Goal: Information Seeking & Learning: Compare options

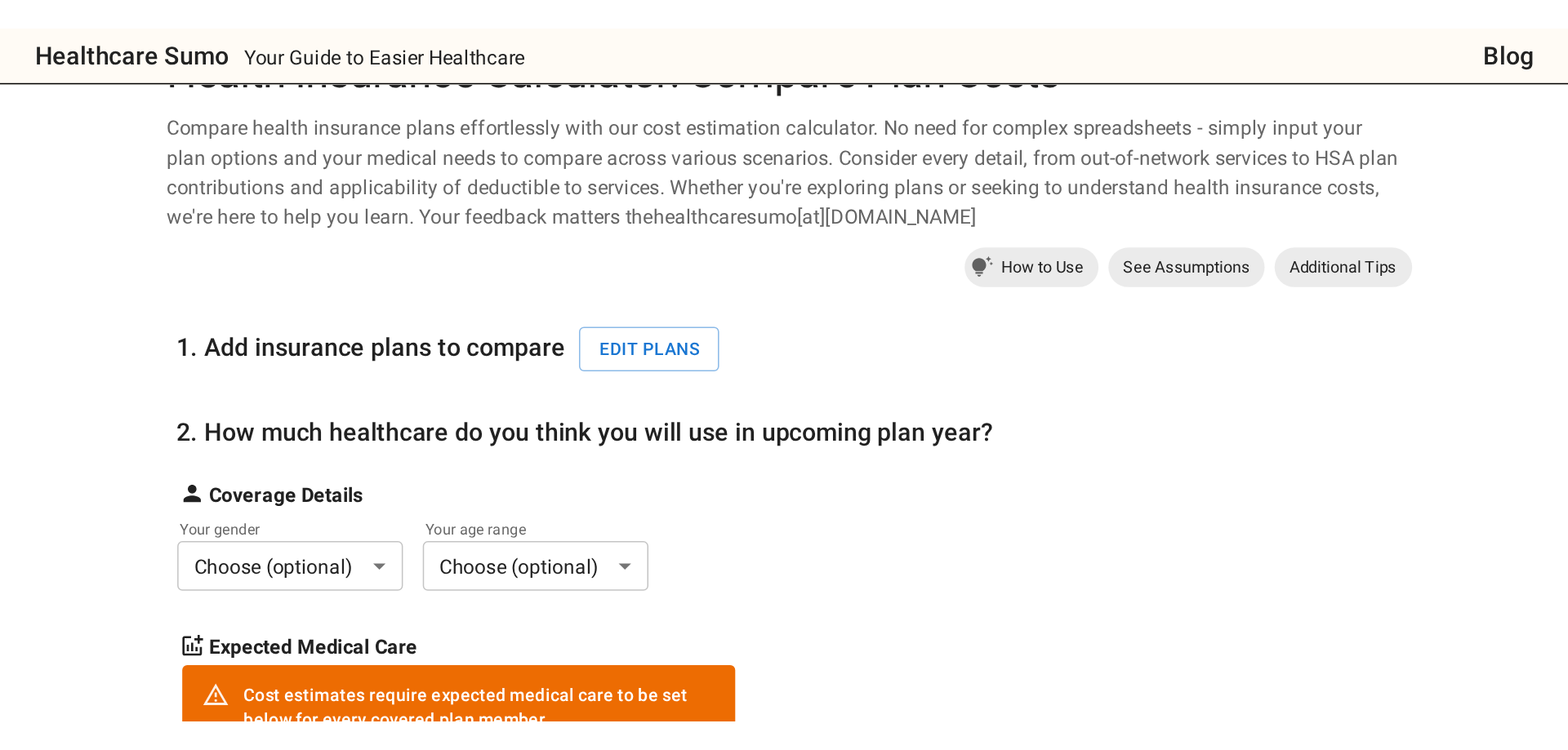
scroll to position [81, 0]
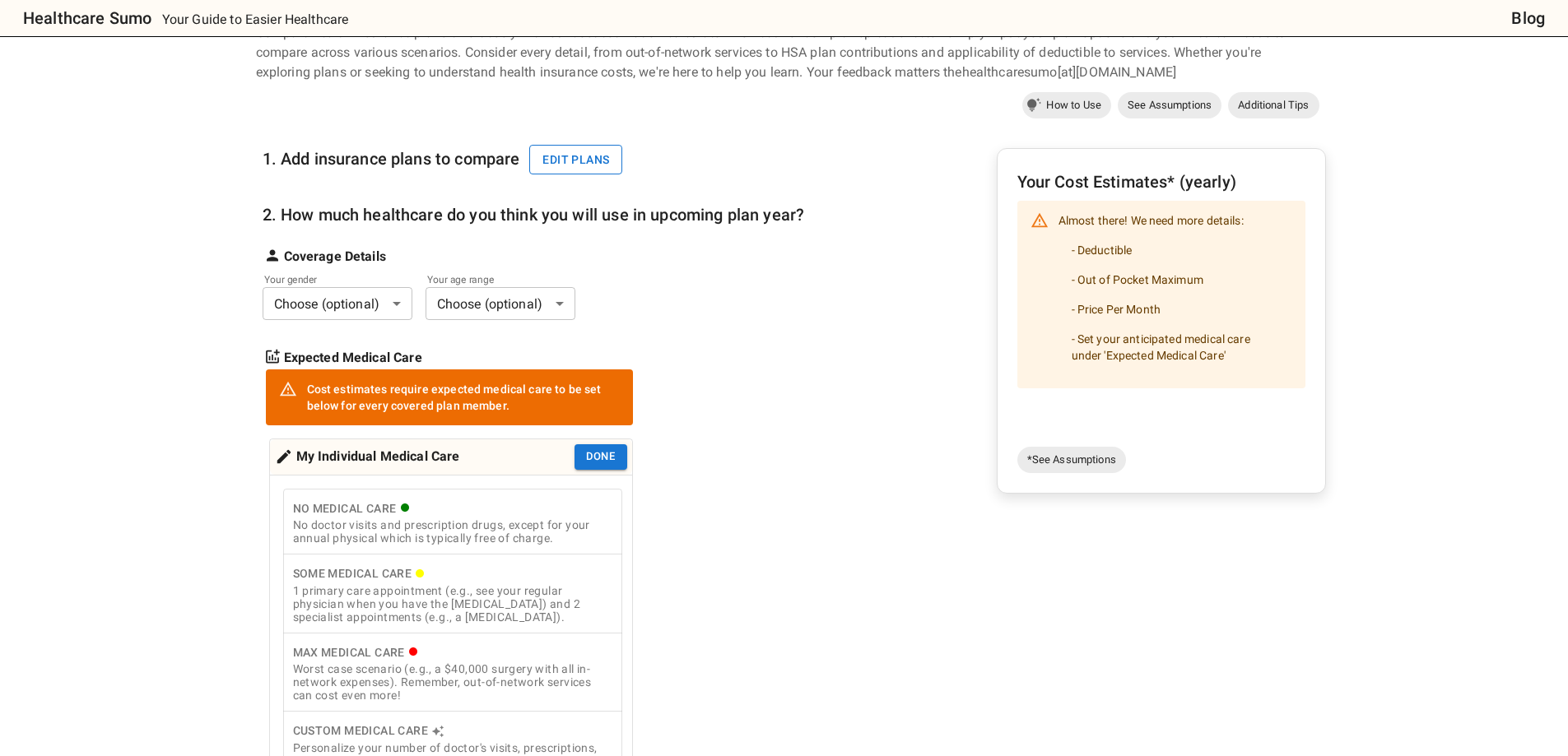
click at [594, 158] on button "Edit plans" at bounding box center [575, 160] width 93 height 31
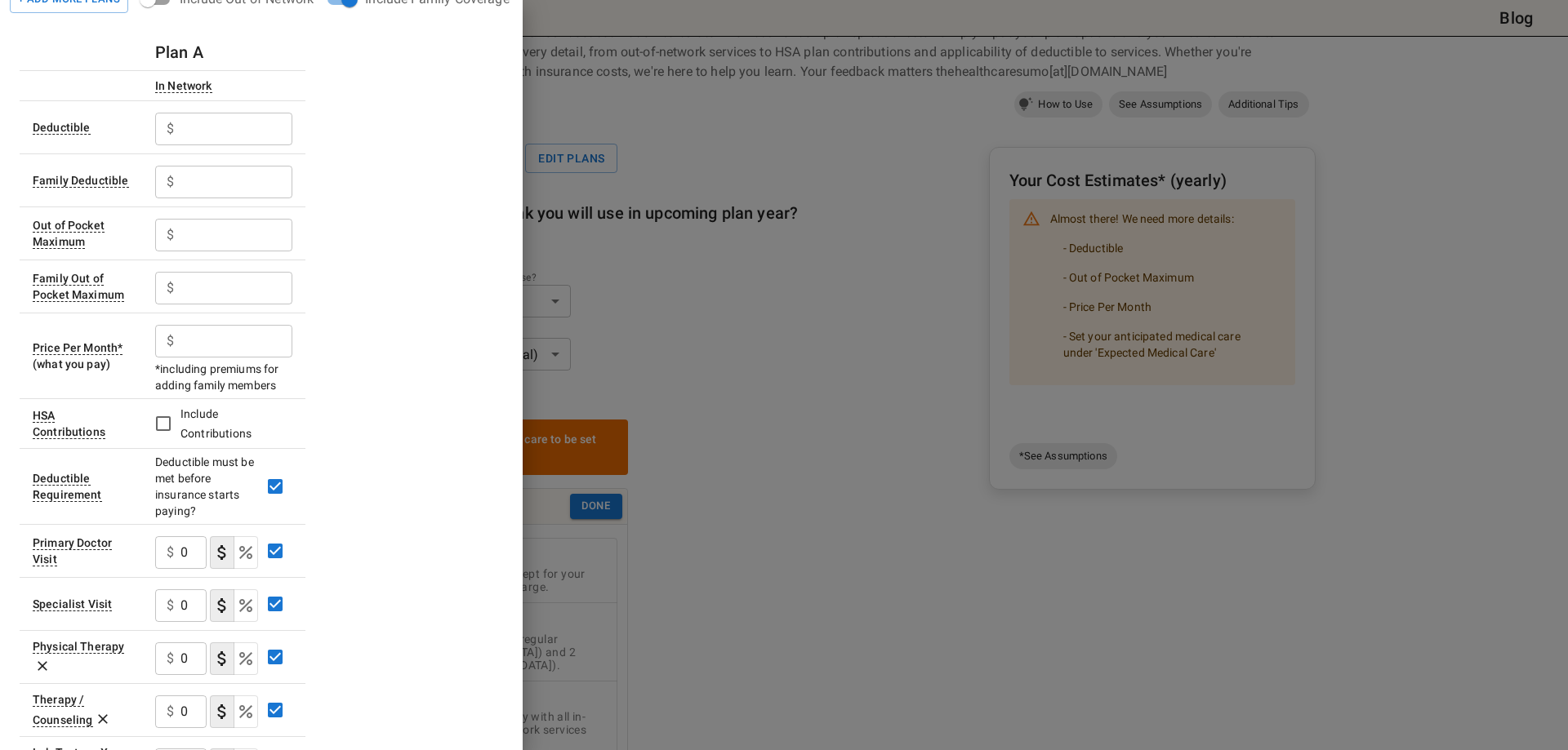
scroll to position [0, 0]
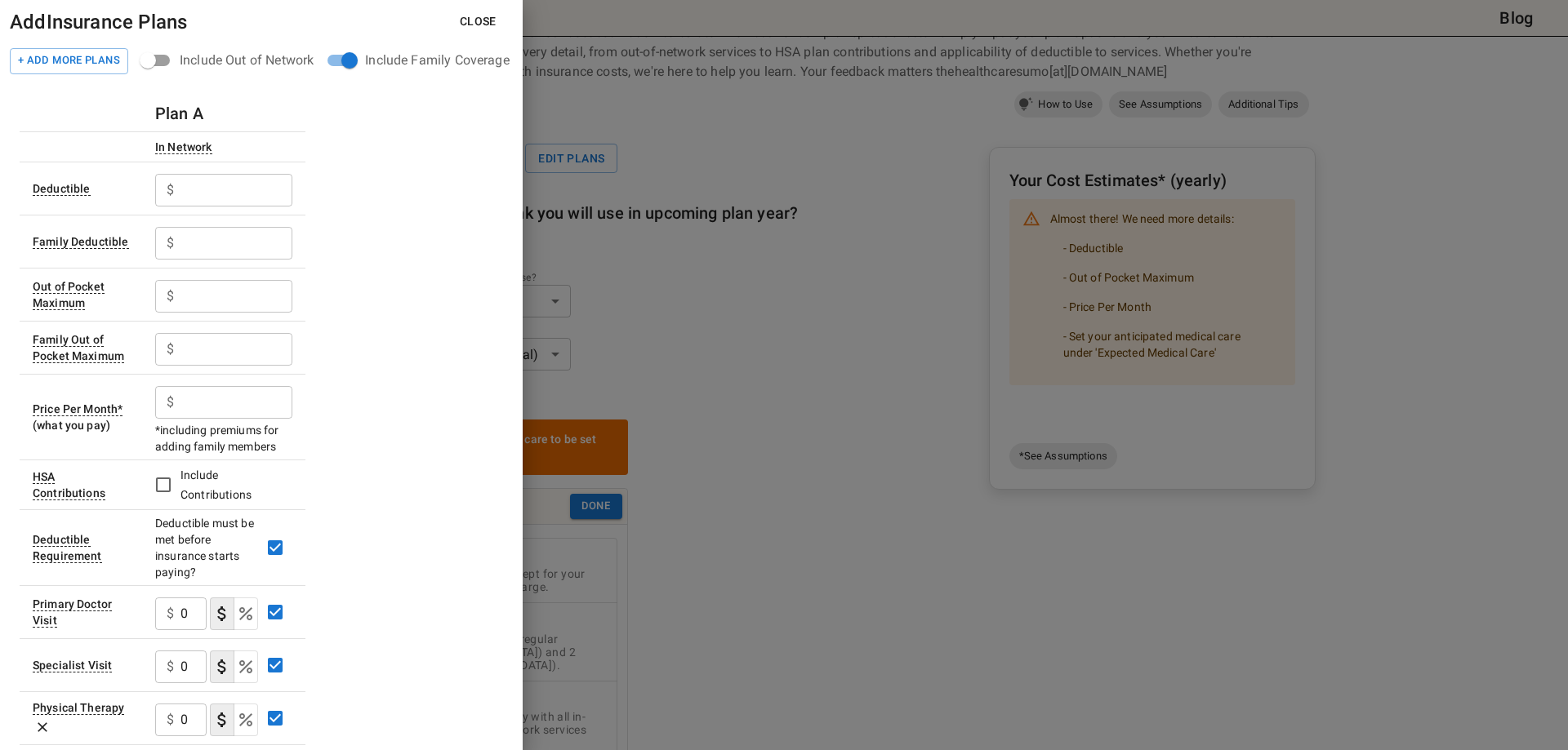
click at [190, 119] on h6 "Plan A" at bounding box center [179, 114] width 48 height 27
click at [197, 110] on h6 "Plan A" at bounding box center [179, 114] width 48 height 27
click at [169, 113] on h6 "Plan A" at bounding box center [179, 114] width 48 height 27
click at [224, 199] on input "text" at bounding box center [237, 190] width 112 height 32
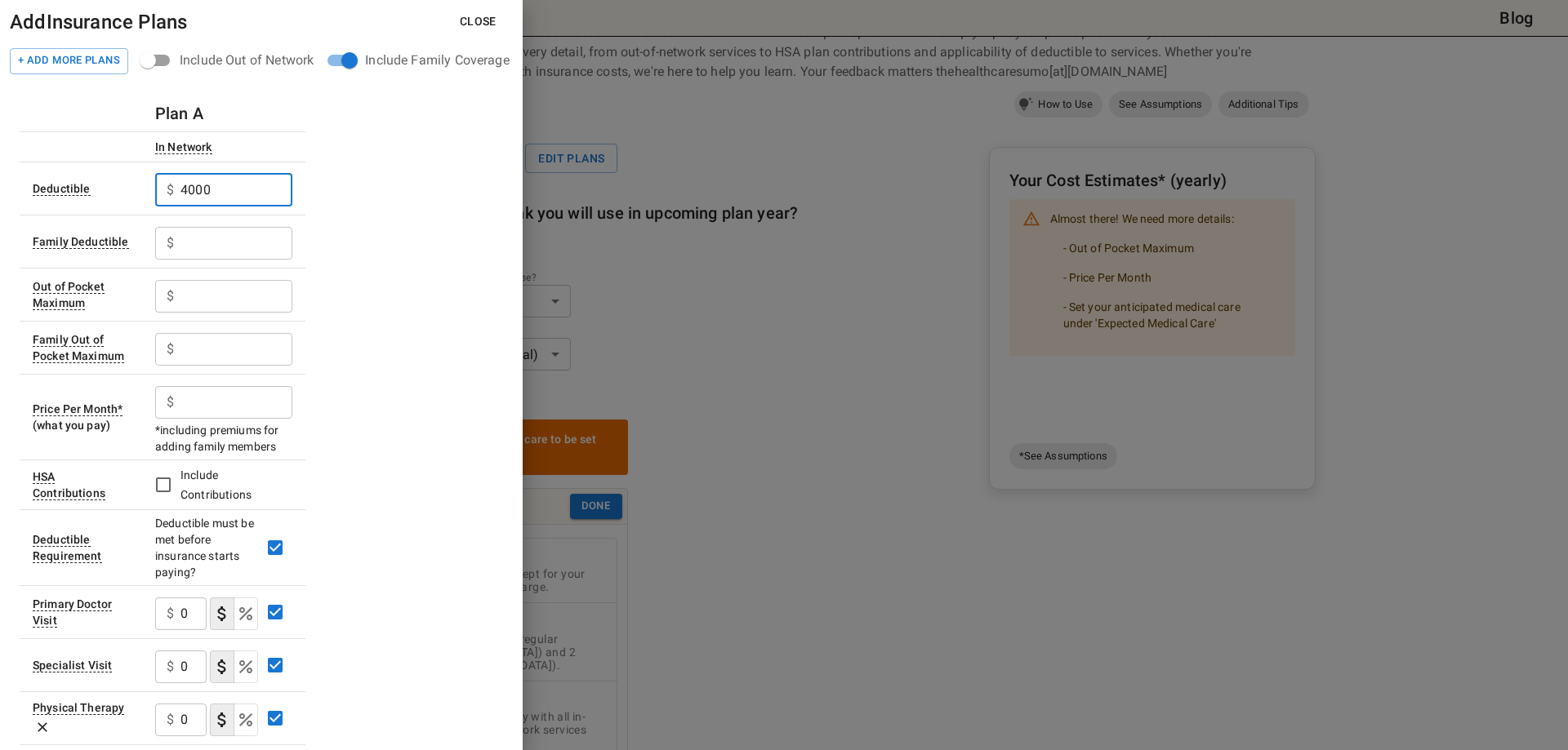
type input "4000"
click at [238, 255] on input "text" at bounding box center [237, 243] width 112 height 32
drag, startPoint x: 234, startPoint y: 199, endPoint x: 129, endPoint y: 191, distance: 105.3
click at [129, 191] on tr "Deductible $ 4000 ​" at bounding box center [163, 188] width 286 height 53
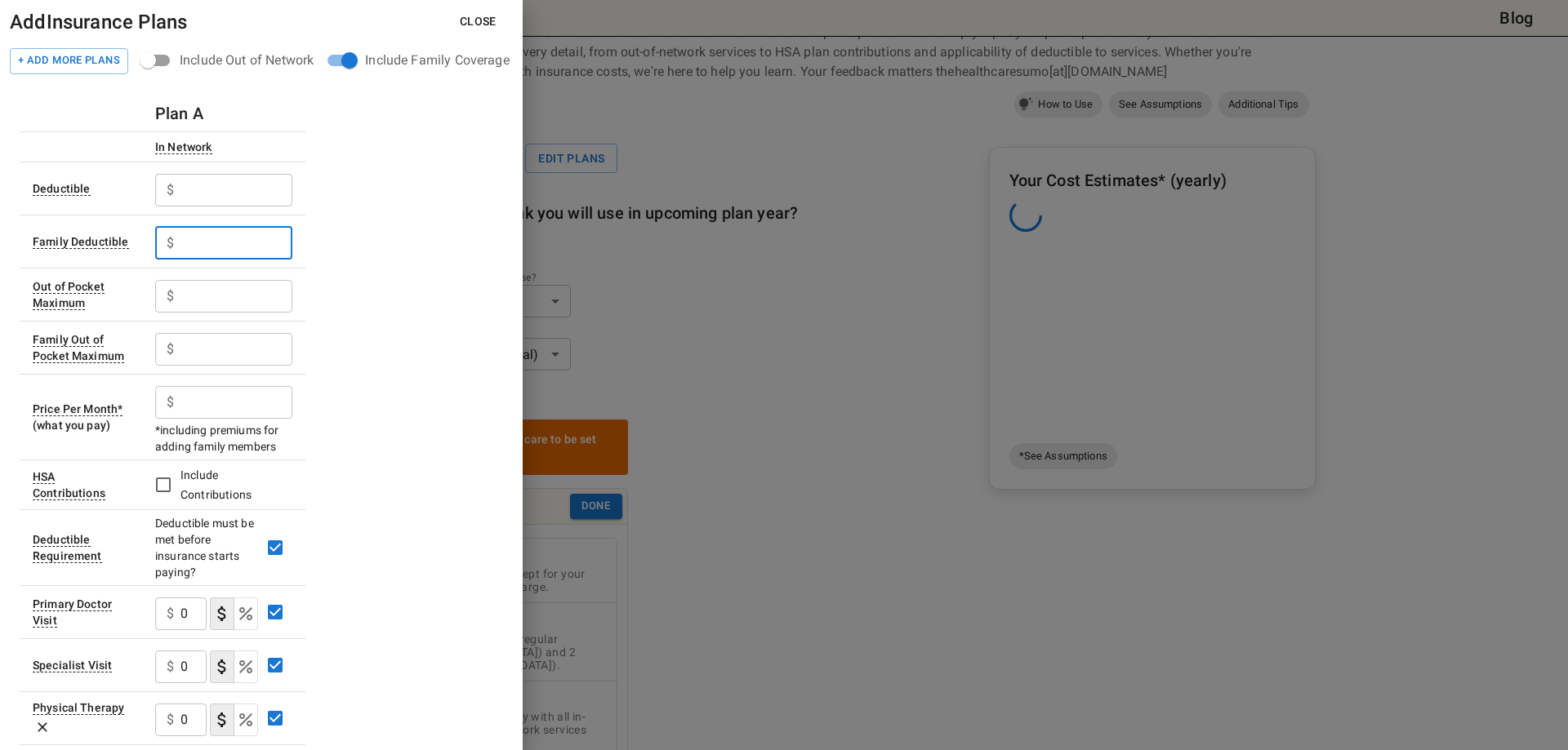
click at [223, 252] on input "text" at bounding box center [237, 243] width 112 height 32
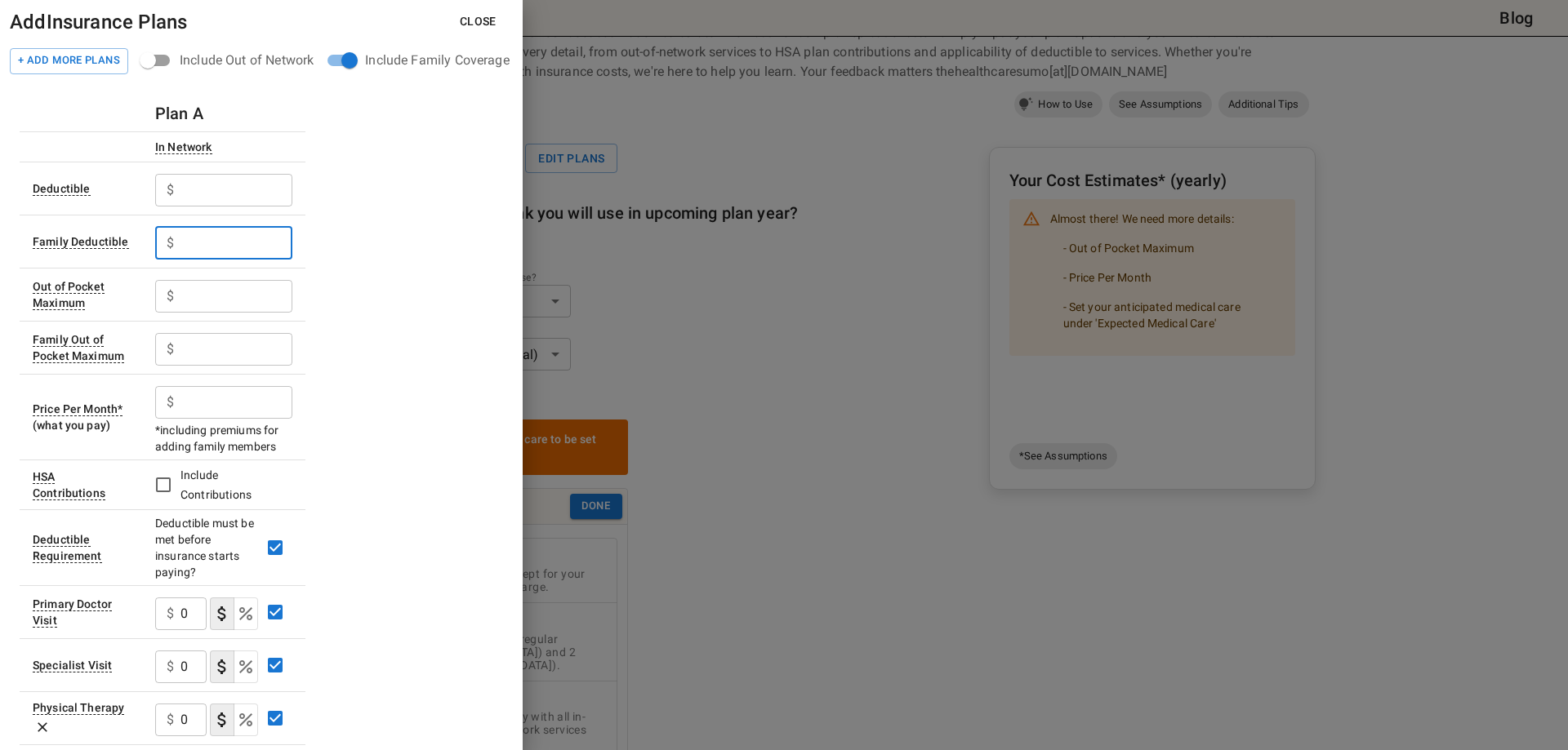
paste input "4000"
type input "4000"
click at [207, 352] on input "text" at bounding box center [237, 349] width 112 height 32
type input "6"
type input "7000"
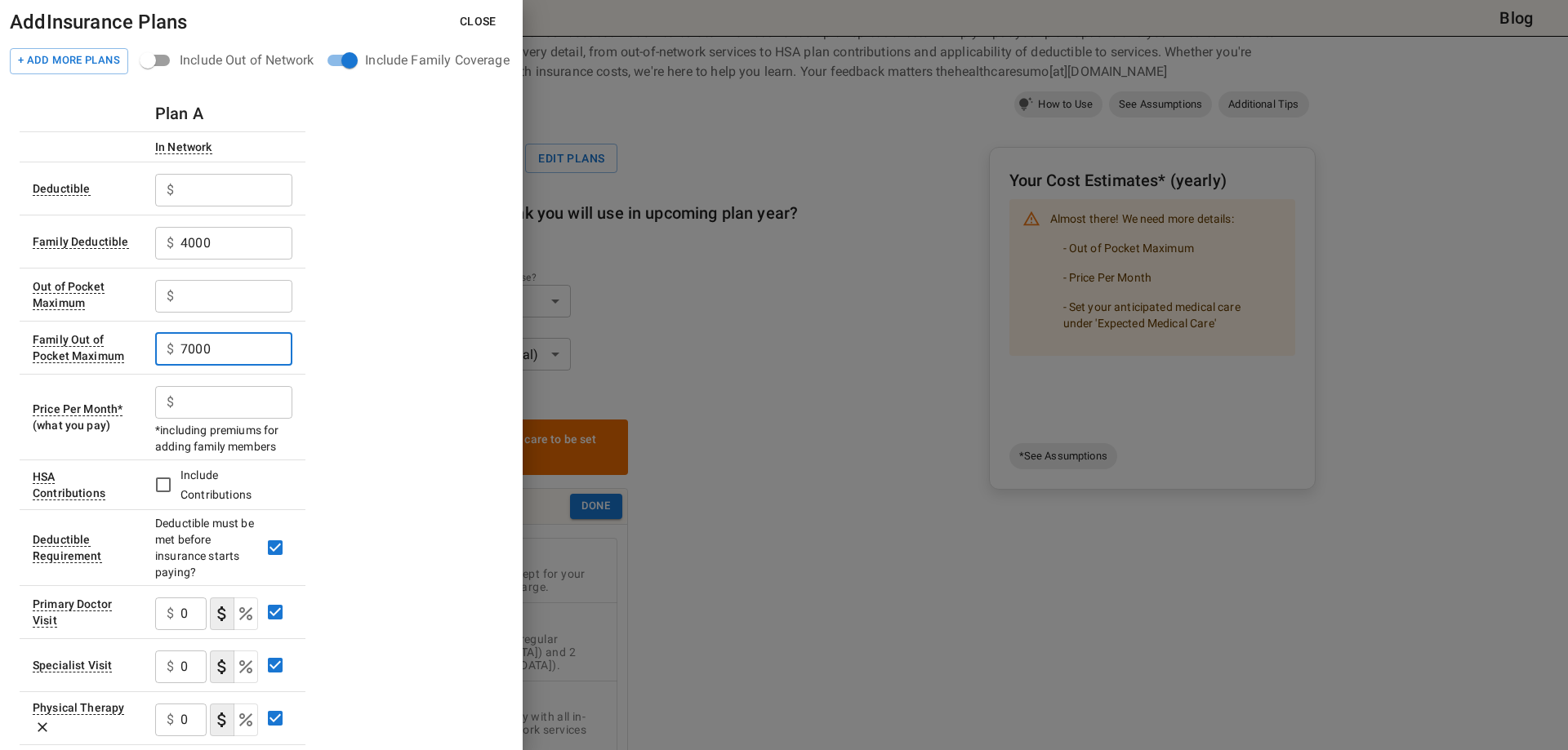
click at [241, 402] on input "text" at bounding box center [237, 402] width 112 height 32
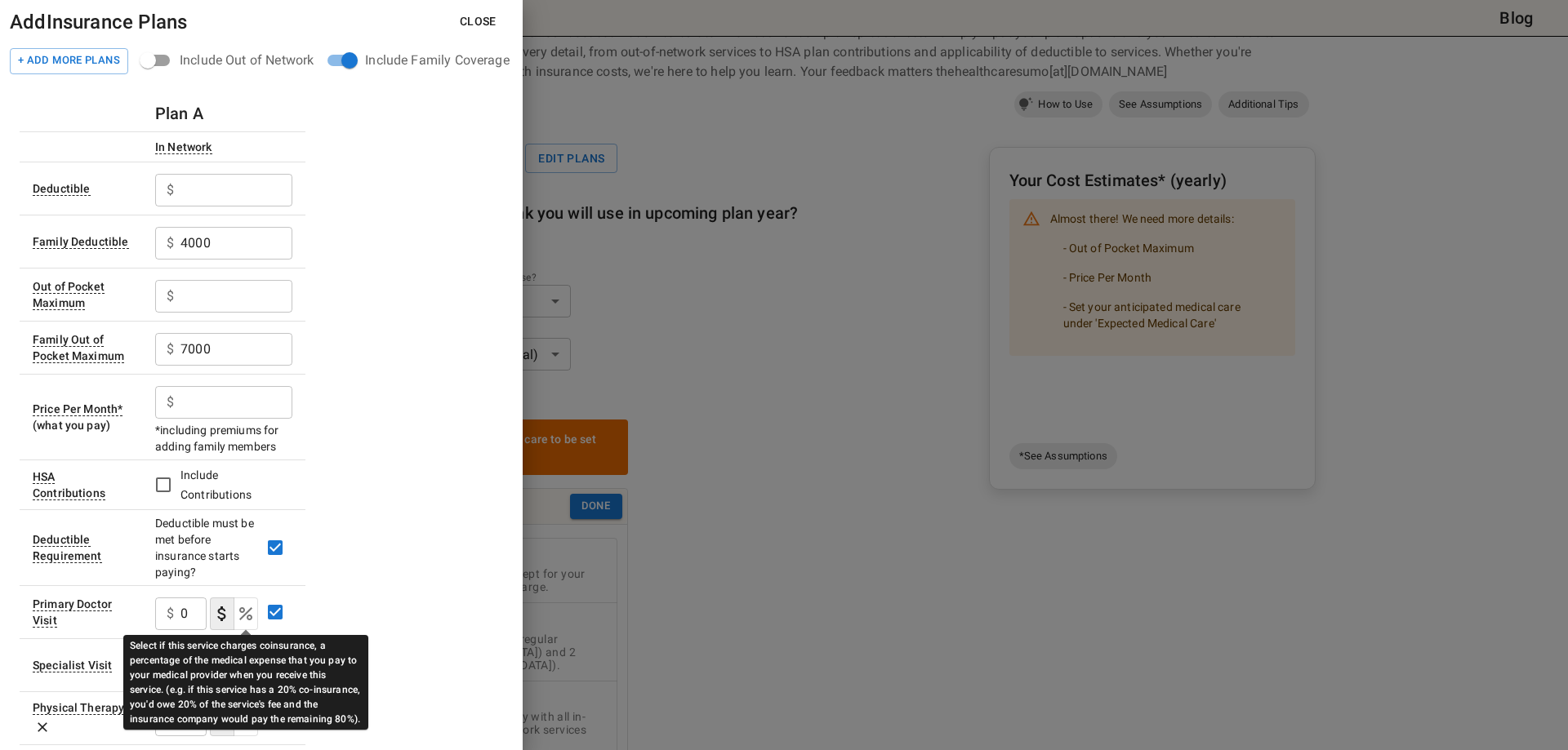
click at [246, 455] on icon "Select if this service charges coinsurance, a percentage of the medical expense…" at bounding box center [246, 615] width 13 height 13
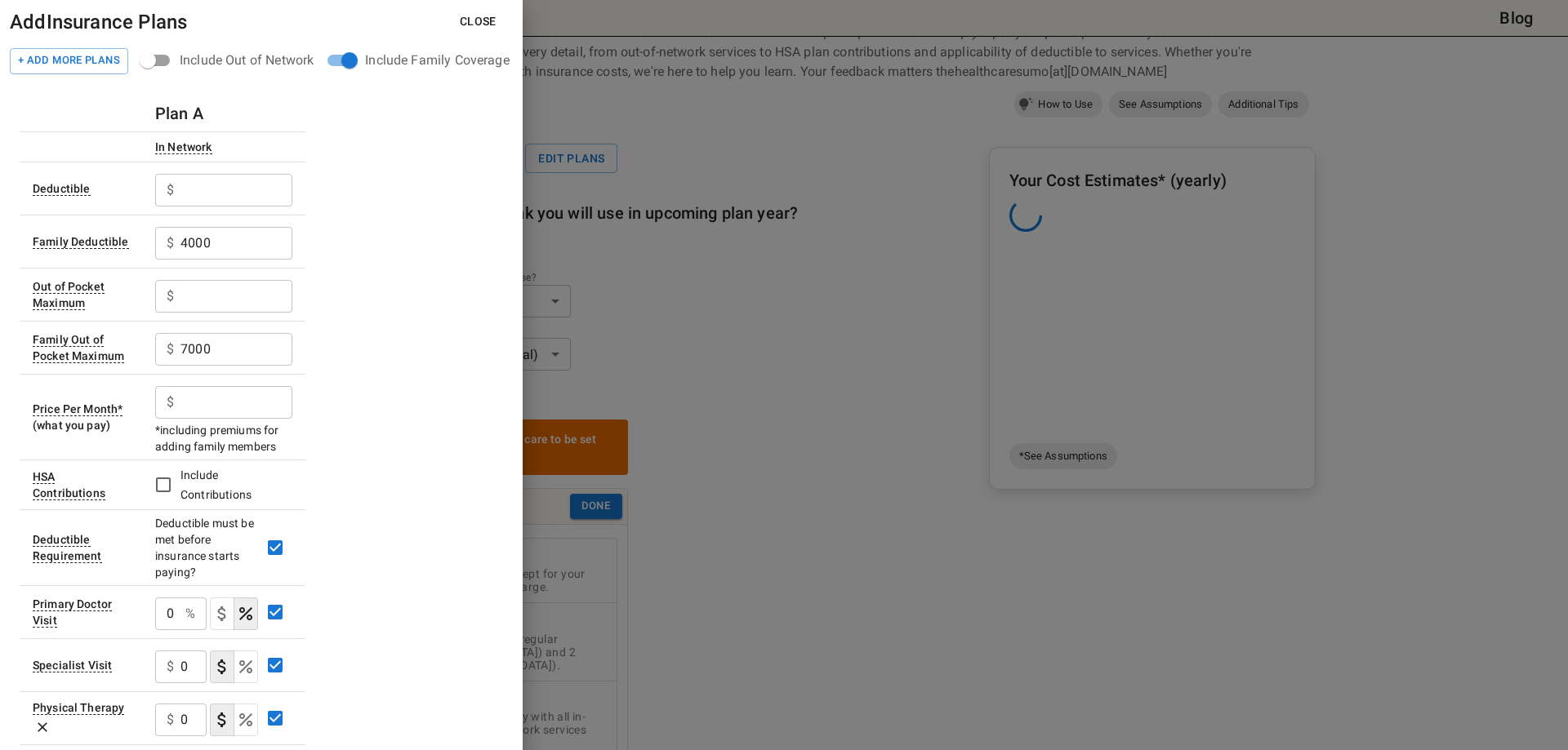
click at [175, 455] on input "0" at bounding box center [167, 614] width 24 height 32
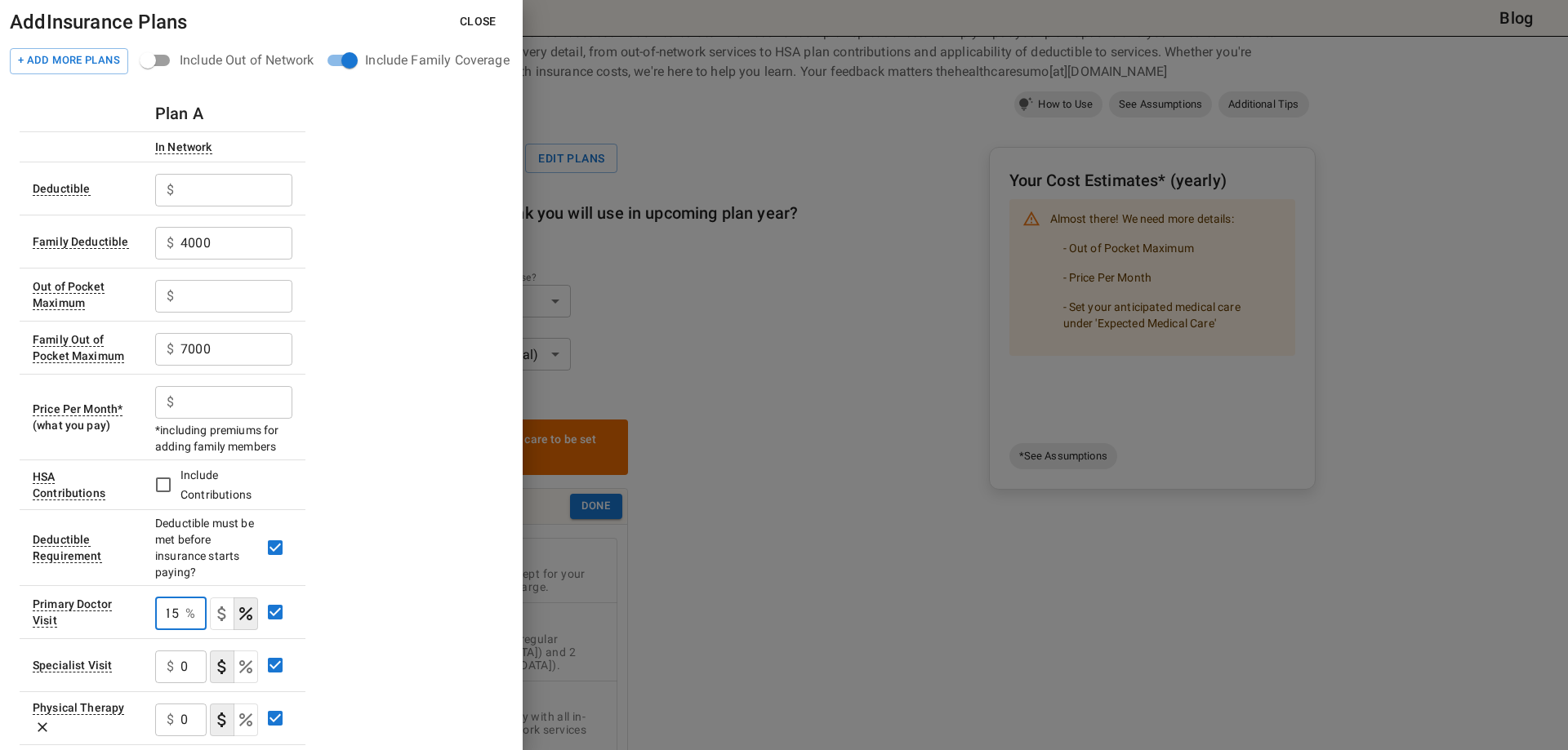
type input "15"
drag, startPoint x: 175, startPoint y: 670, endPoint x: 185, endPoint y: 666, distance: 10.8
click at [175, 455] on div "$ 0 ​" at bounding box center [181, 667] width 51 height 32
click at [182, 455] on input "0" at bounding box center [194, 667] width 27 height 32
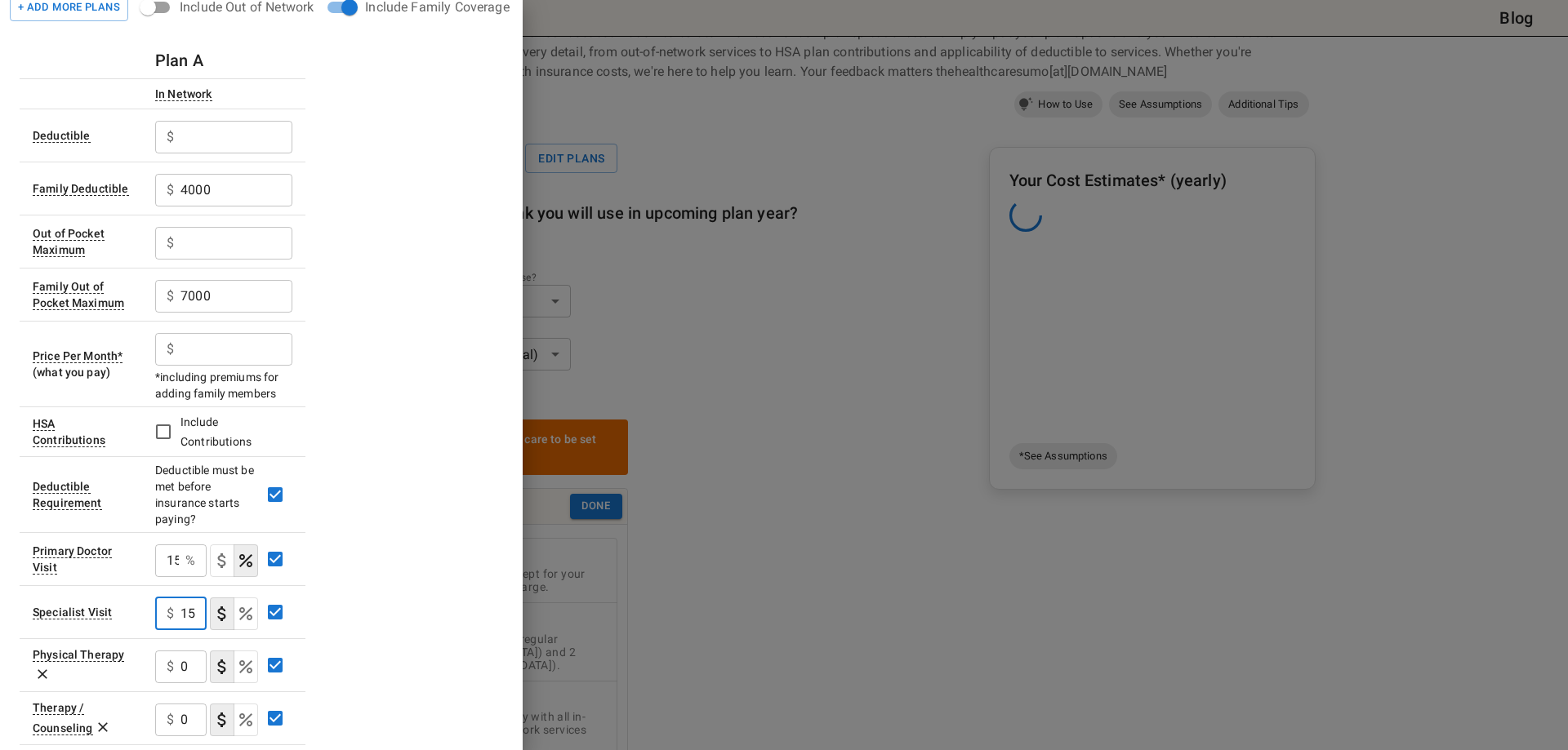
scroll to position [81, 0]
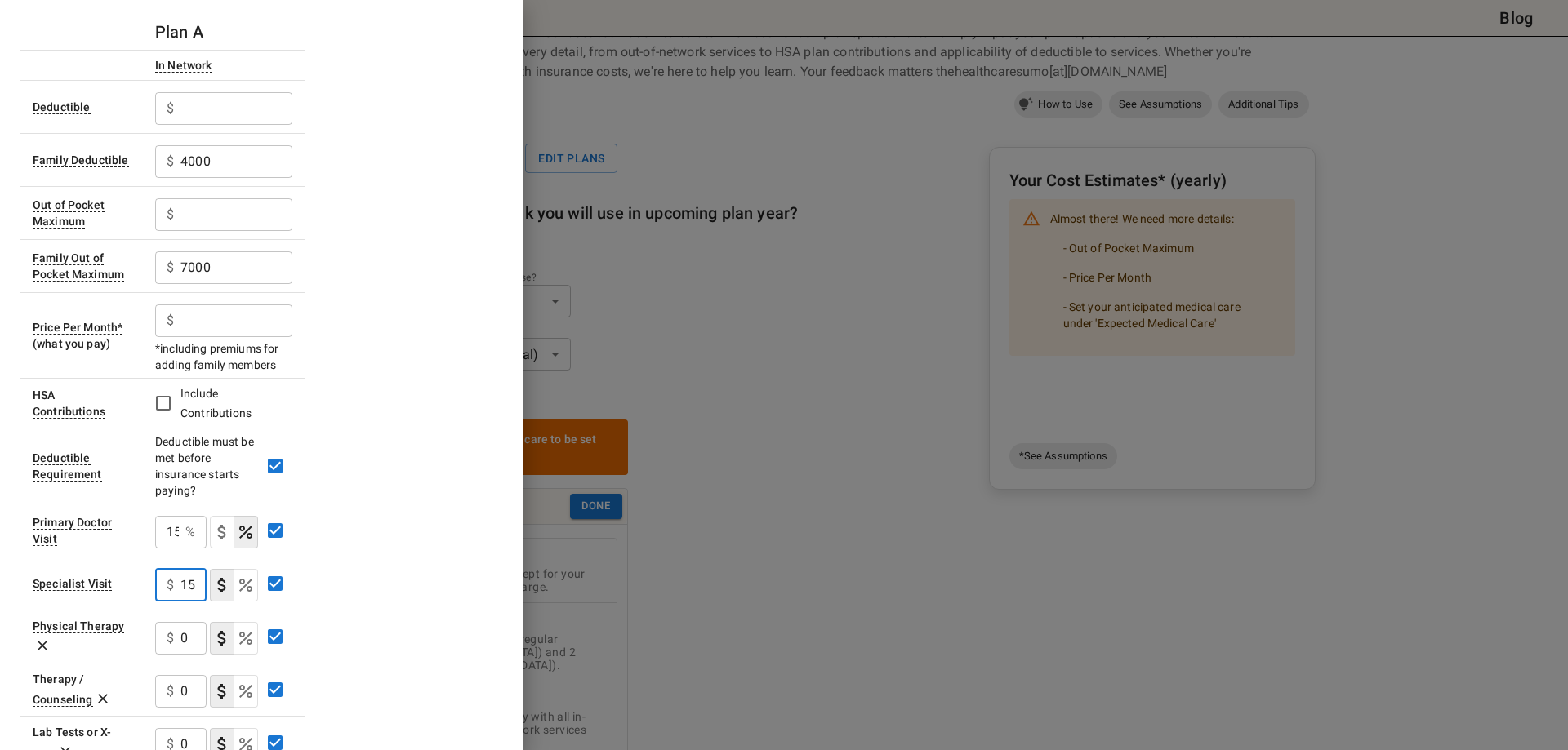
type input "15"
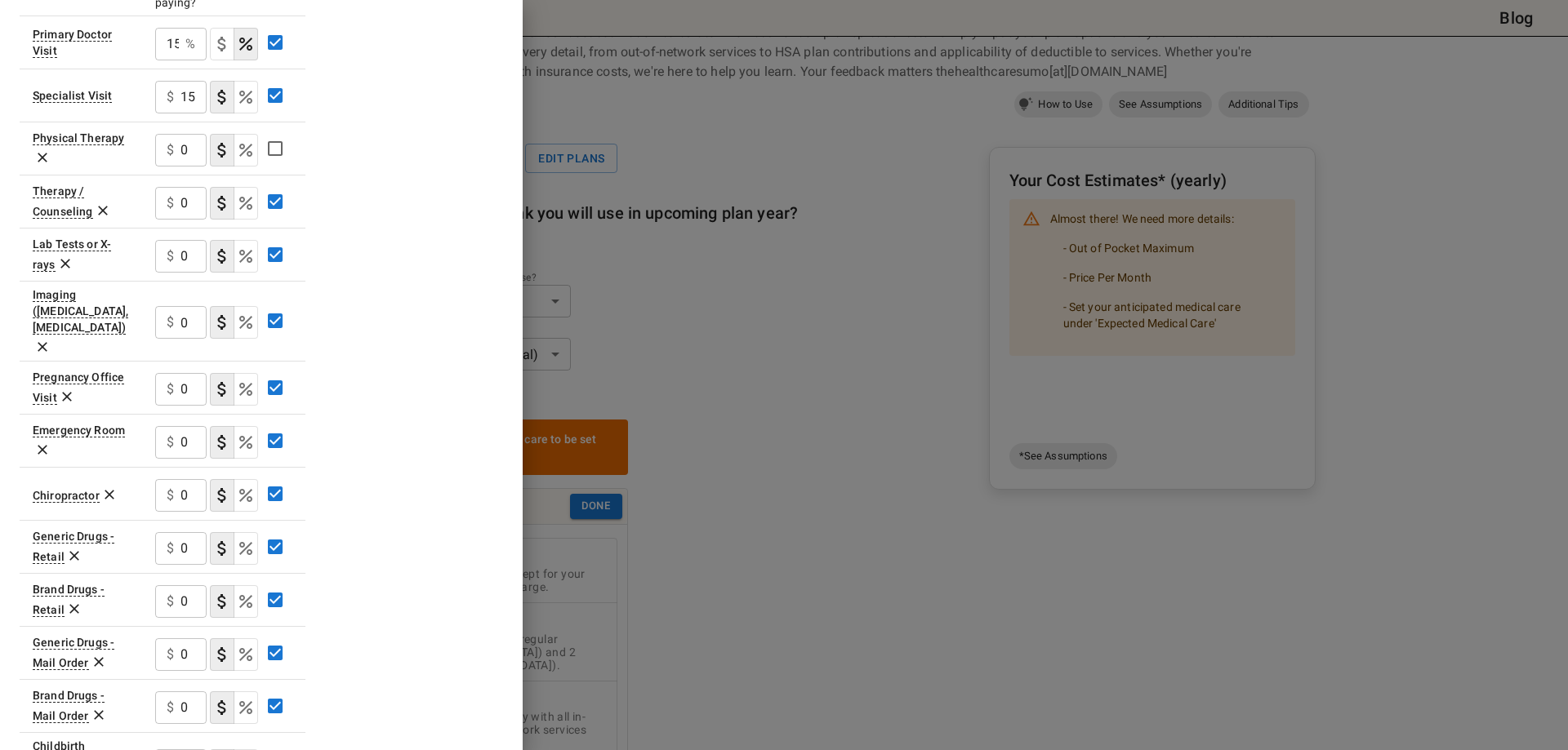
scroll to position [572, 0]
click at [107, 455] on icon at bounding box center [109, 494] width 9 height 9
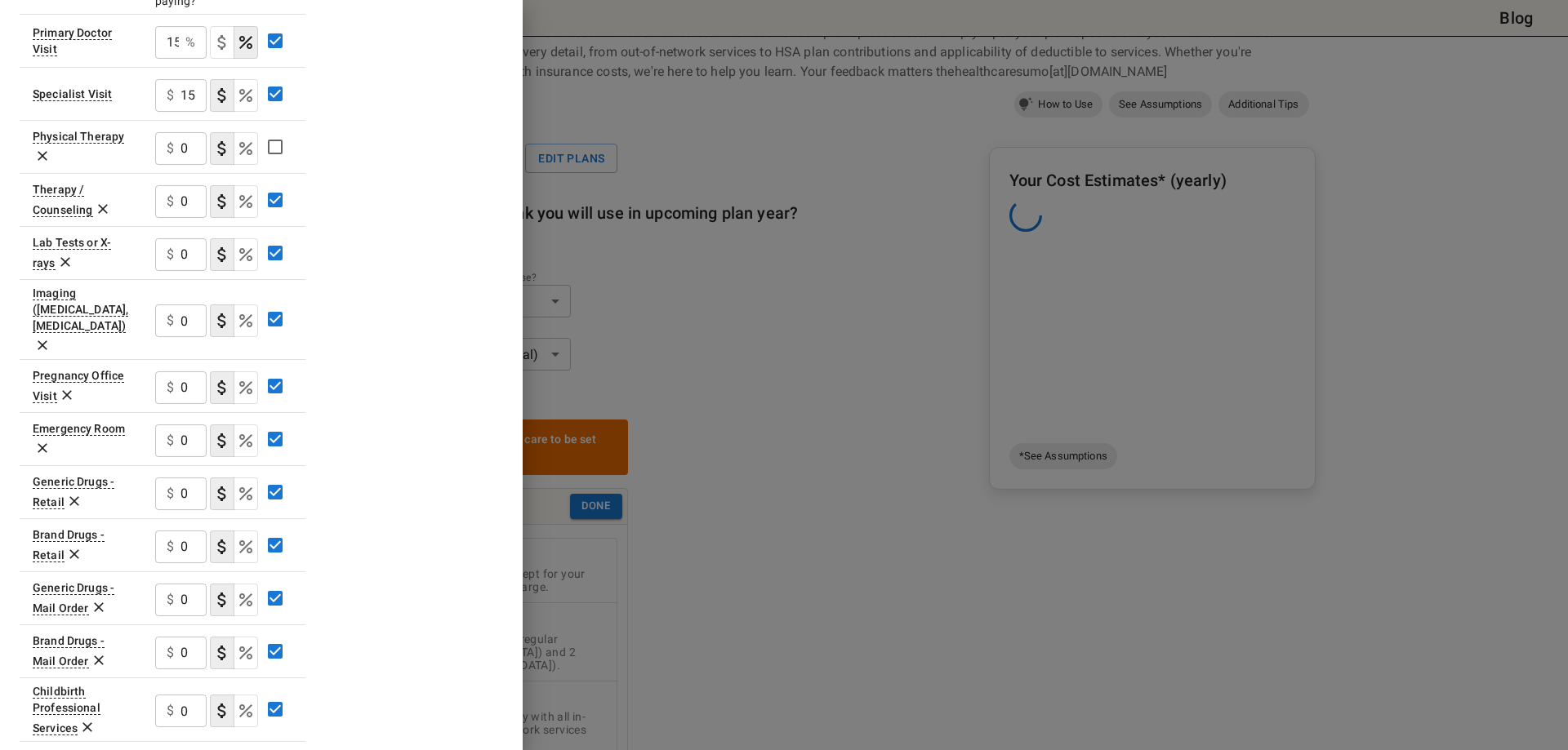
scroll to position [490, 0]
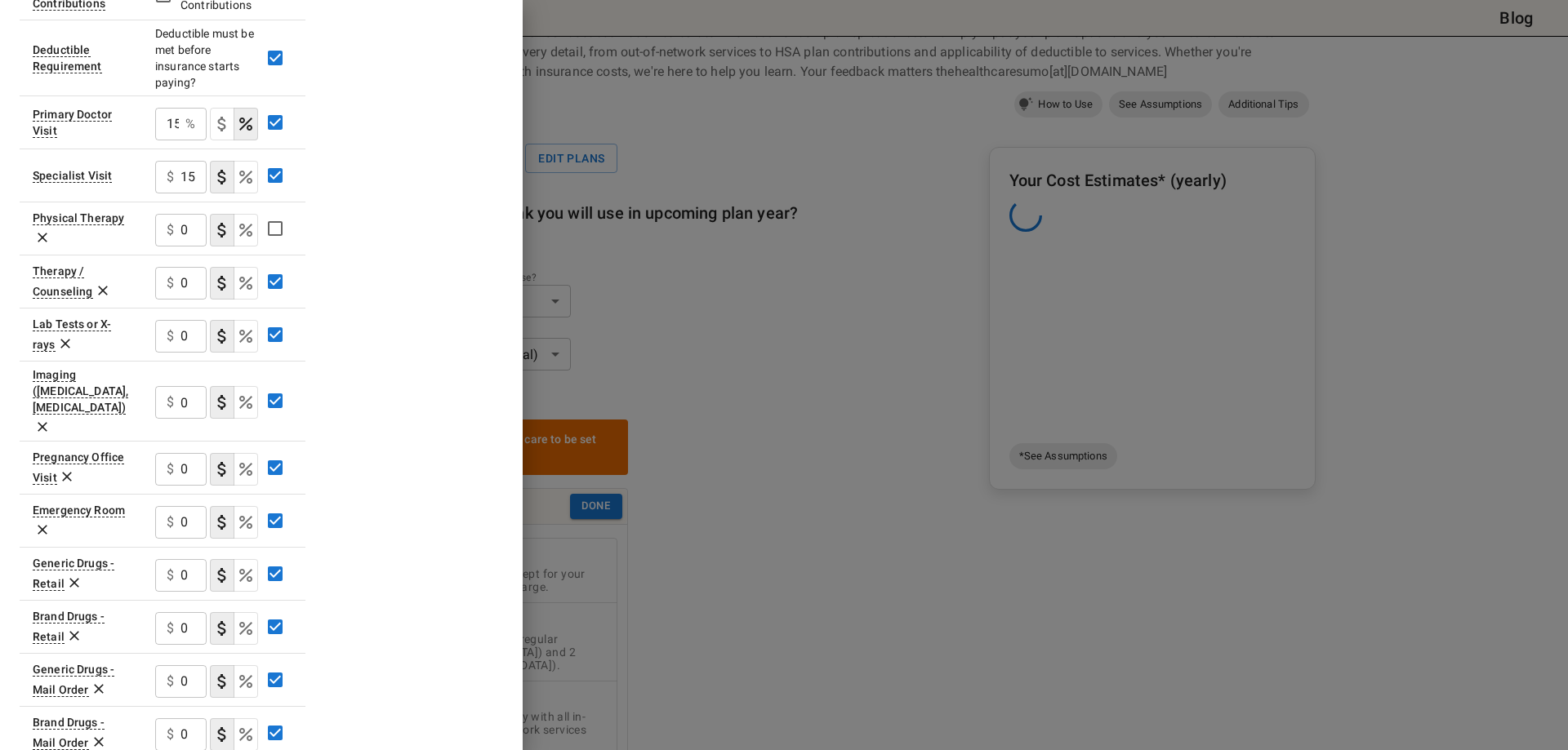
click at [245, 455] on icon "Select if this service charges coinsurance, a percentage of the medical expense…" at bounding box center [246, 576] width 13 height 13
click at [187, 455] on p "%" at bounding box center [190, 576] width 9 height 20
click at [164, 455] on input "0" at bounding box center [167, 576] width 24 height 32
type input "10"
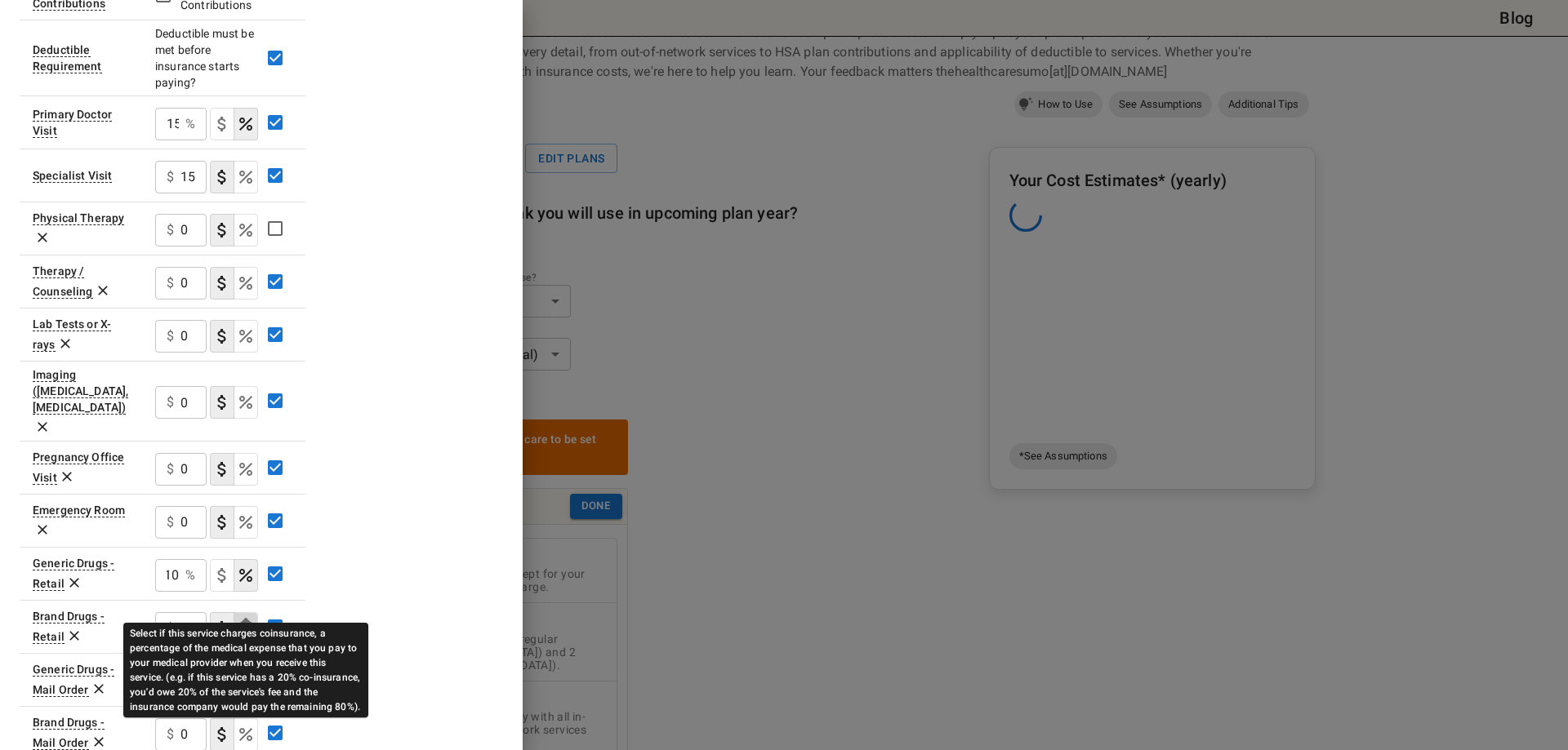
click at [251, 455] on icon "Select if this service charges coinsurance, a percentage of the medical expense…" at bounding box center [246, 629] width 13 height 13
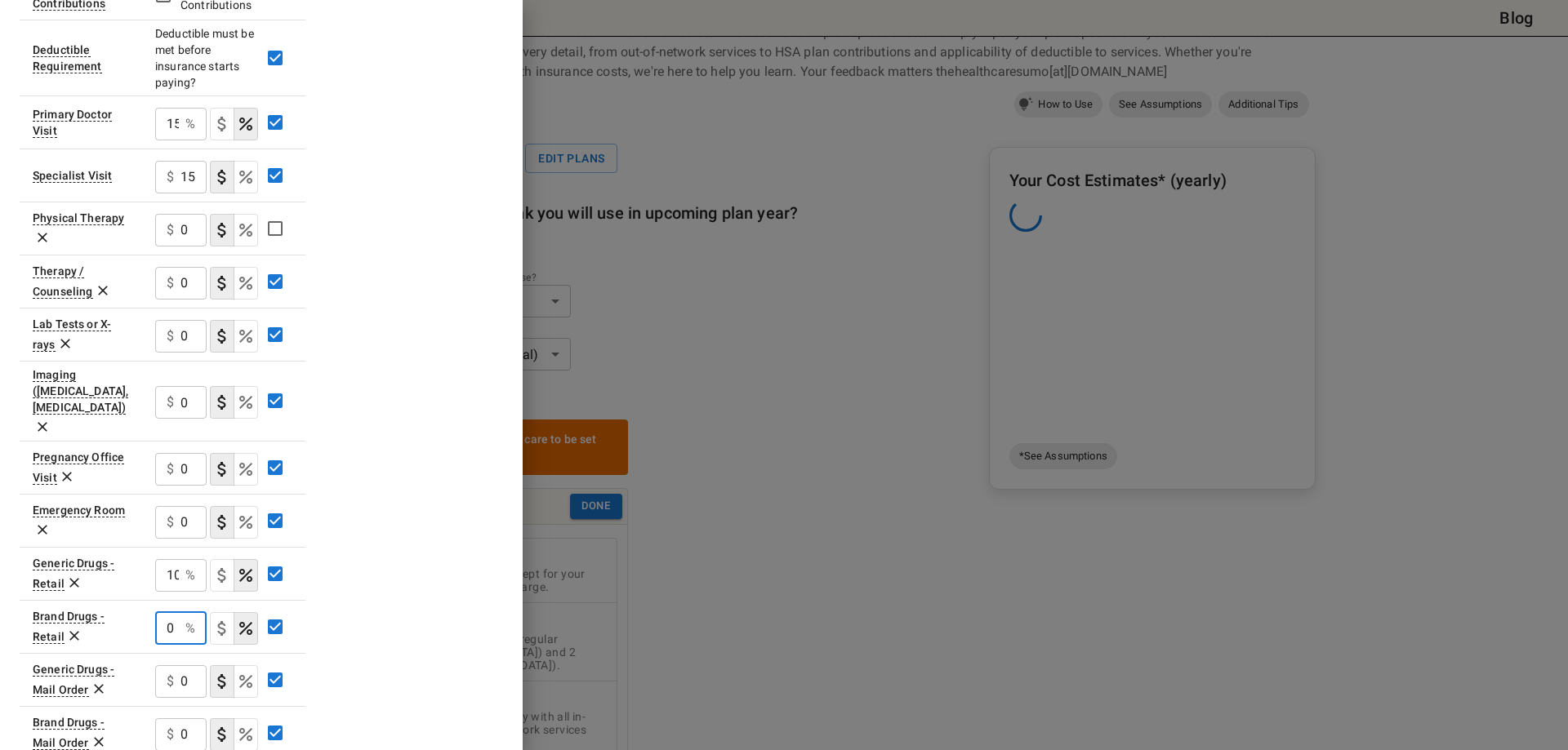
click at [178, 455] on input "0" at bounding box center [167, 629] width 24 height 32
drag, startPoint x: 178, startPoint y: 601, endPoint x: 162, endPoint y: 601, distance: 16.0
click at [162, 455] on input "0" at bounding box center [167, 629] width 24 height 32
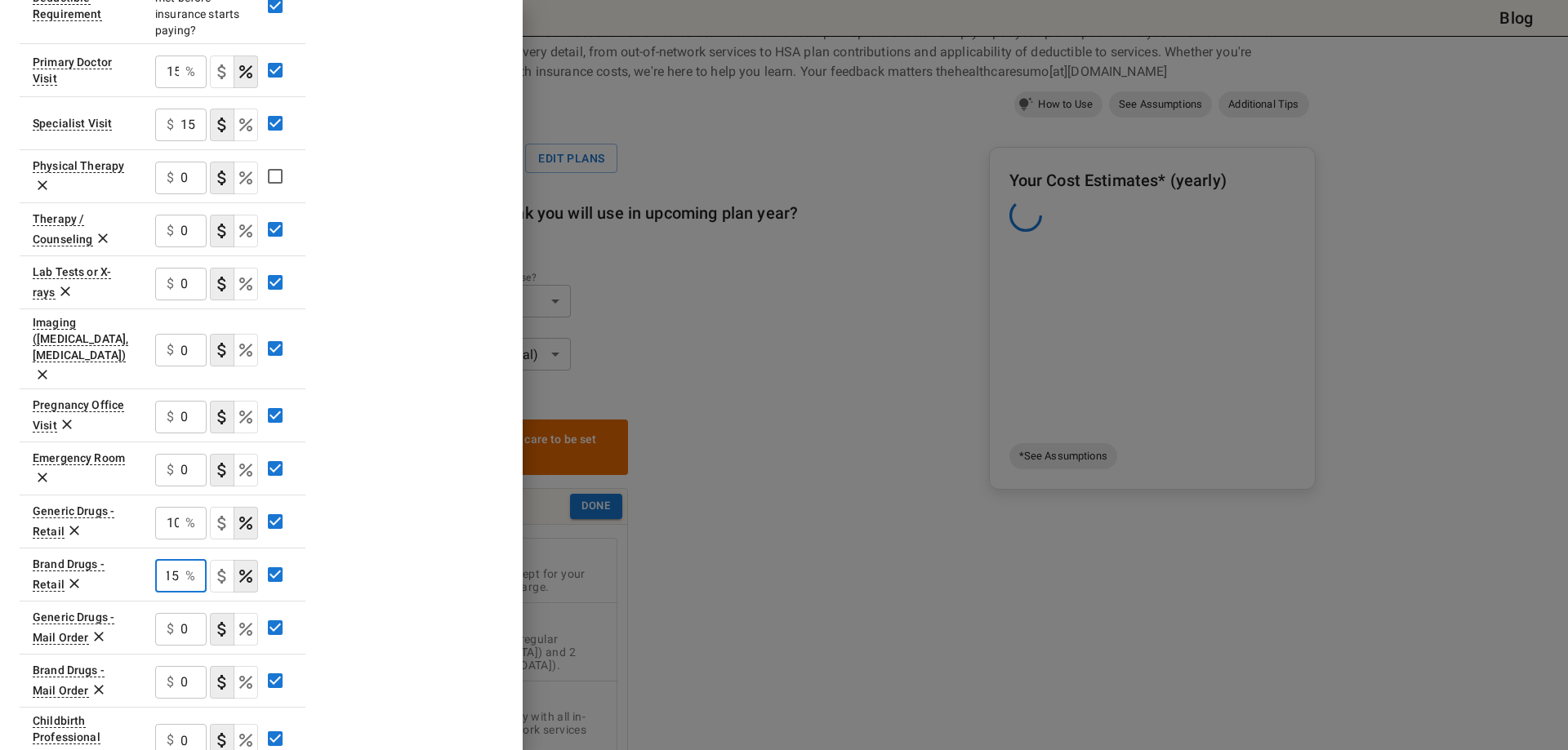
scroll to position [572, 0]
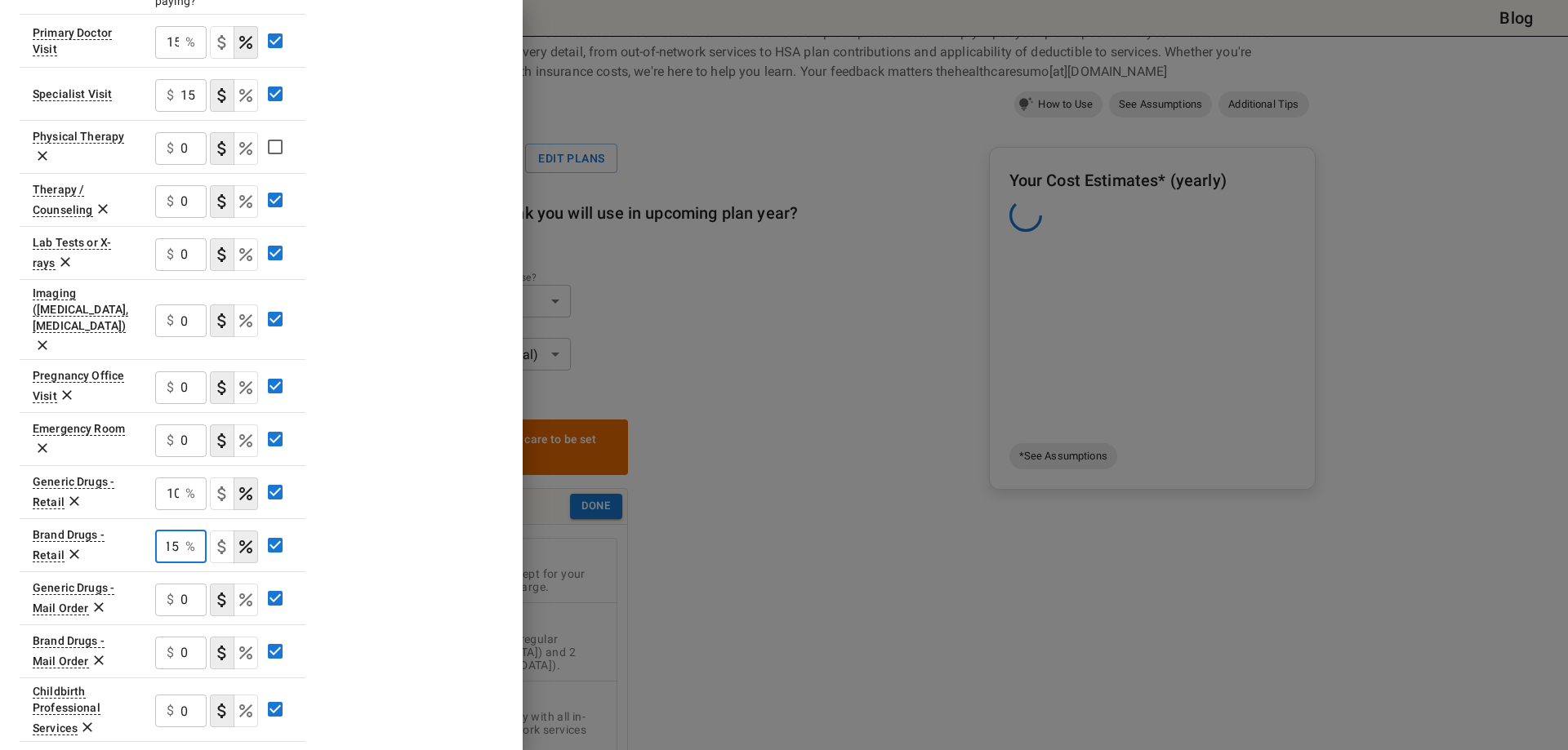
type input "15"
click at [249, 455] on icon "Select if this service charges coinsurance, a percentage of the medical expense…" at bounding box center [245, 599] width 20 height 20
drag, startPoint x: 177, startPoint y: 572, endPoint x: 149, endPoint y: 572, distance: 28.0
click at [149, 455] on td "0 % ​" at bounding box center [223, 598] width 163 height 53
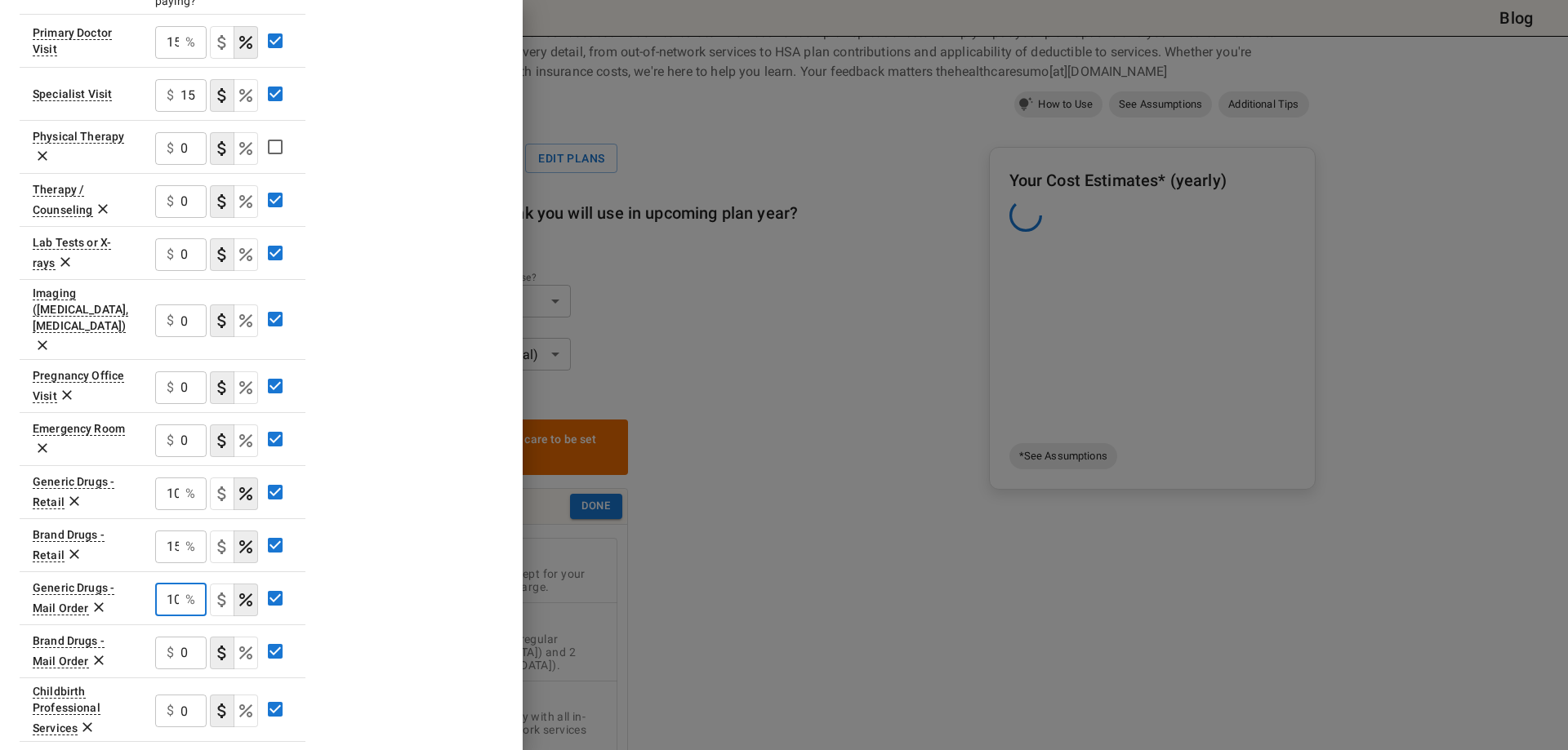
scroll to position [0, 3]
type input "10"
click at [192, 455] on input "0" at bounding box center [194, 653] width 27 height 32
drag, startPoint x: 193, startPoint y: 623, endPoint x: 176, endPoint y: 623, distance: 17.0
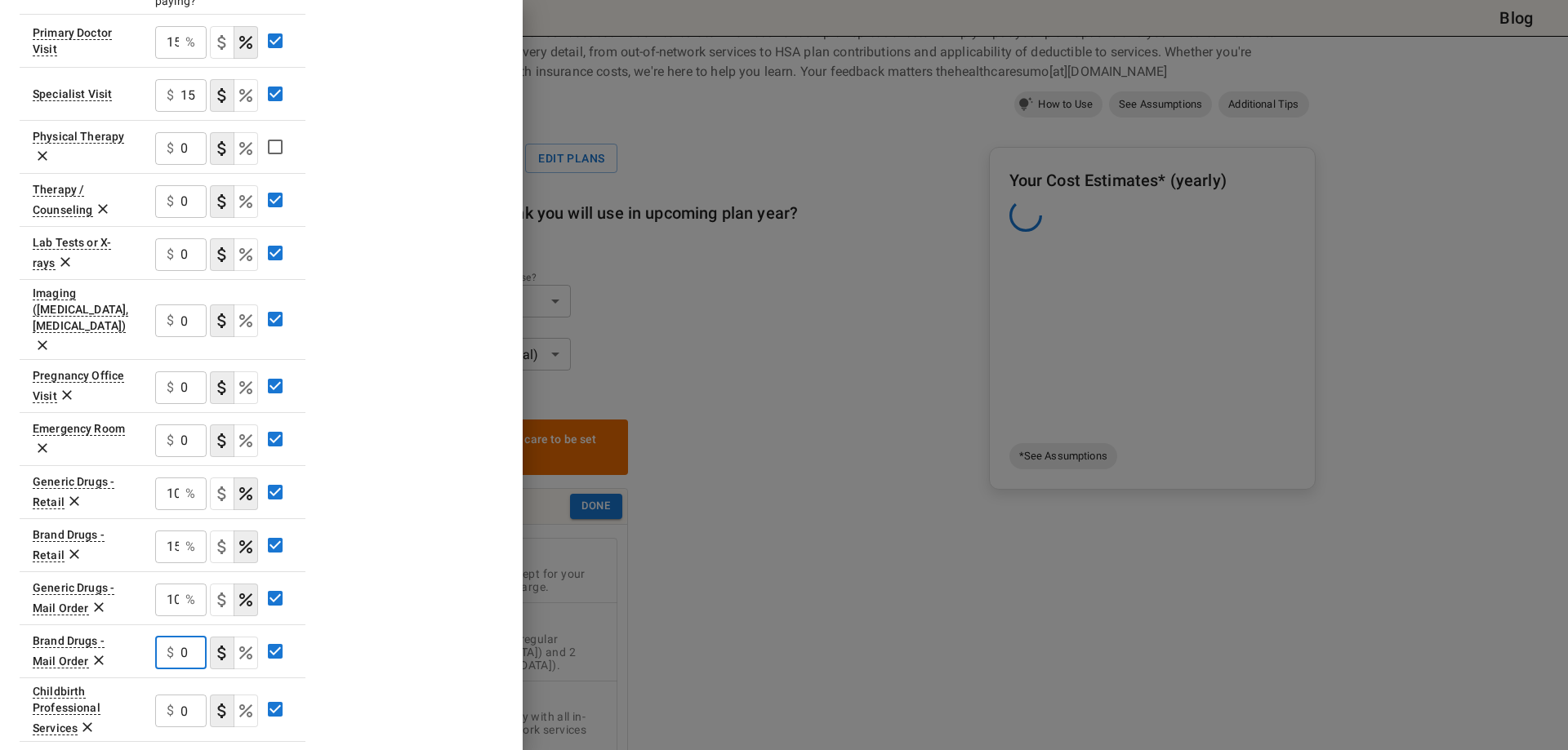
click at [174, 455] on div "$ 0 ​" at bounding box center [181, 653] width 51 height 32
click at [248, 455] on icon "Select if this service charges coinsurance, a percentage of the medical expense…" at bounding box center [245, 652] width 20 height 20
click at [183, 455] on div "0 % ​" at bounding box center [181, 653] width 51 height 32
type input "15"
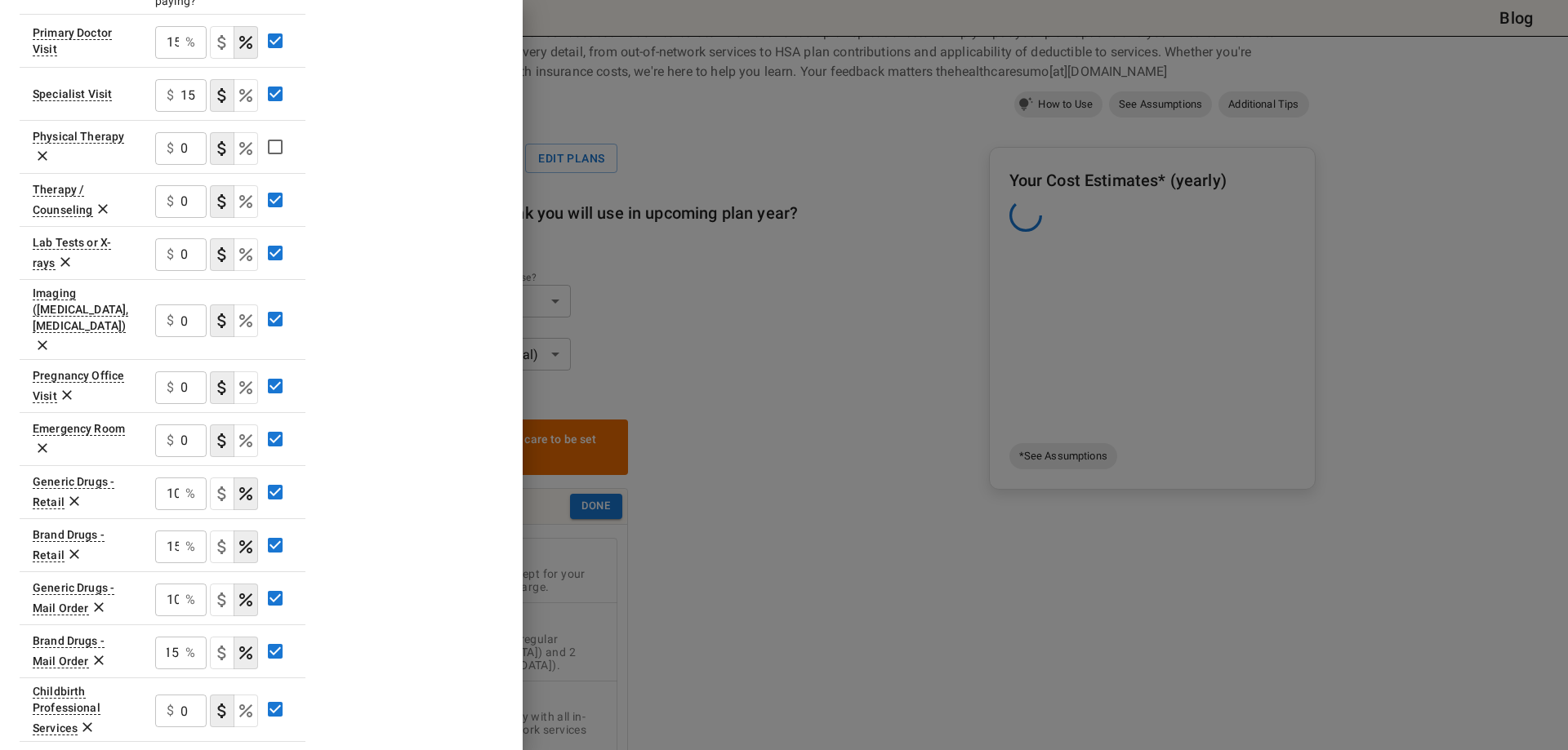
scroll to position [0, 0]
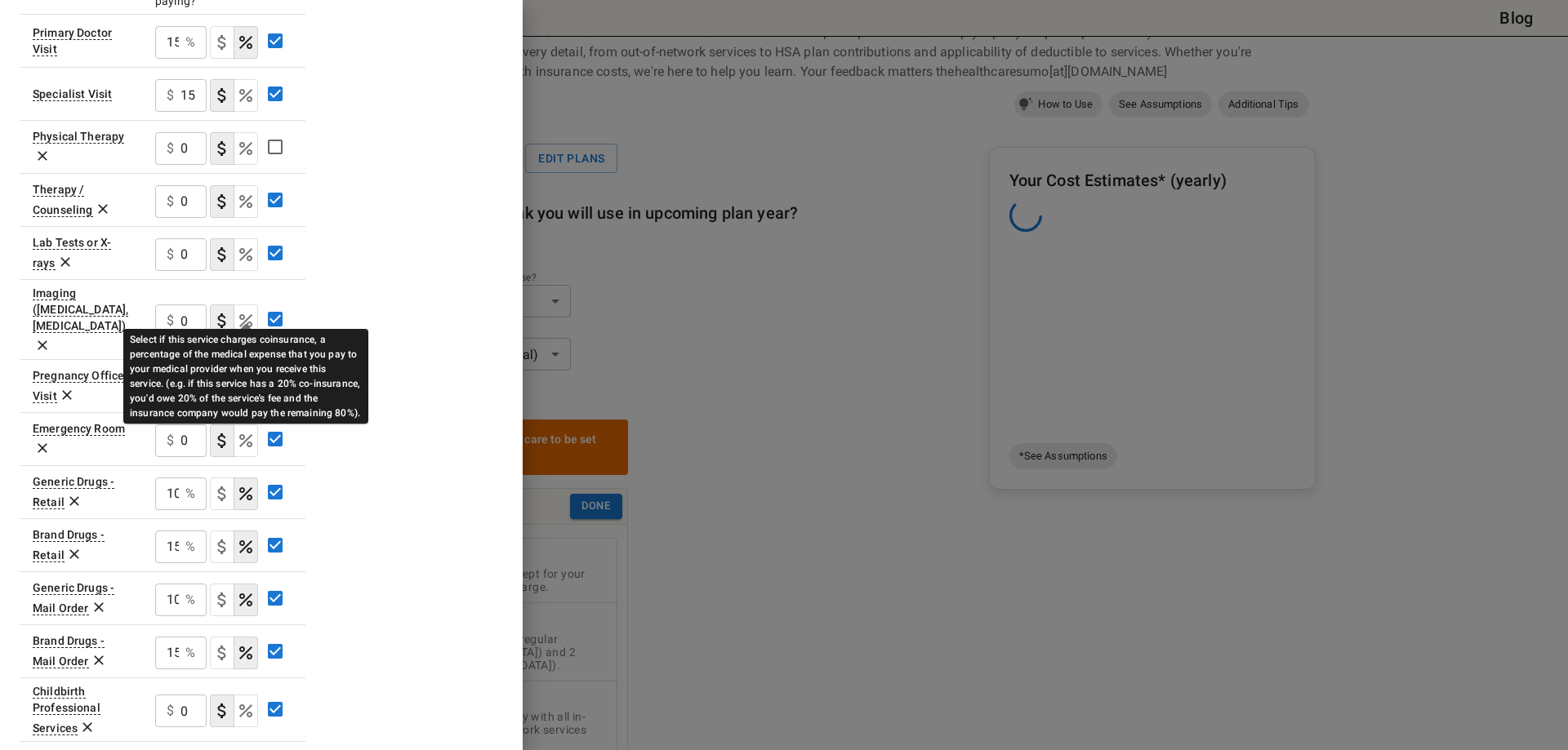
drag, startPoint x: 247, startPoint y: 304, endPoint x: 234, endPoint y: 306, distance: 13.2
click at [247, 312] on icon "Select if this service charges coinsurance, a percentage of the medical expense…" at bounding box center [245, 321] width 20 height 20
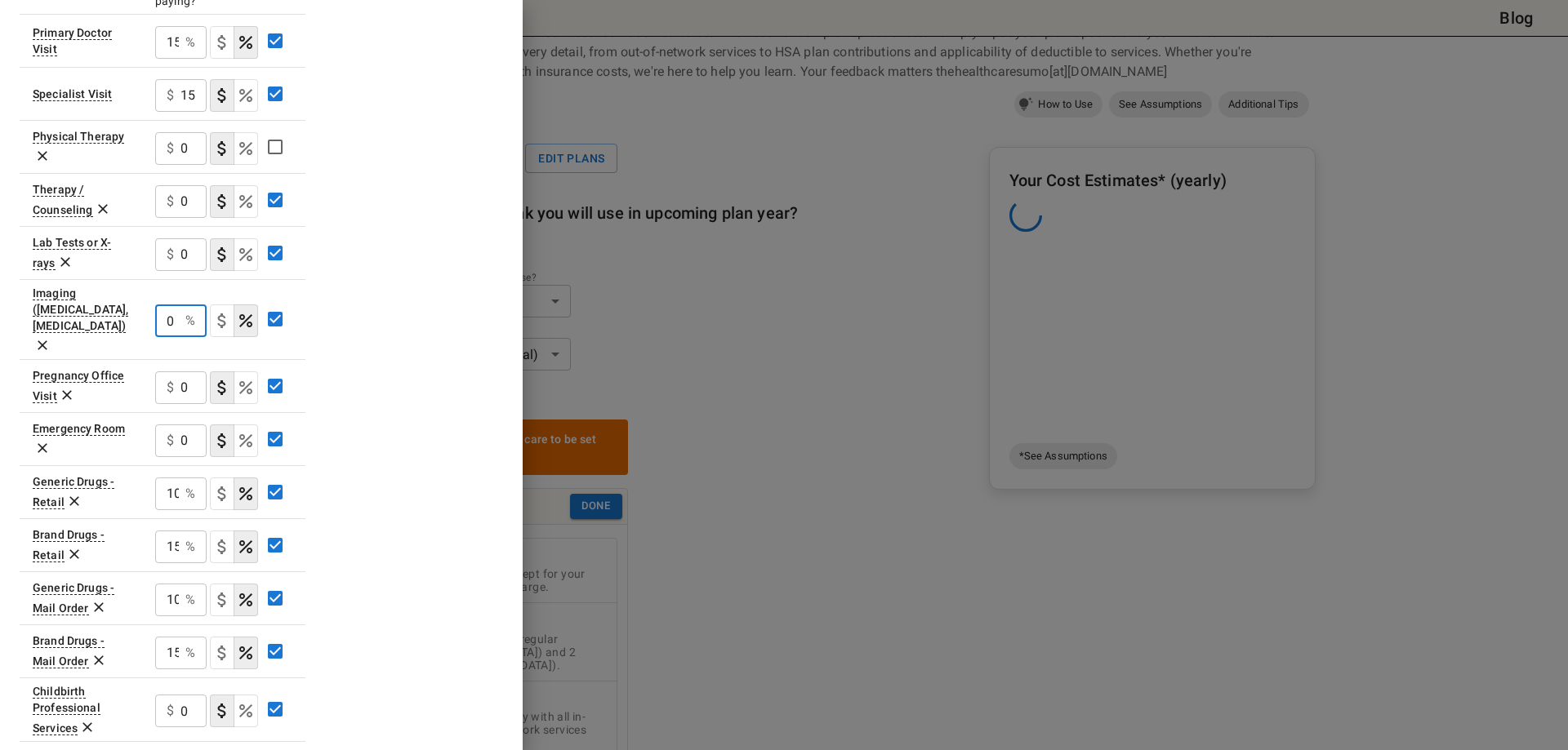
drag, startPoint x: 179, startPoint y: 309, endPoint x: 139, endPoint y: 310, distance: 40.0
click at [139, 310] on tr "Imaging ([MEDICAL_DATA], [MEDICAL_DATA]) 0 % ​" at bounding box center [163, 319] width 286 height 80
type input "15"
click at [431, 358] on div "Plan A In Network Deductible $ ​ Family Deductible $ 4000 ​ Out of Pocket Maxim…" at bounding box center [261, 180] width 483 height 1313
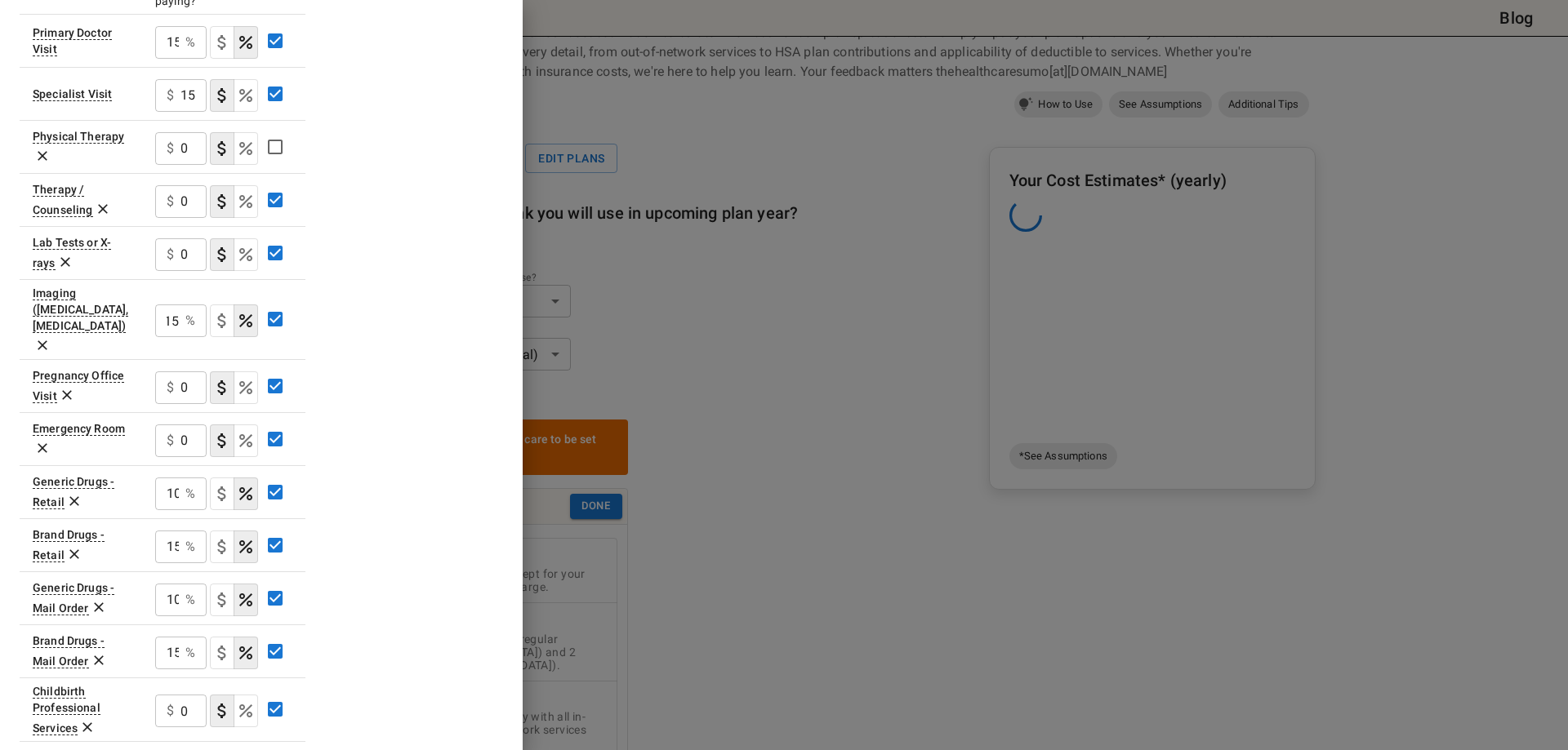
scroll to position [0, 0]
click at [252, 431] on icon "Select if this service charges coinsurance, a percentage of the medical expense…" at bounding box center [245, 440] width 20 height 20
drag, startPoint x: 178, startPoint y: 419, endPoint x: 151, endPoint y: 419, distance: 27.0
click at [151, 419] on td "0 % ​" at bounding box center [223, 438] width 163 height 53
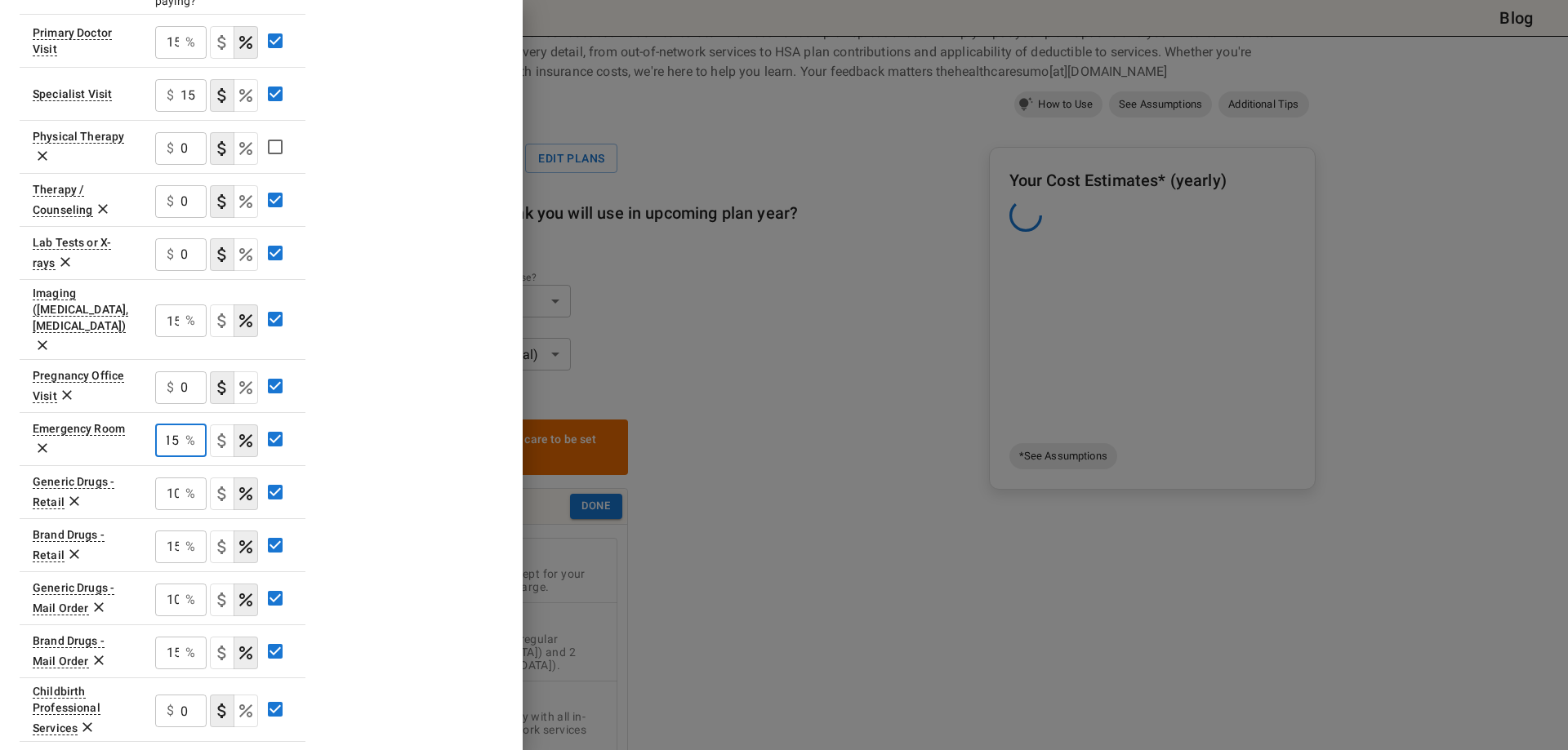
type input "15"
click at [377, 439] on div "Plan A In Network Deductible $ ​ Family Deductible $ 4000 ​ Out of Pocket Maxim…" at bounding box center [261, 180] width 483 height 1313
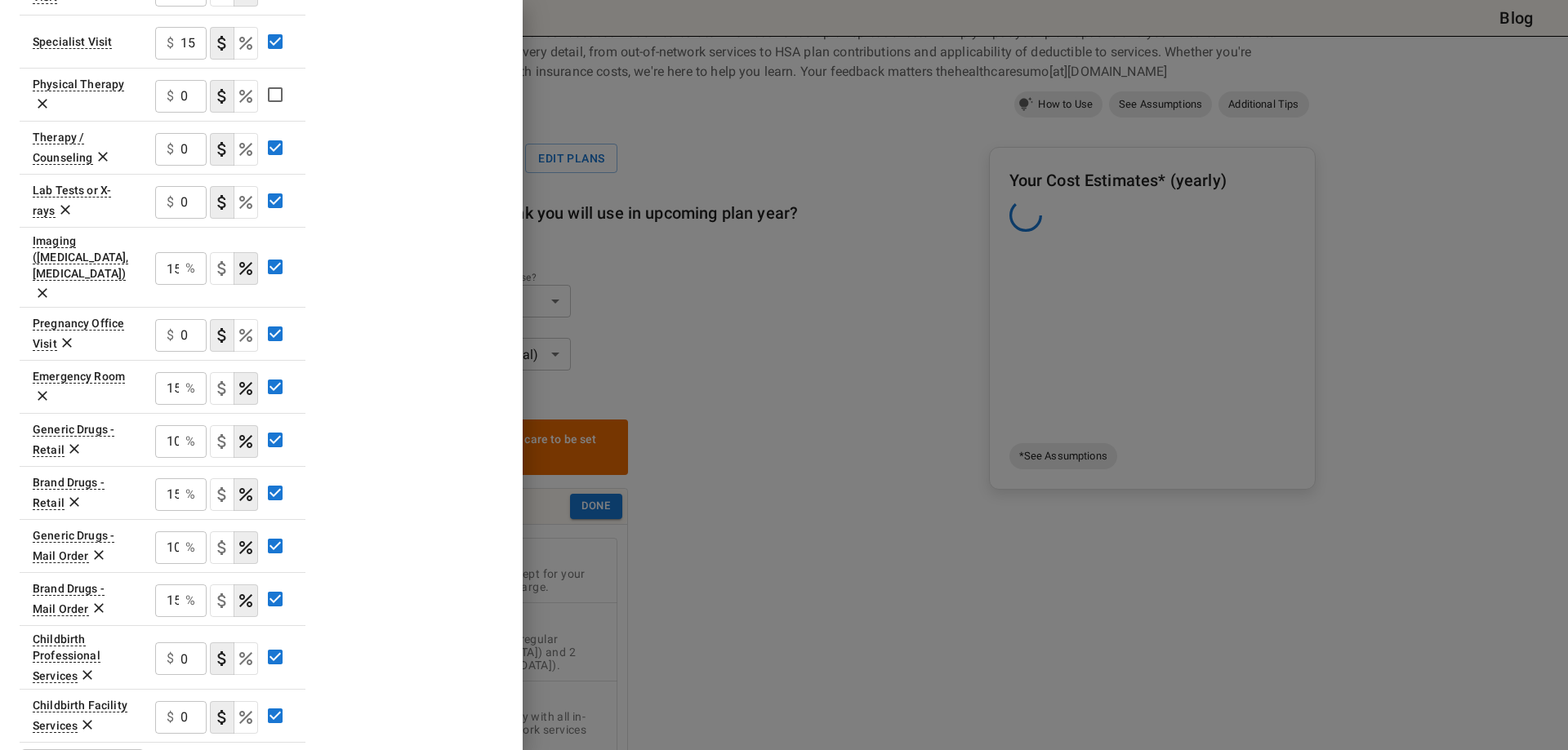
scroll to position [652, 0]
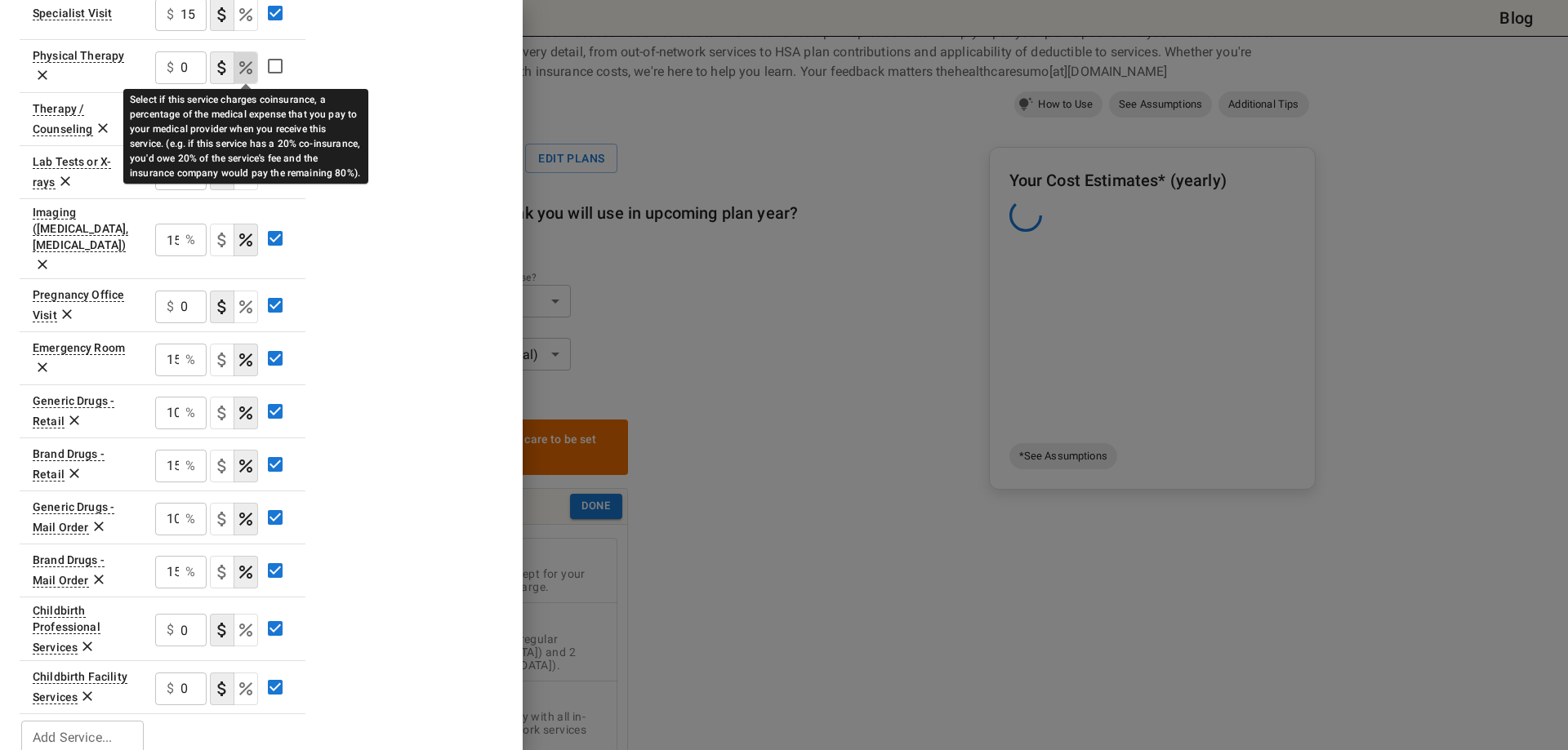
click at [238, 76] on icon "Select if this service charges coinsurance, a percentage of the medical expense…" at bounding box center [245, 67] width 20 height 20
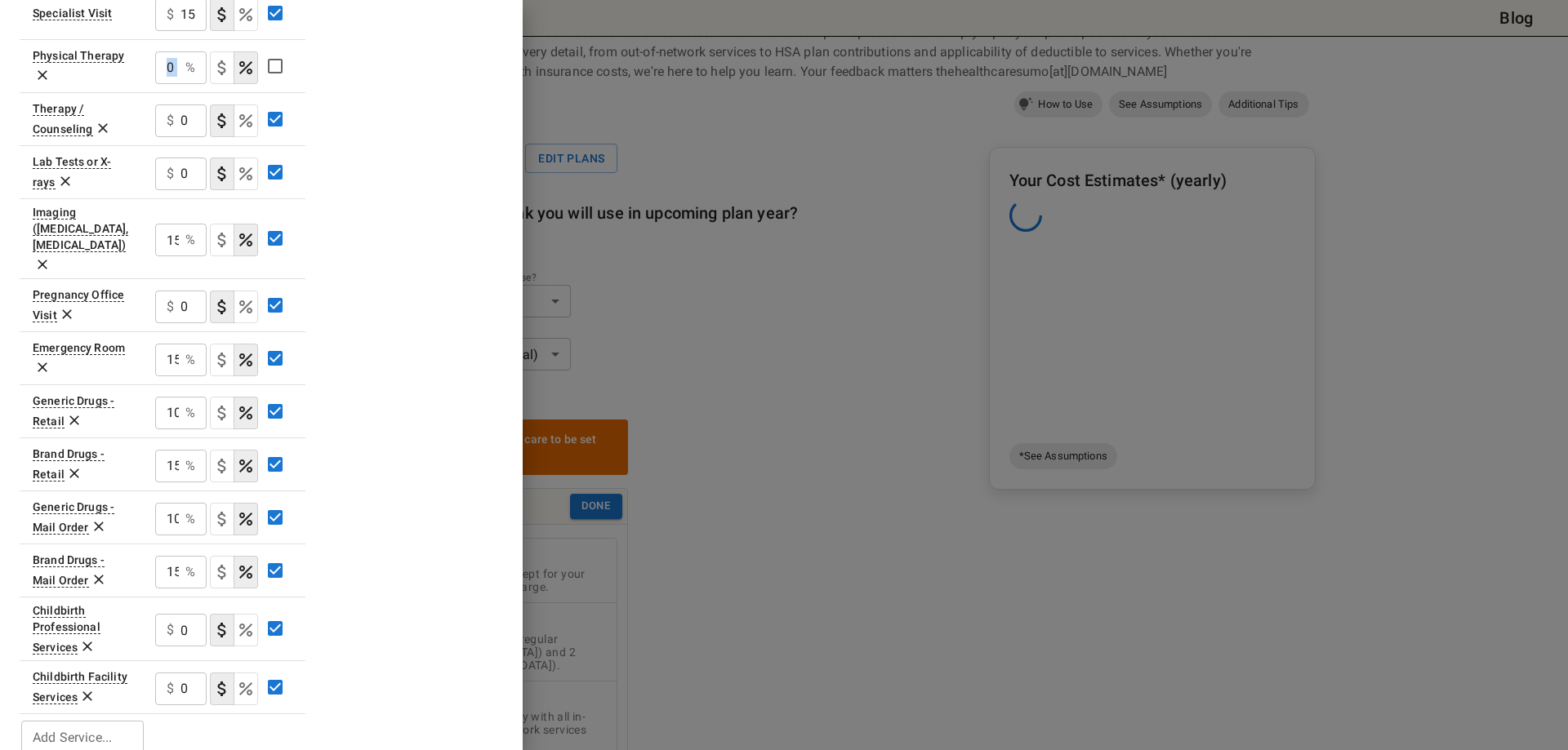
drag, startPoint x: 181, startPoint y: 64, endPoint x: 159, endPoint y: 64, distance: 22.0
click at [159, 64] on div "0 % ​" at bounding box center [181, 67] width 51 height 32
type input "15"
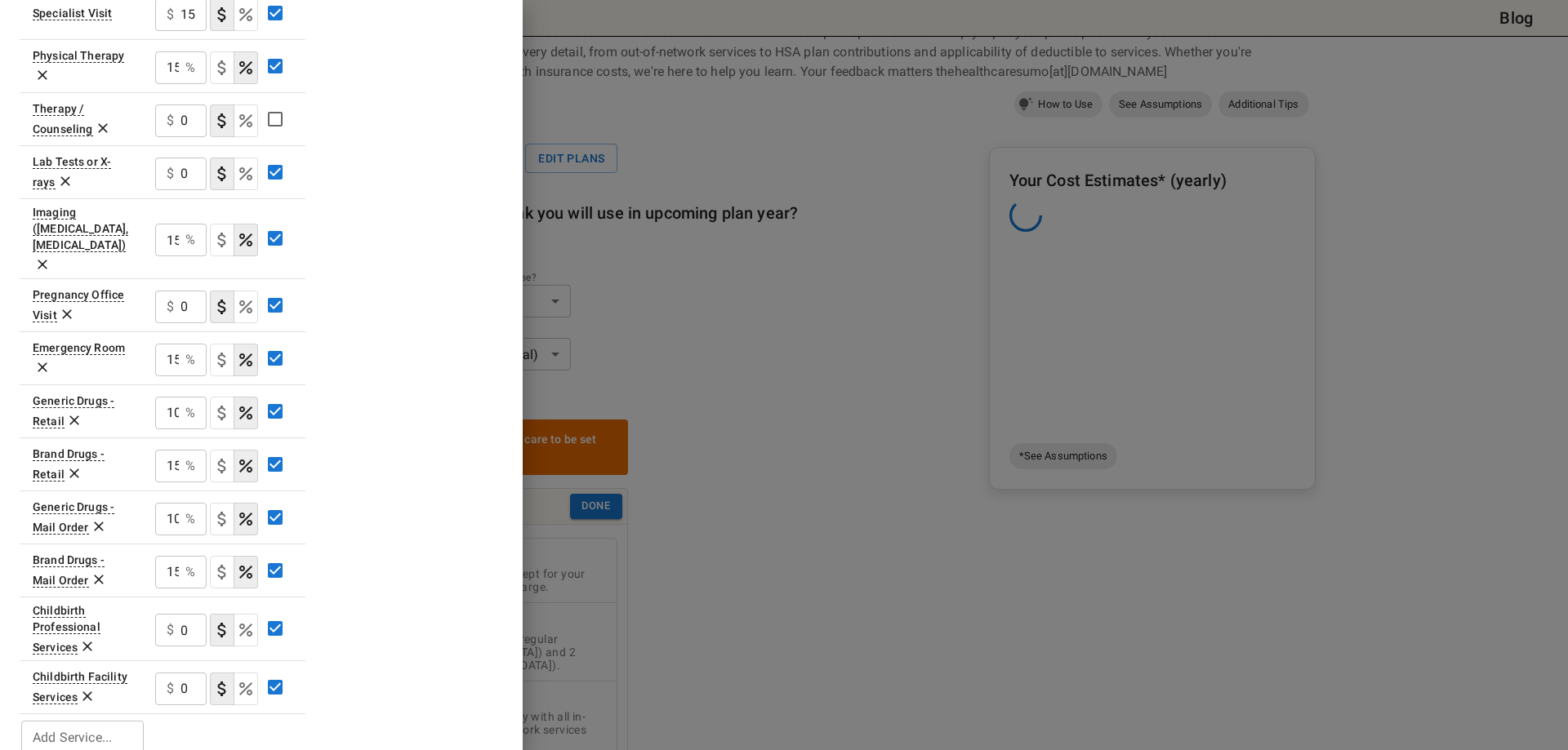
click at [98, 127] on icon at bounding box center [102, 129] width 9 height 9
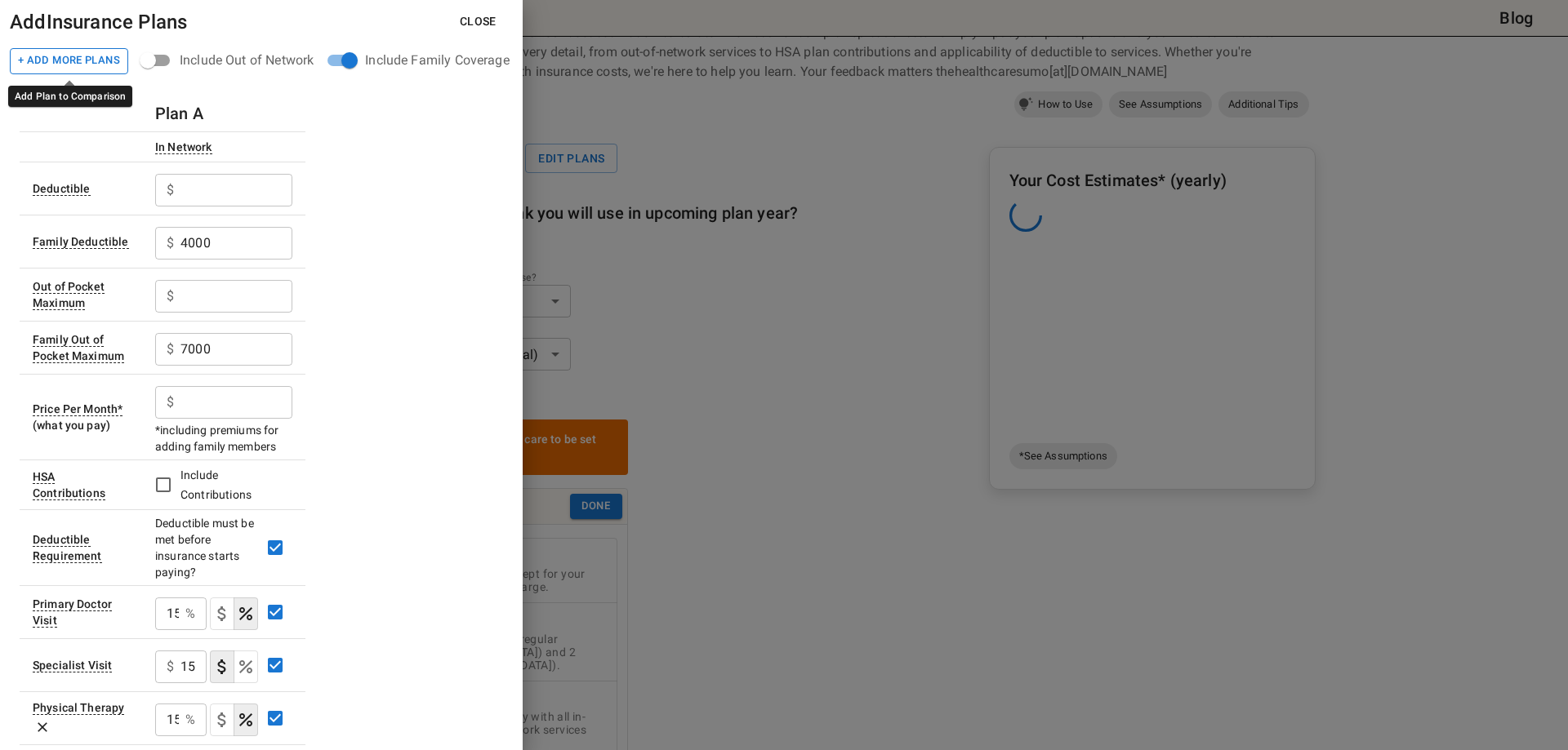
drag, startPoint x: 63, startPoint y: 60, endPoint x: 100, endPoint y: 65, distance: 37.3
click at [63, 60] on button "+ Add More Plans" at bounding box center [68, 62] width 118 height 27
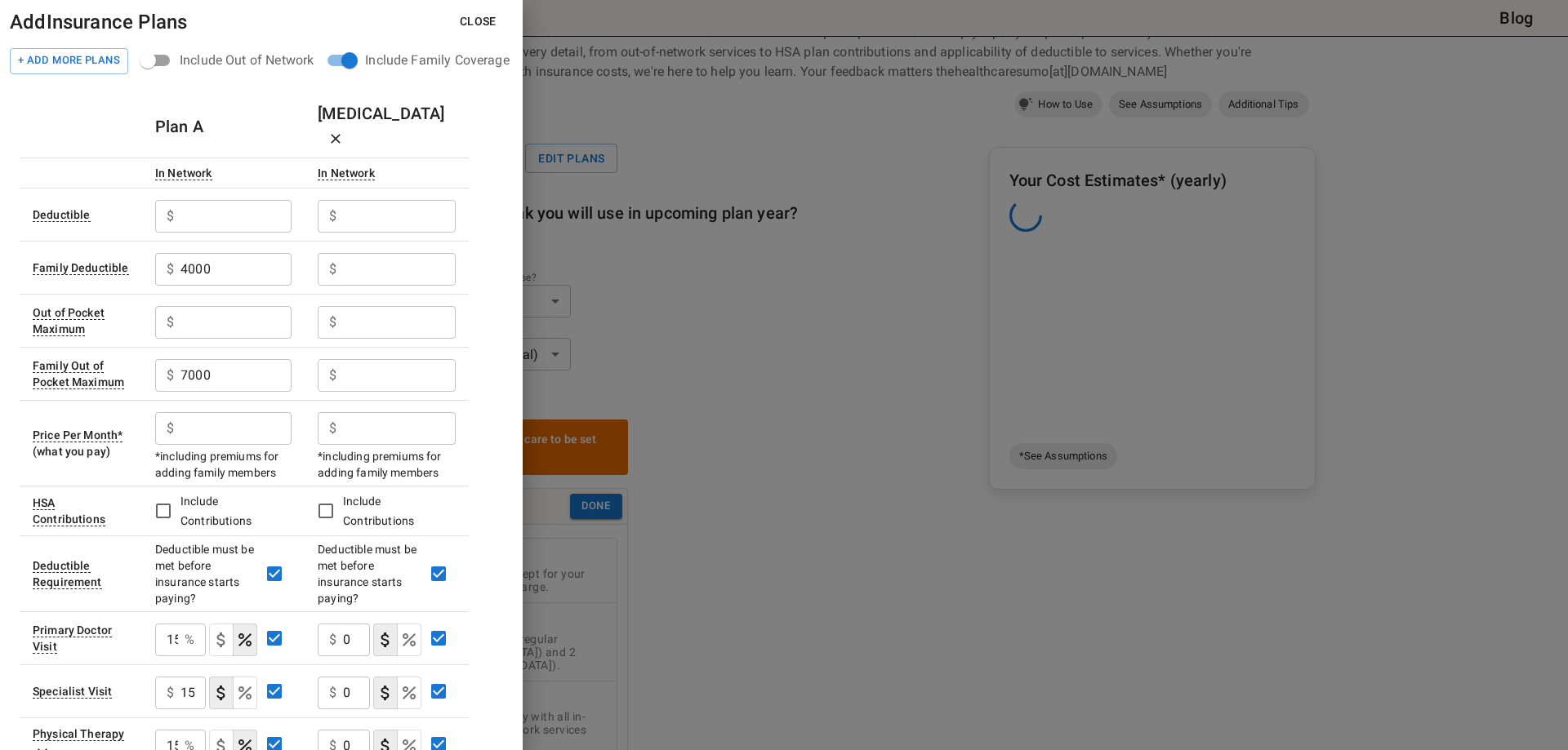
click at [341, 108] on h6 "[MEDICAL_DATA]" at bounding box center [386, 126] width 138 height 52
click at [347, 110] on h6 "[MEDICAL_DATA]" at bounding box center [386, 126] width 138 height 52
click at [213, 412] on input "text" at bounding box center [236, 428] width 111 height 32
type input "604.80"
click at [352, 412] on input "text" at bounding box center [399, 428] width 113 height 32
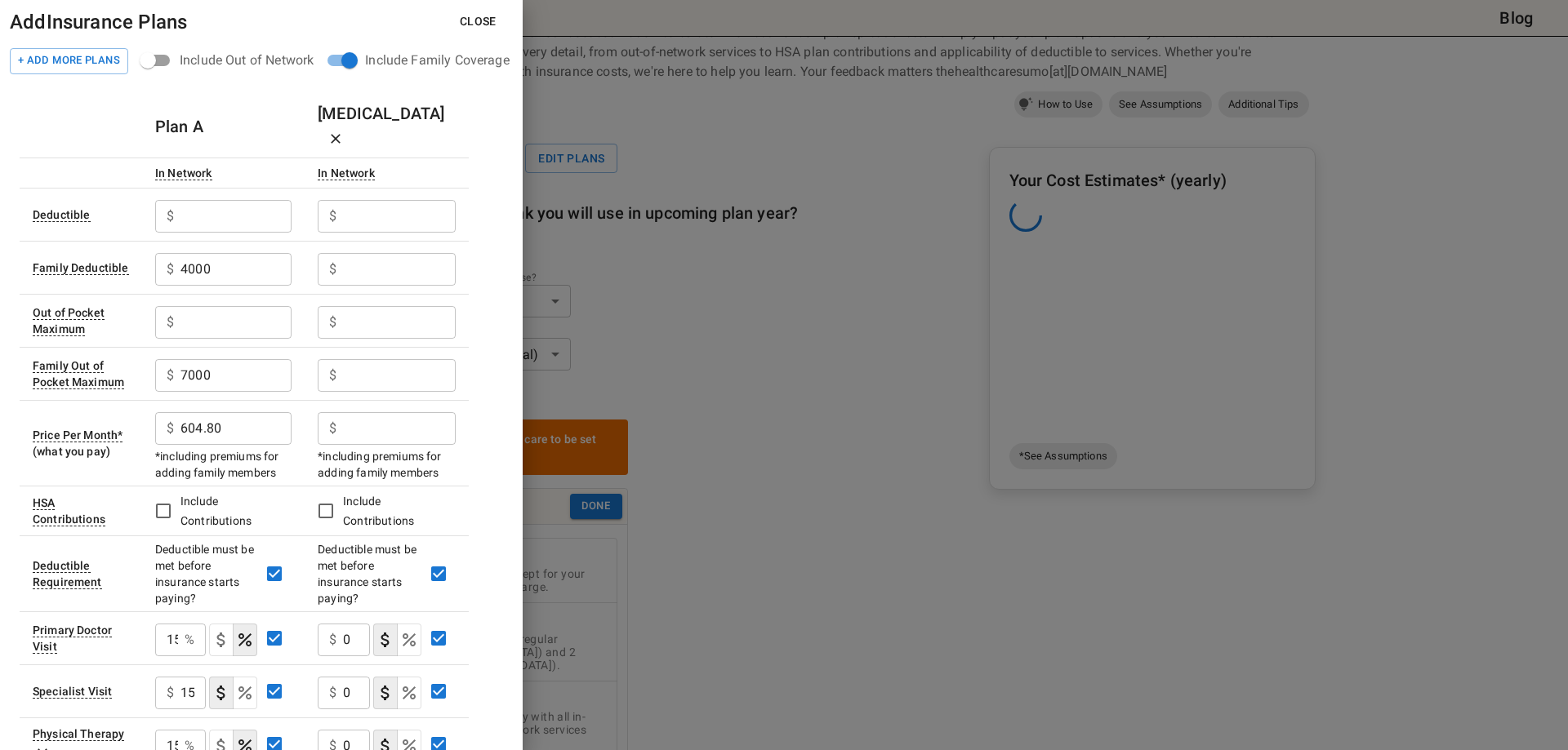
click at [381, 412] on input "text" at bounding box center [399, 428] width 113 height 32
type input "802.12"
click at [325, 253] on div "$ ​" at bounding box center [386, 269] width 138 height 32
type input "1050"
click at [374, 359] on input "text" at bounding box center [399, 375] width 113 height 32
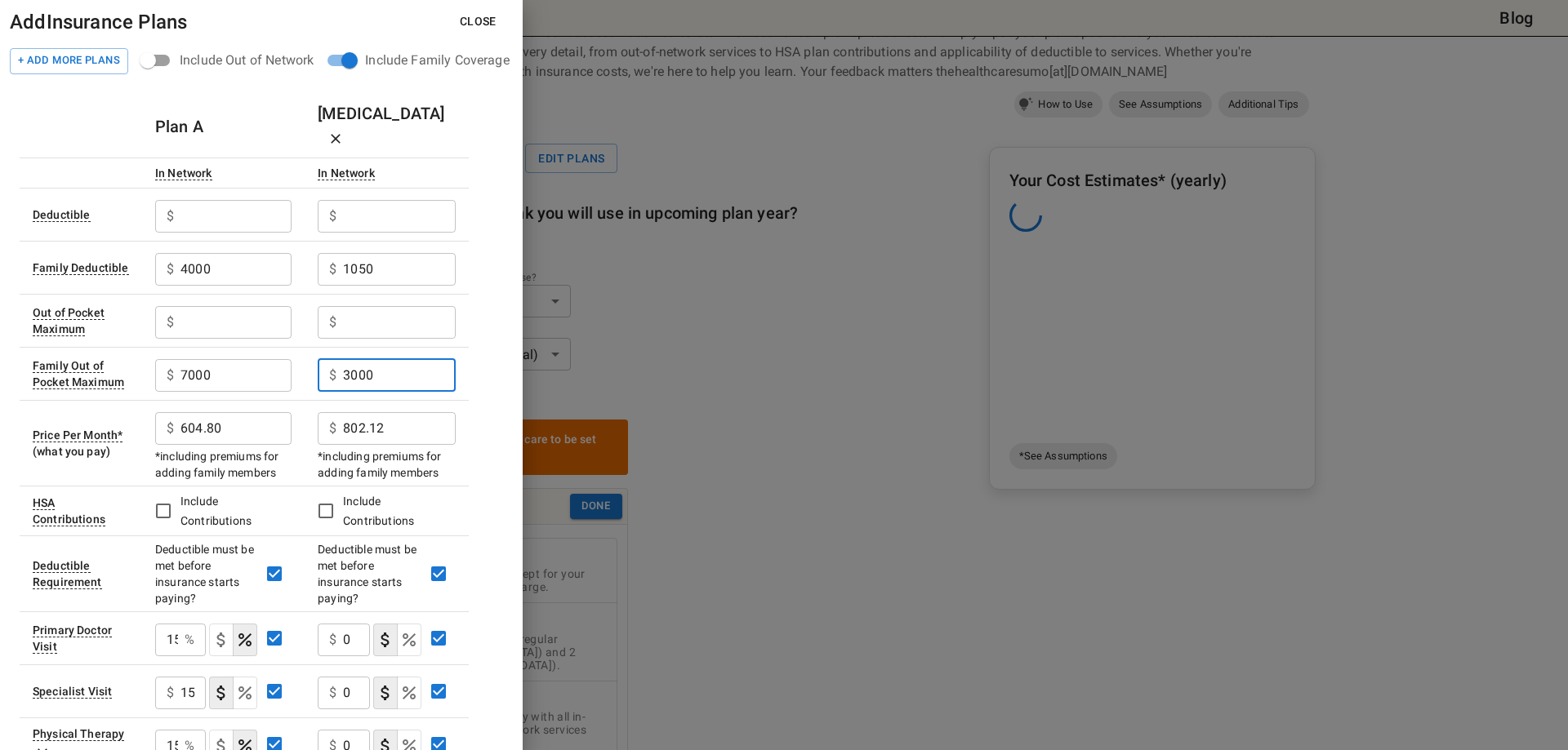
type input "3000"
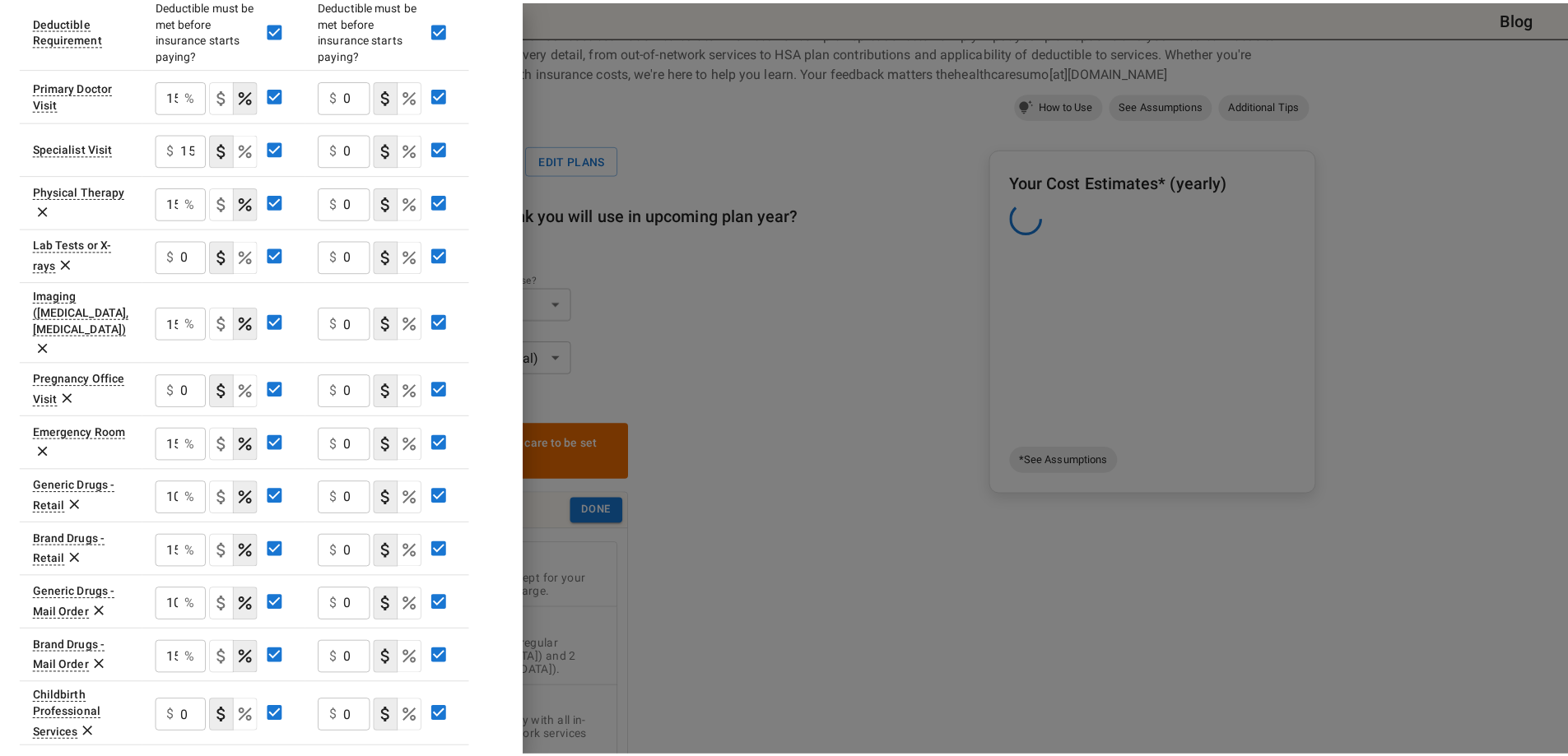
scroll to position [604, 0]
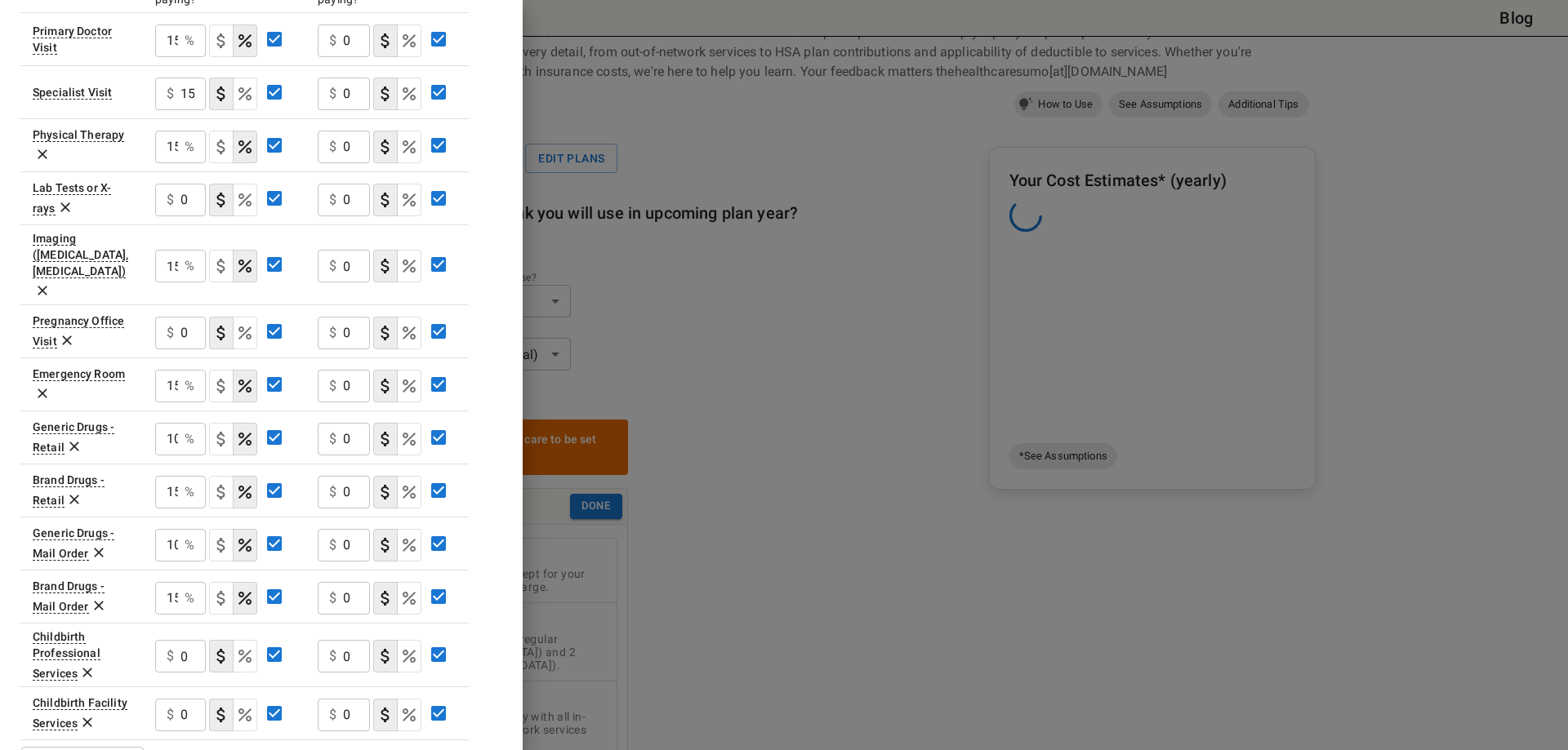
click at [792, 455] on div at bounding box center [784, 375] width 1568 height 750
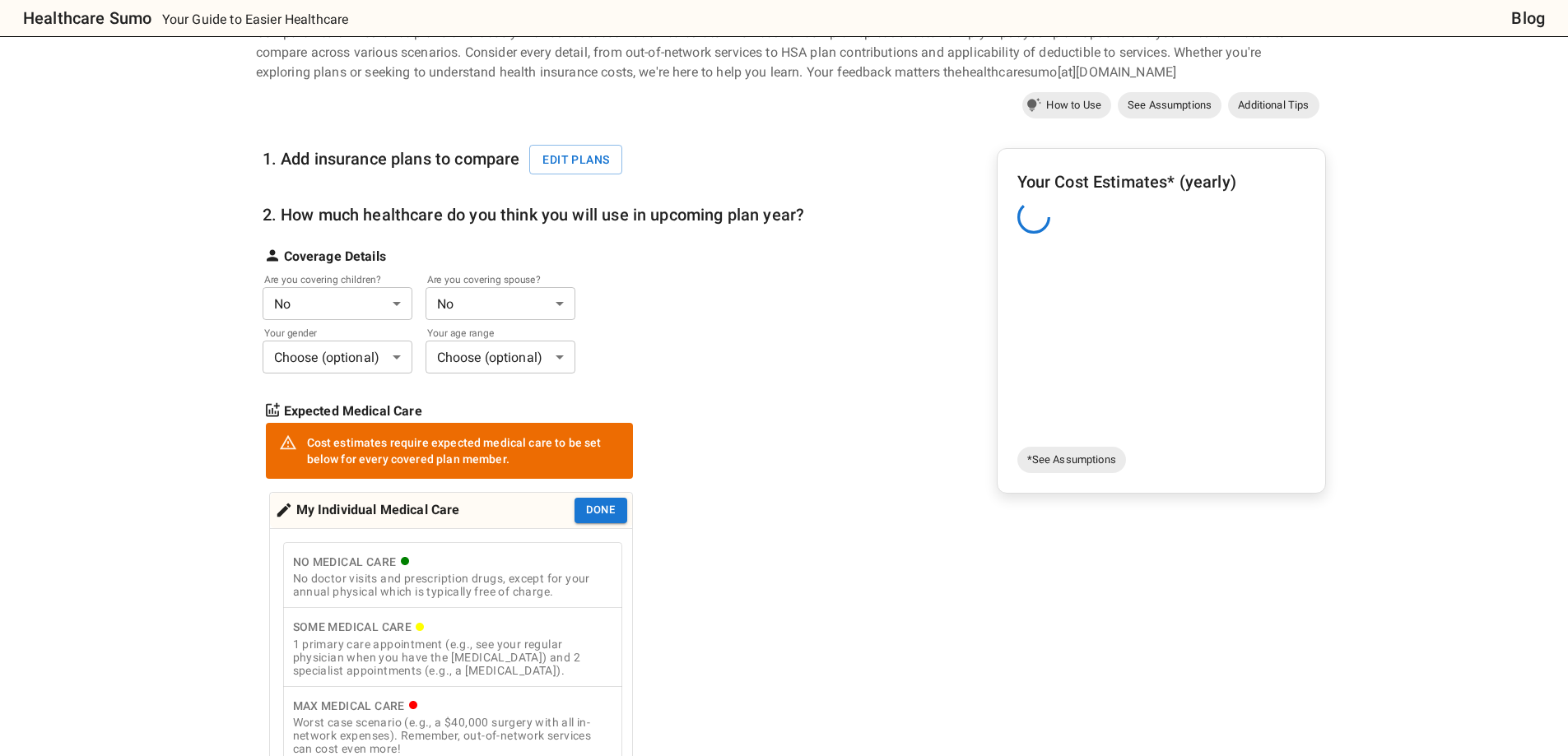
click at [396, 300] on body "Healthcare Sumo Your Guide to Easier Healthcare Blog Health Insurance Calculato…" at bounding box center [784, 709] width 1568 height 1583
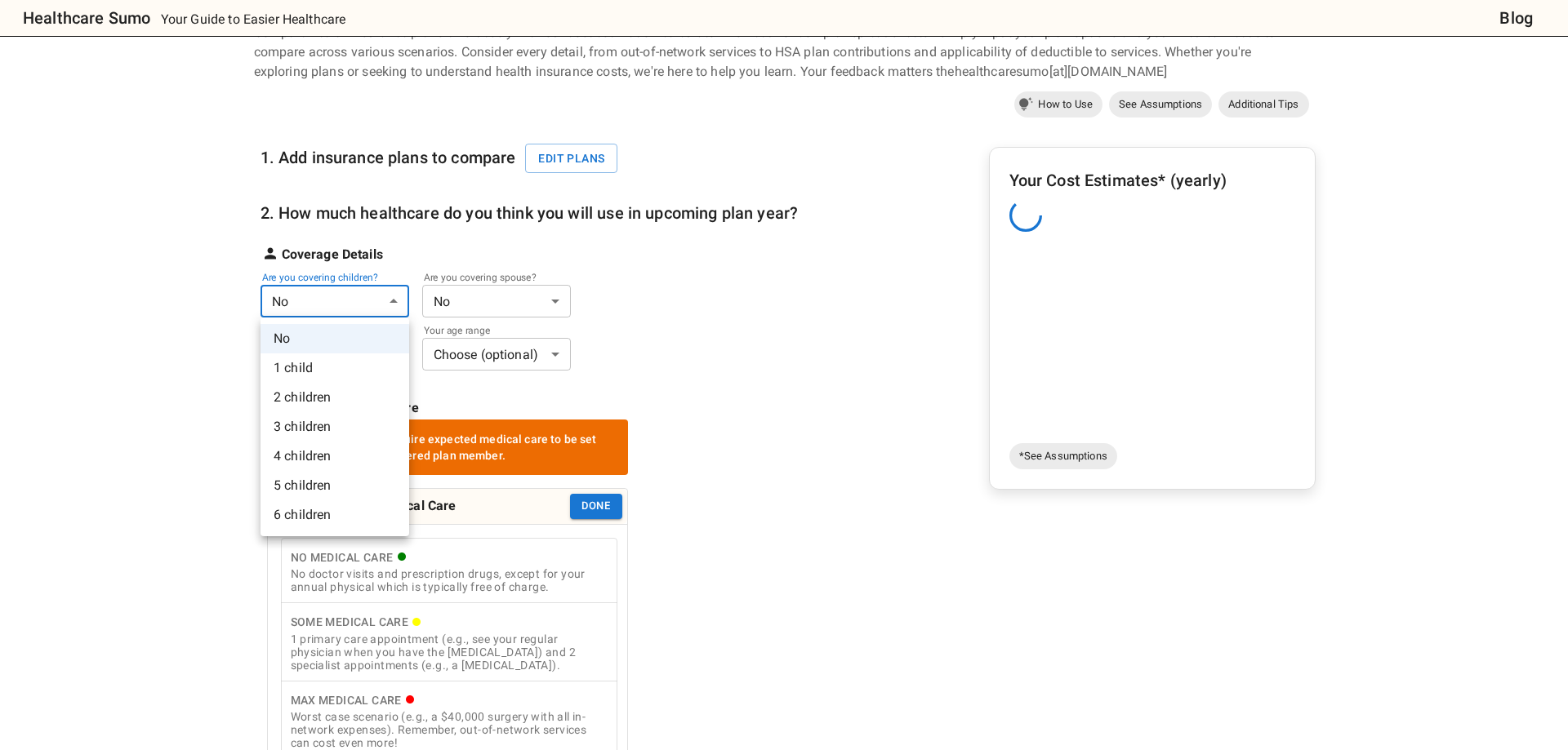
click at [317, 365] on li "1 child" at bounding box center [334, 367] width 149 height 29
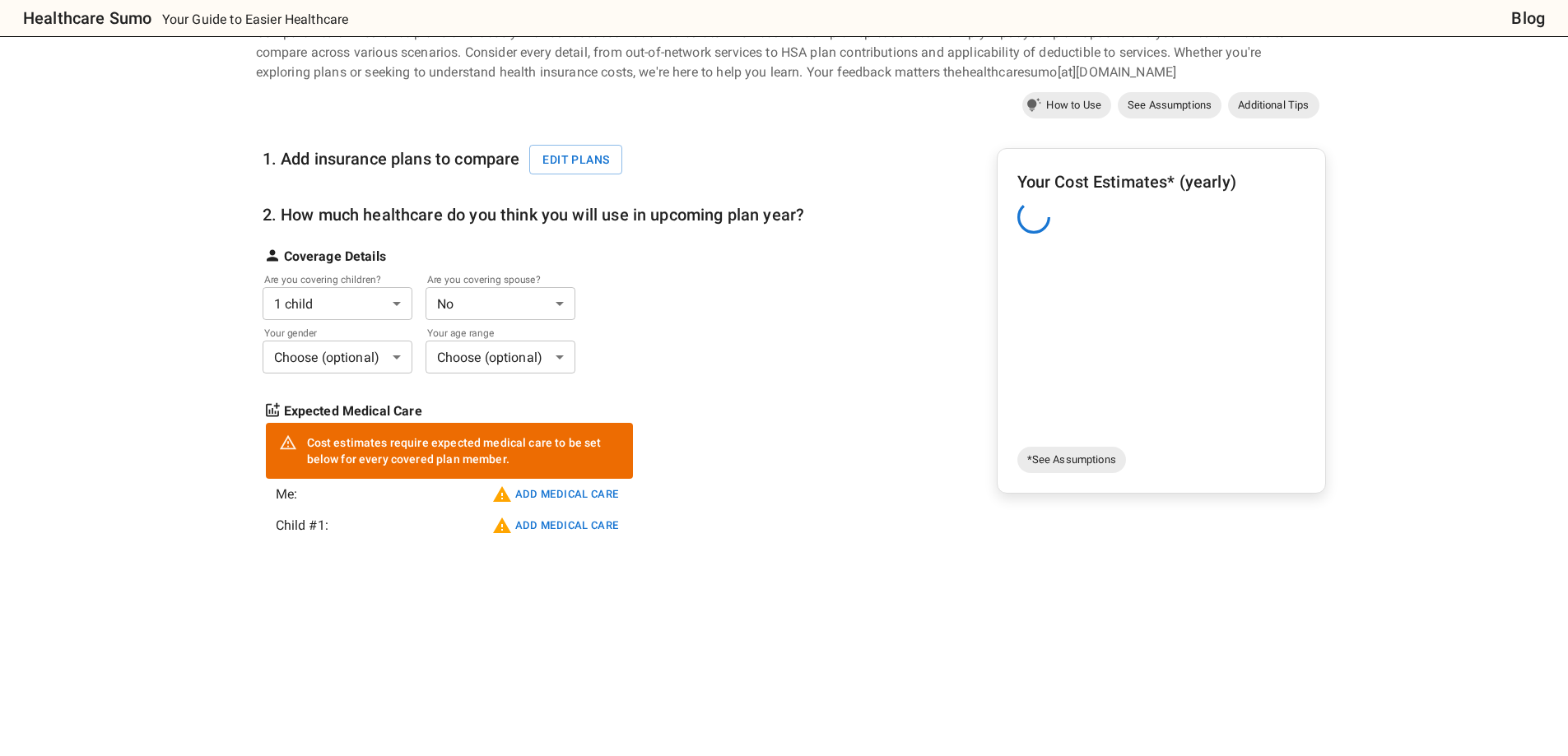
click at [506, 302] on body "Healthcare Sumo Your Guide to Easier Healthcare Blog Health Insurance Calculato…" at bounding box center [784, 577] width 1568 height 1317
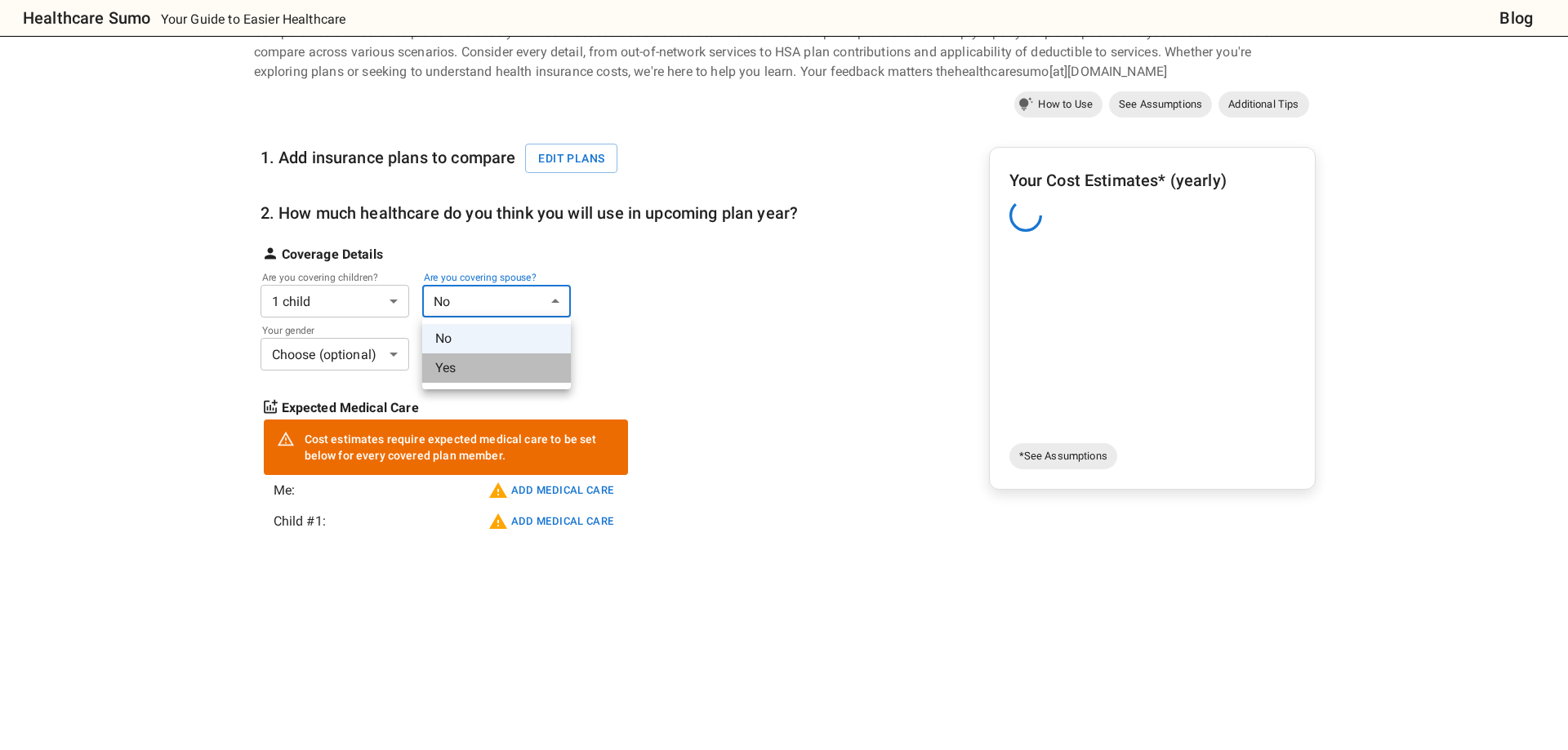
click at [494, 364] on li "Yes" at bounding box center [496, 367] width 149 height 29
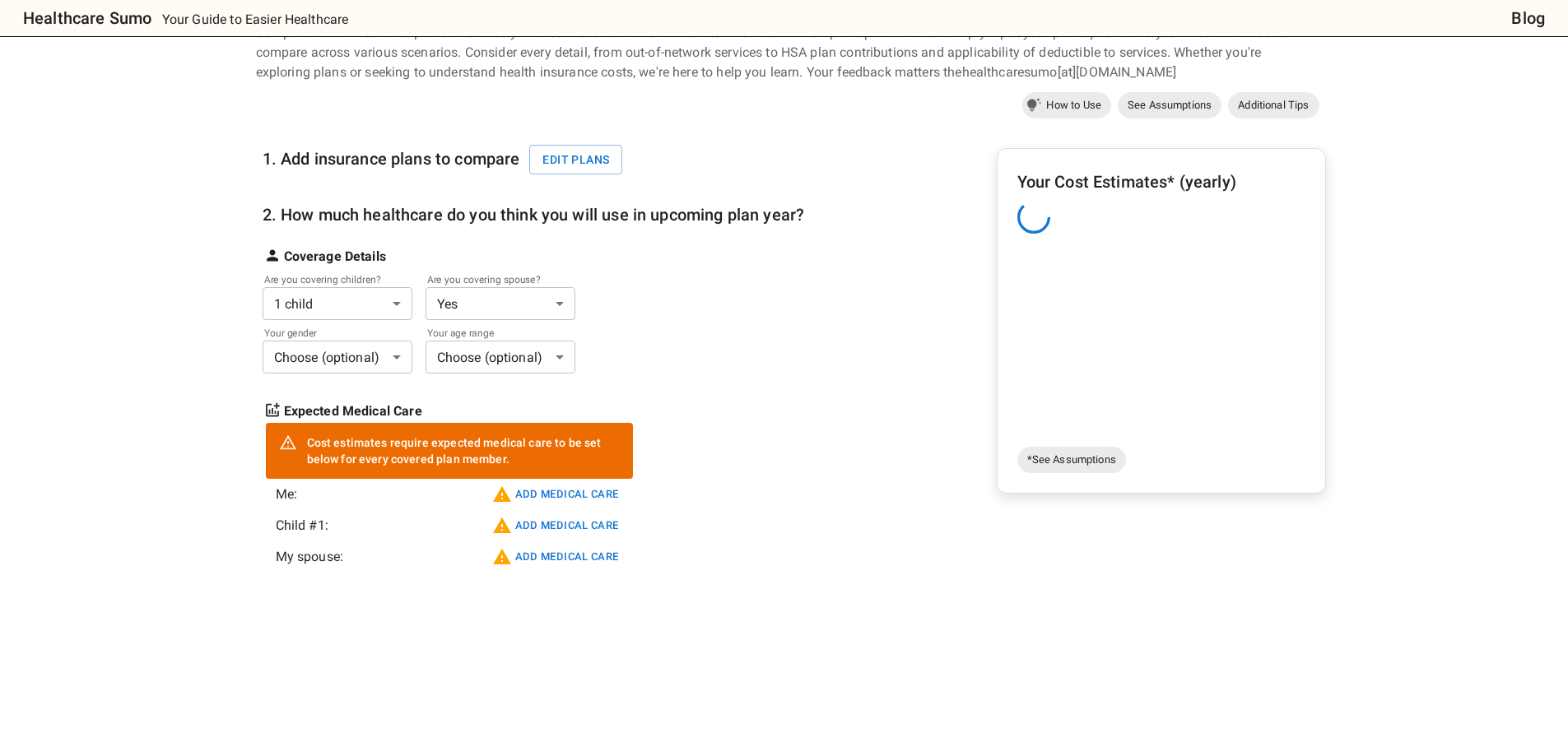
click at [872, 449] on div "1. Add insurance plans to compare Edit plans 2. How much healthcare do you thin…" at bounding box center [790, 416] width 1070 height 587
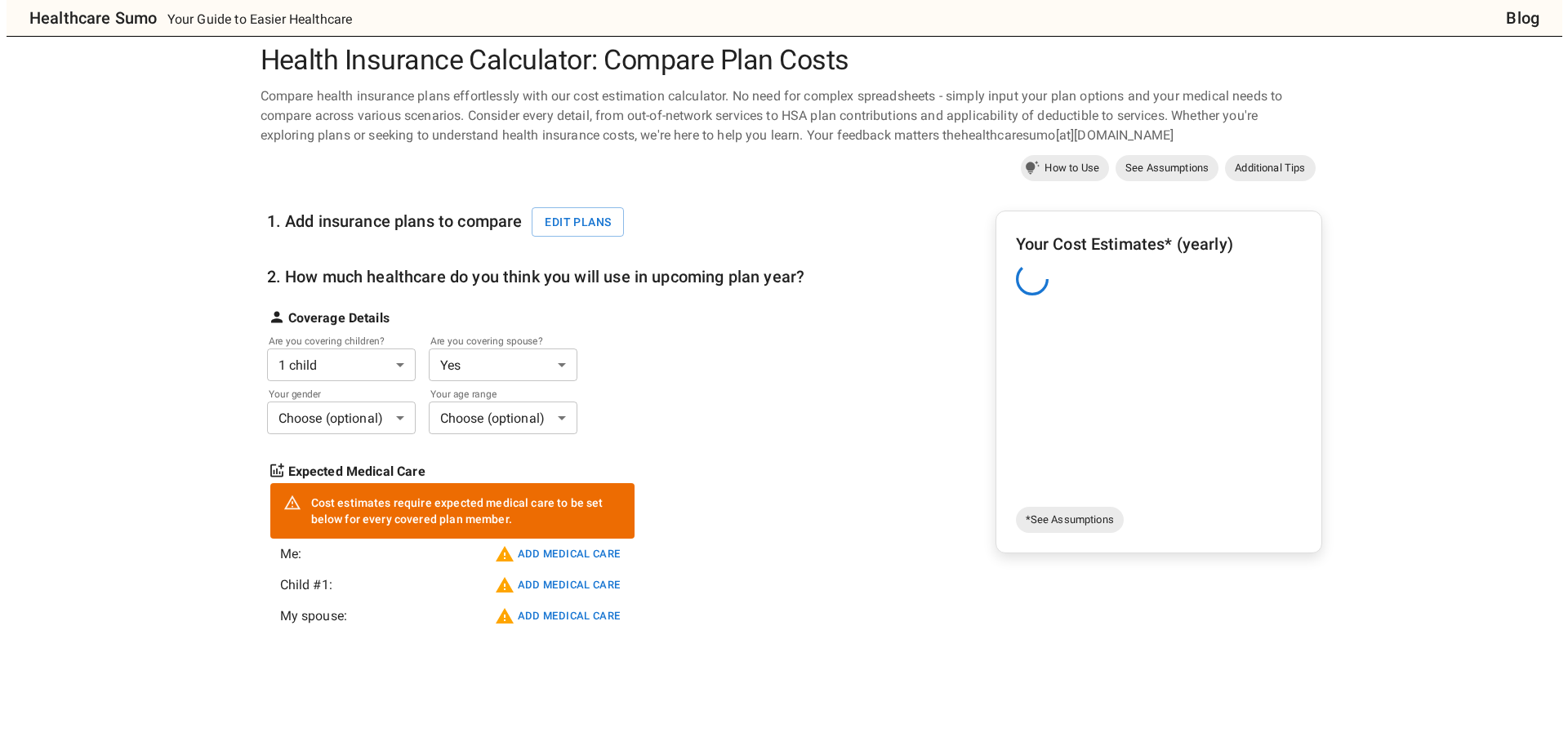
scroll to position [0, 0]
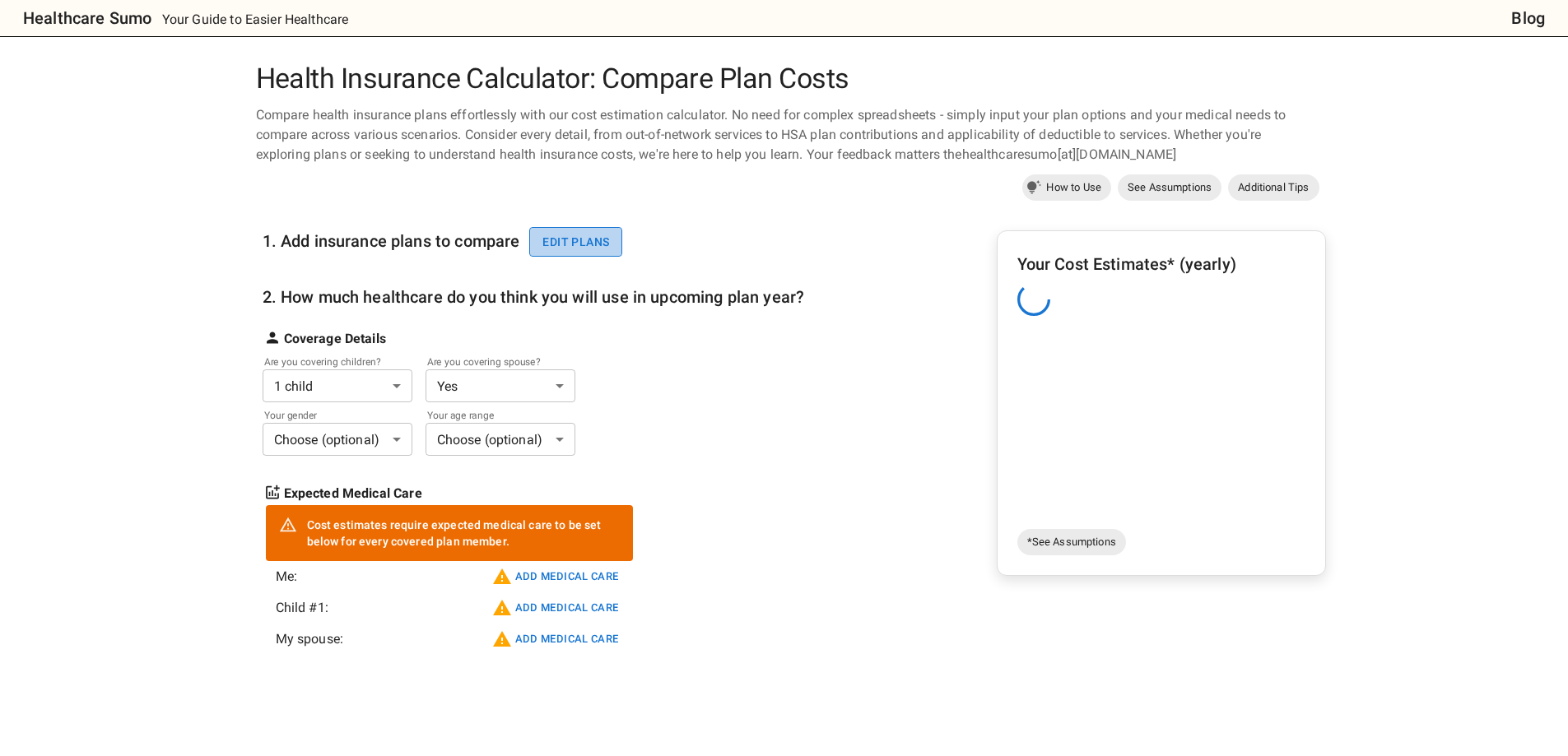
click at [585, 228] on button "Edit plans" at bounding box center [575, 242] width 93 height 31
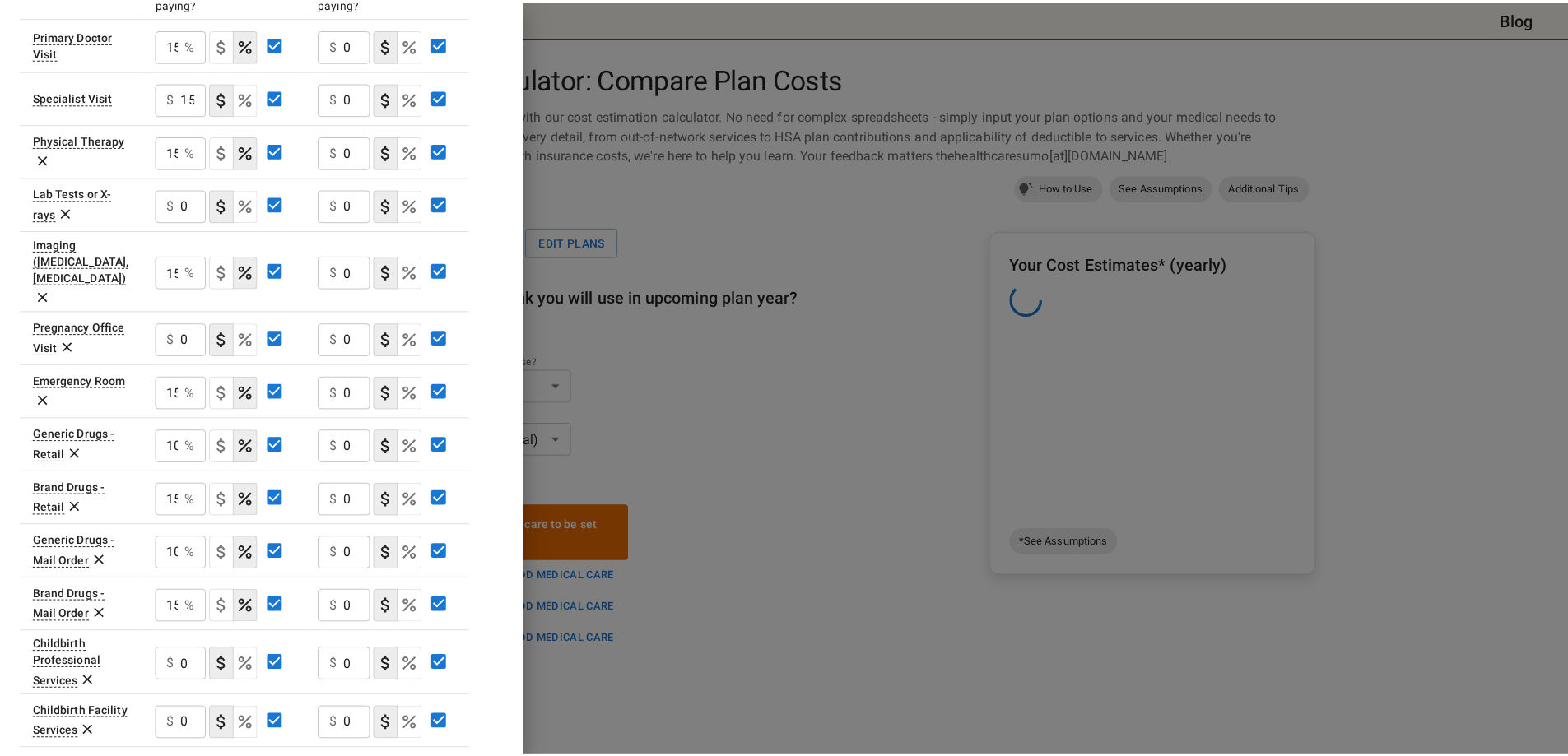
scroll to position [604, 0]
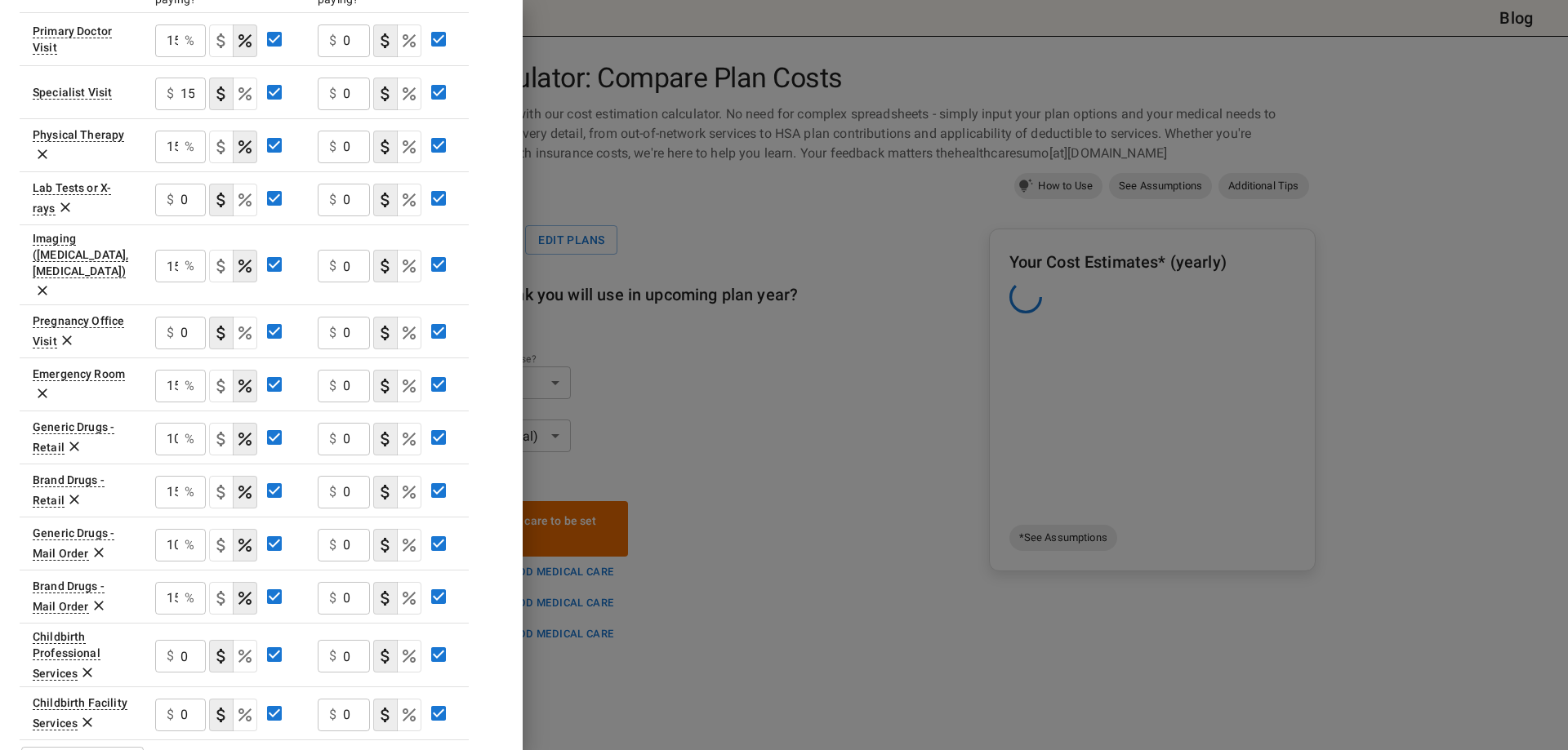
drag, startPoint x: 281, startPoint y: 726, endPoint x: 304, endPoint y: 721, distance: 23.5
click at [283, 455] on table "Plan A [MEDICAL_DATA] In Network In Network Deductible $ ​ $ ​ Family Deductibl…" at bounding box center [244, 139] width 449 height 1287
click at [842, 455] on div at bounding box center [784, 375] width 1568 height 750
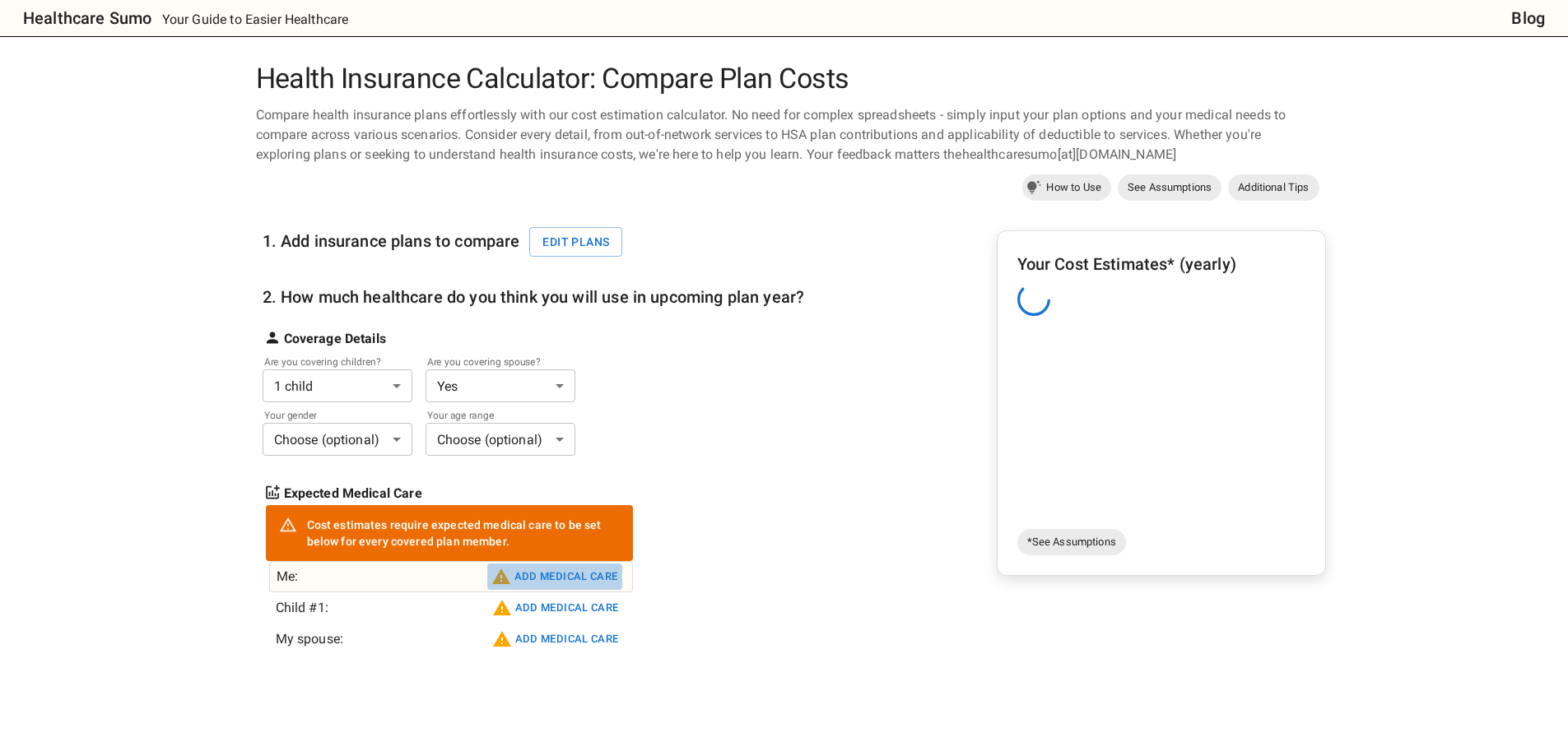
click at [600, 459] on button "Add medical care" at bounding box center [554, 578] width 135 height 27
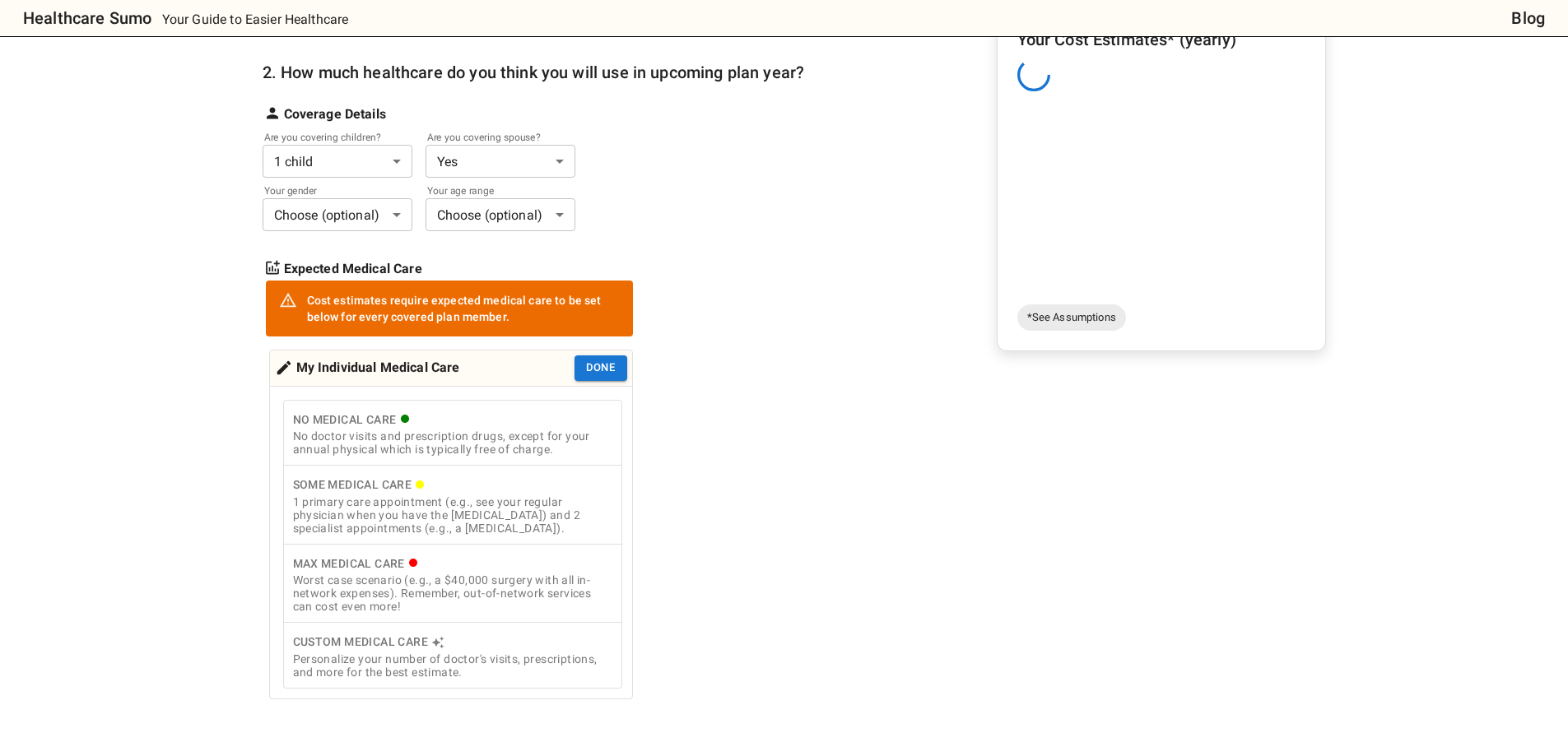
scroll to position [247, 0]
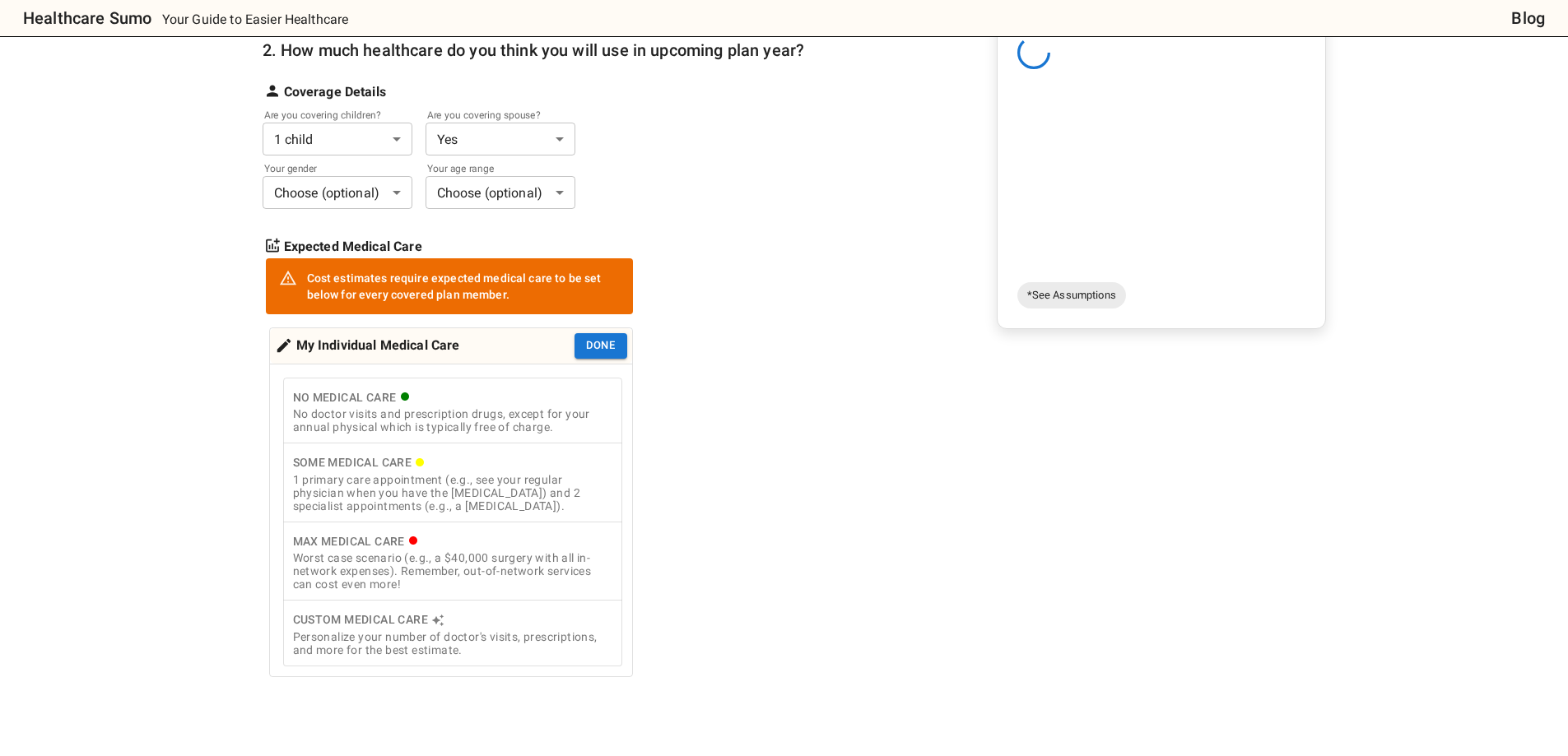
click at [564, 459] on div "1 primary care appointment (e.g., see your regular physician when you have the …" at bounding box center [452, 493] width 320 height 39
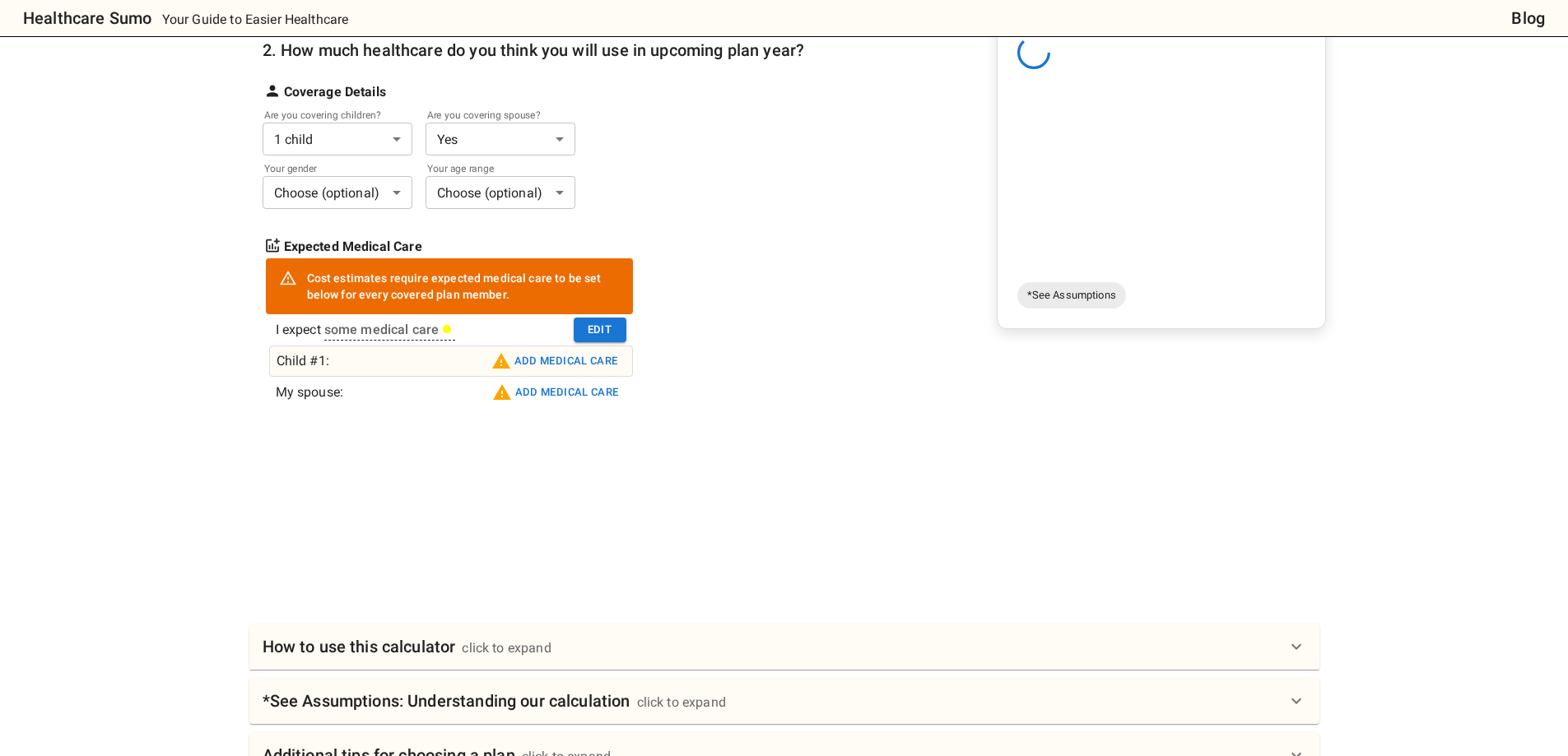
click at [548, 359] on button "Add medical care" at bounding box center [554, 362] width 135 height 27
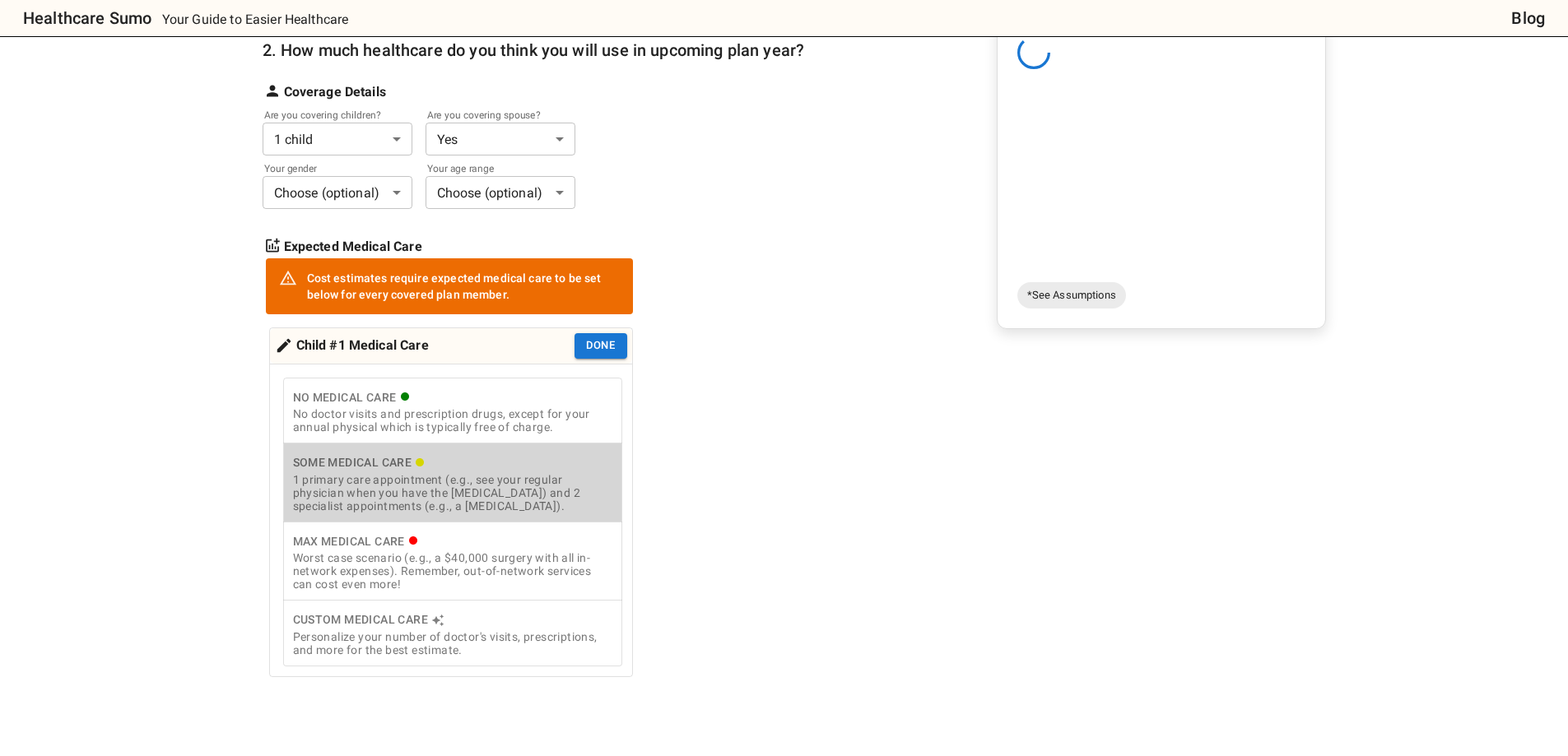
click at [557, 459] on div "1 primary care appointment (e.g., see your regular physician when you have the …" at bounding box center [452, 493] width 320 height 39
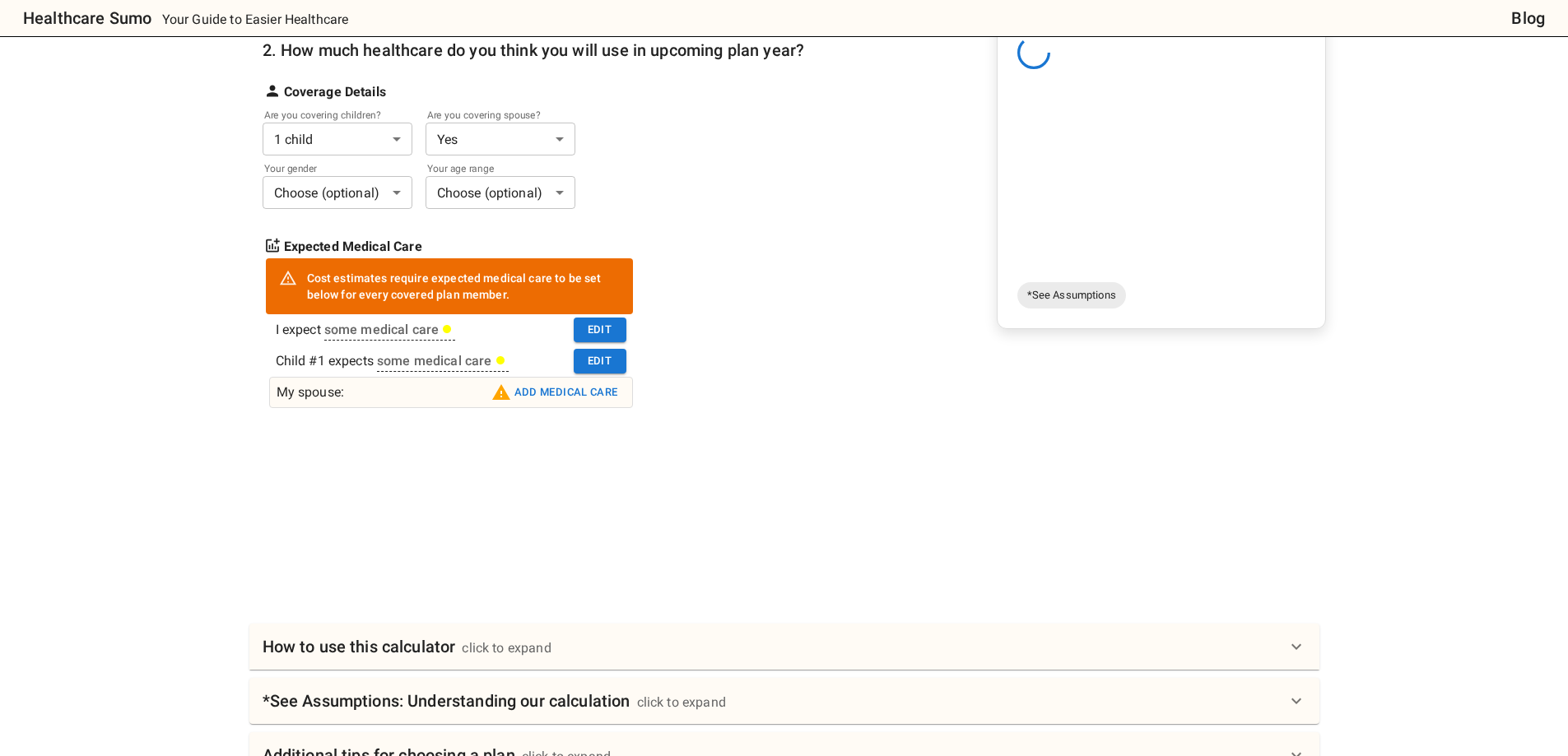
click at [579, 392] on button "Add medical care" at bounding box center [554, 393] width 135 height 27
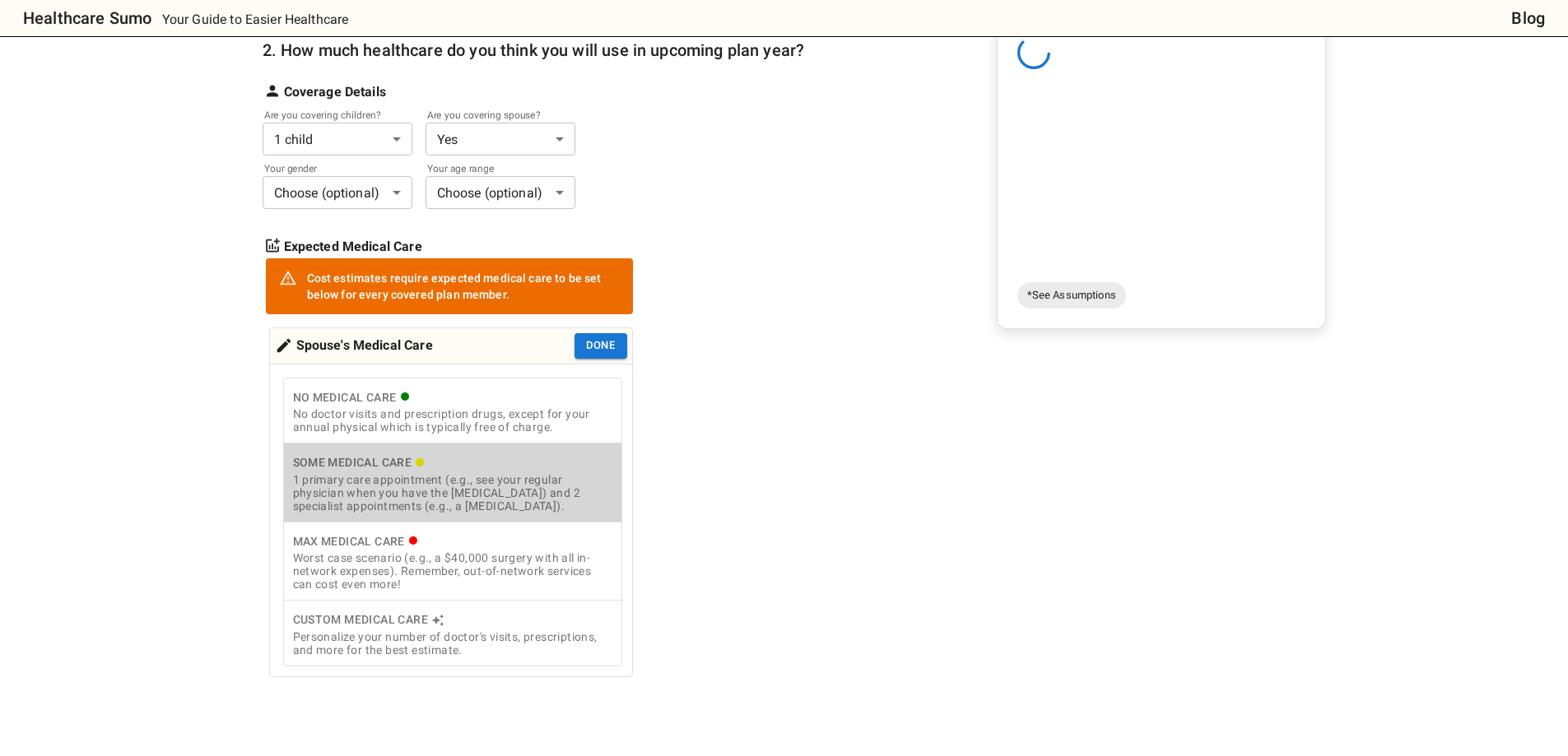
click at [571, 459] on div "1 primary care appointment (e.g., see your regular physician when you have the …" at bounding box center [452, 493] width 320 height 39
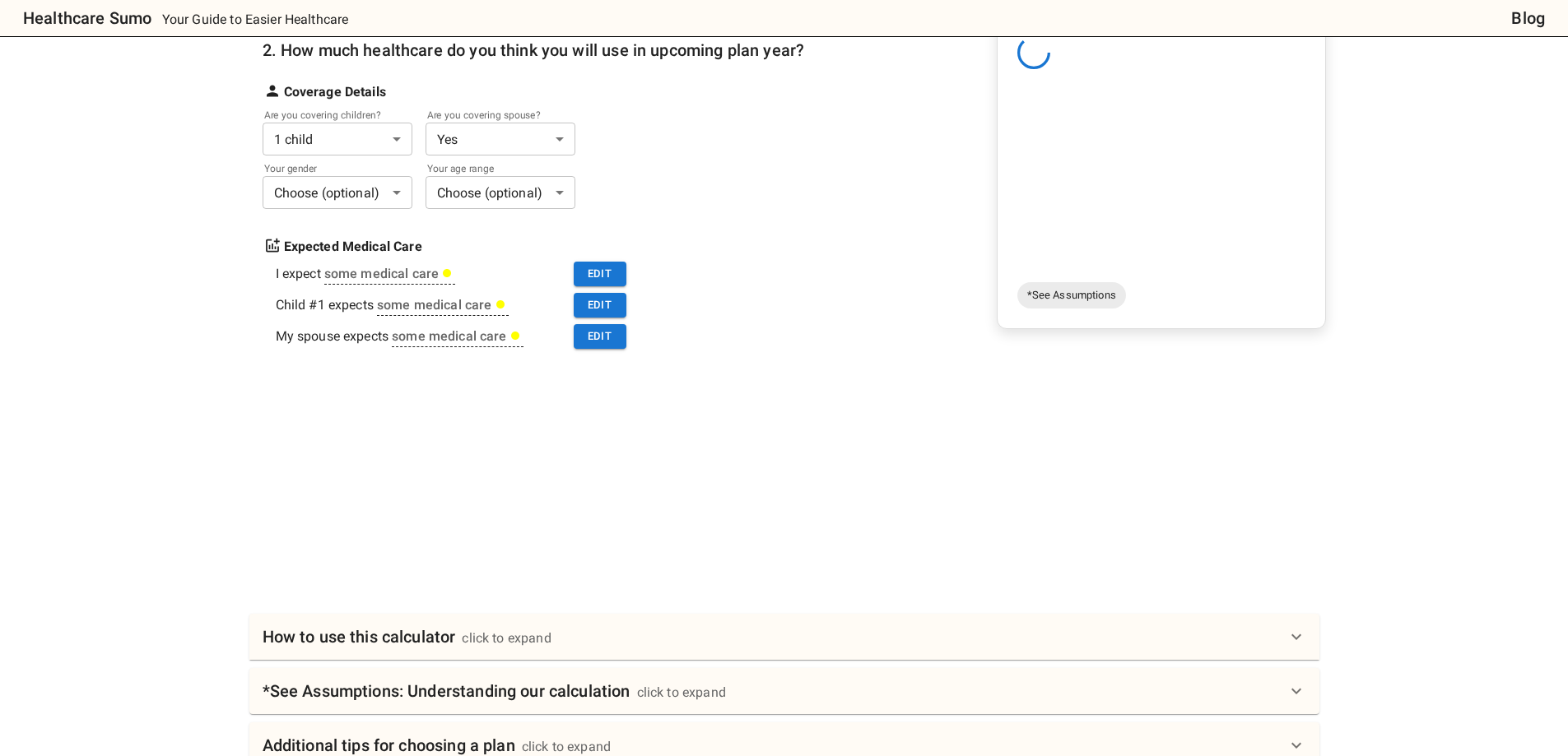
click at [870, 459] on div at bounding box center [790, 472] width 1070 height 123
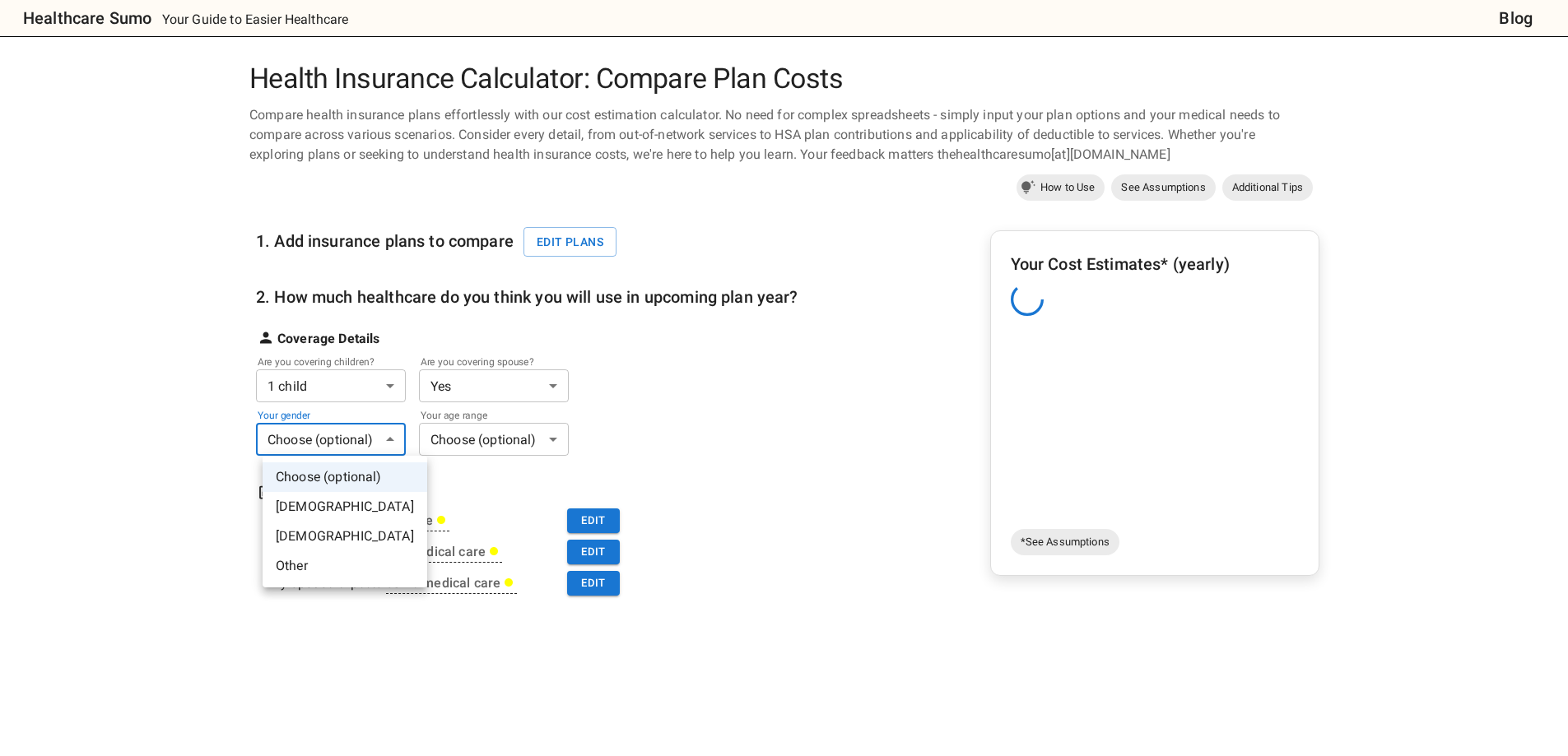
click at [359, 443] on body "Healthcare Sumo Your Guide to Easier Healthcare Blog Health Insurance Calculato…" at bounding box center [784, 659] width 1568 height 1317
click at [358, 459] on li "[DEMOGRAPHIC_DATA]" at bounding box center [345, 536] width 164 height 30
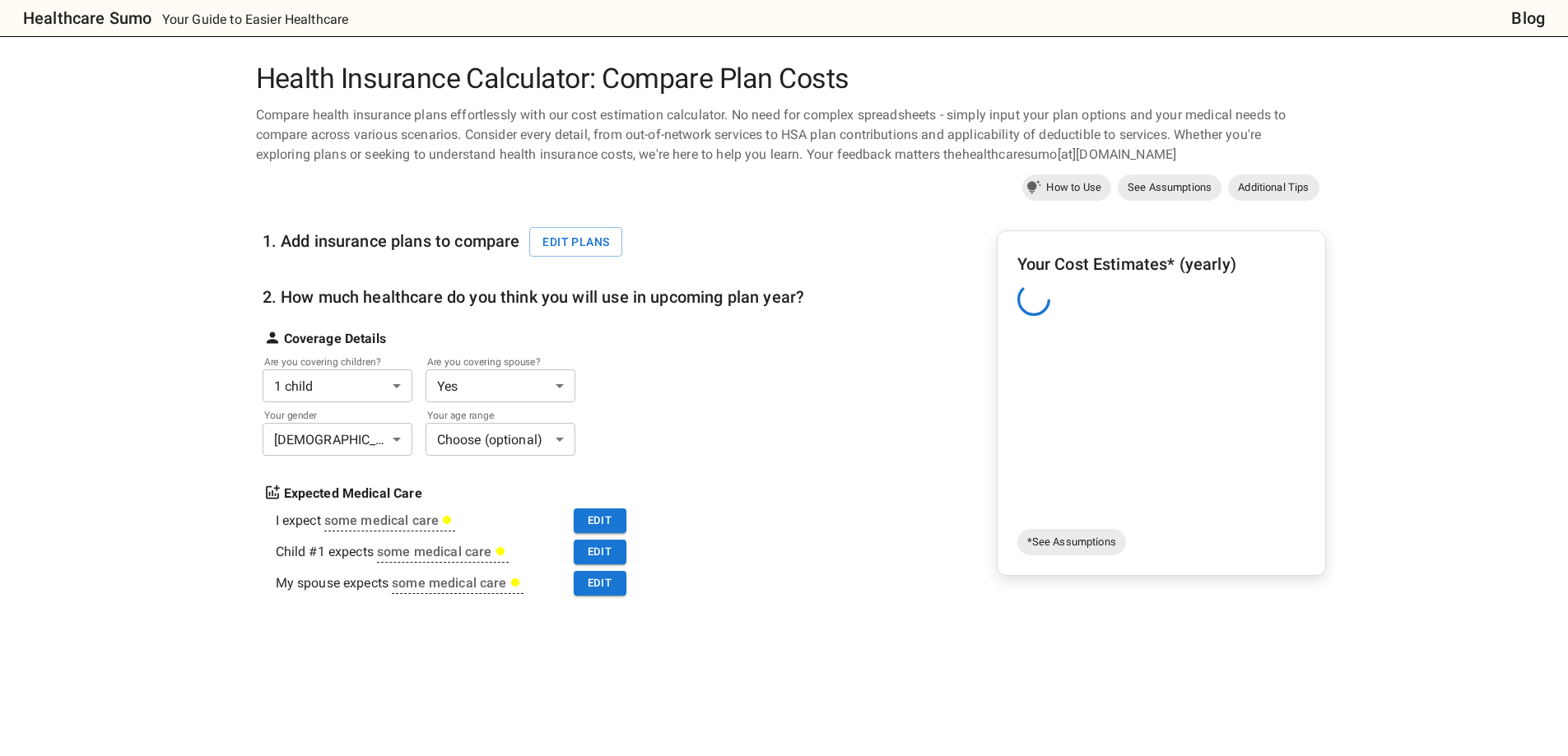
click at [495, 440] on body "Healthcare Sumo Your Guide to Easier Healthcare Blog Health Insurance Calculato…" at bounding box center [784, 659] width 1568 height 1317
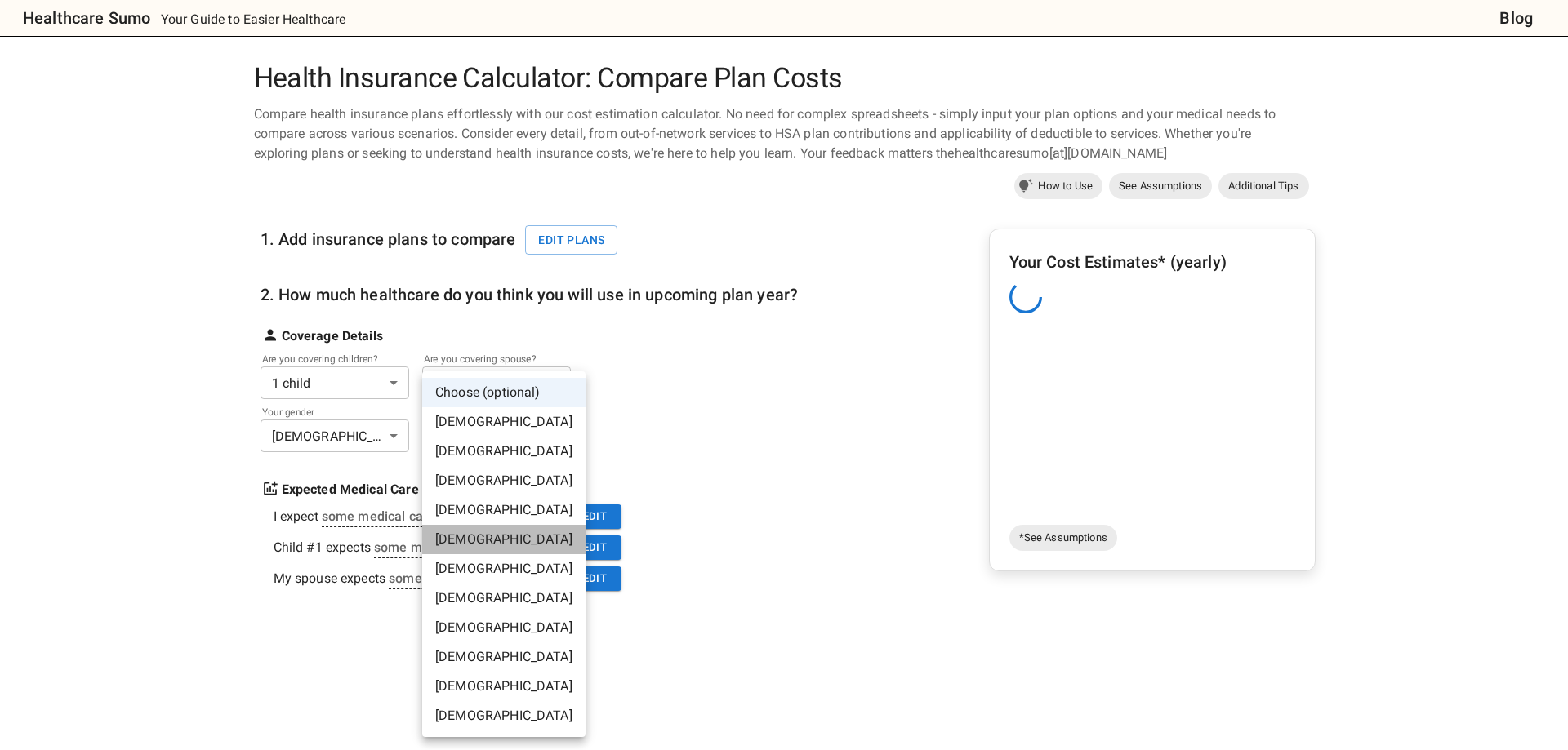
click at [511, 455] on li "[DEMOGRAPHIC_DATA]" at bounding box center [504, 539] width 163 height 29
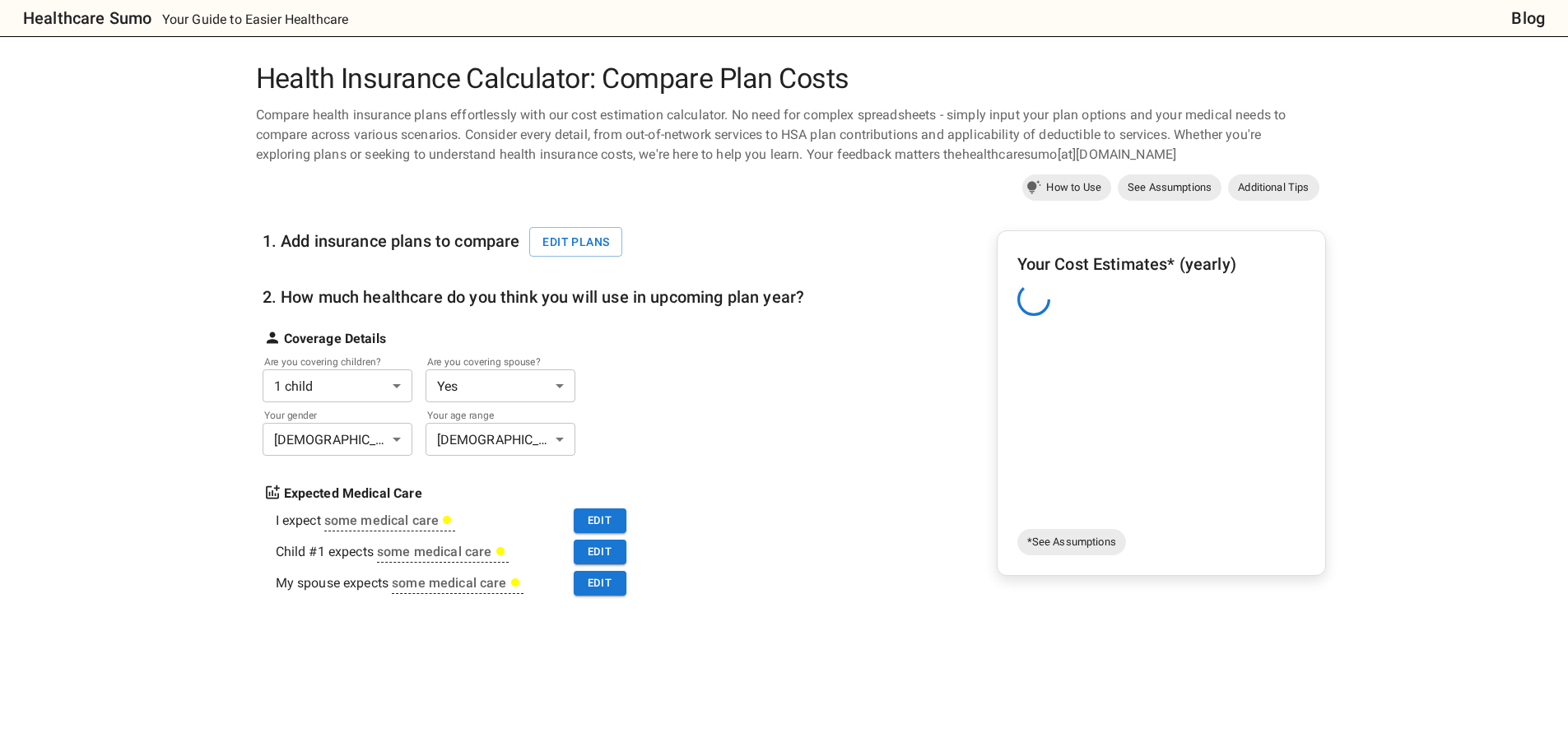
click at [826, 459] on div "1. Add insurance plans to compare Edit plans 2. How much healthcare do you thin…" at bounding box center [790, 494] width 1070 height 577
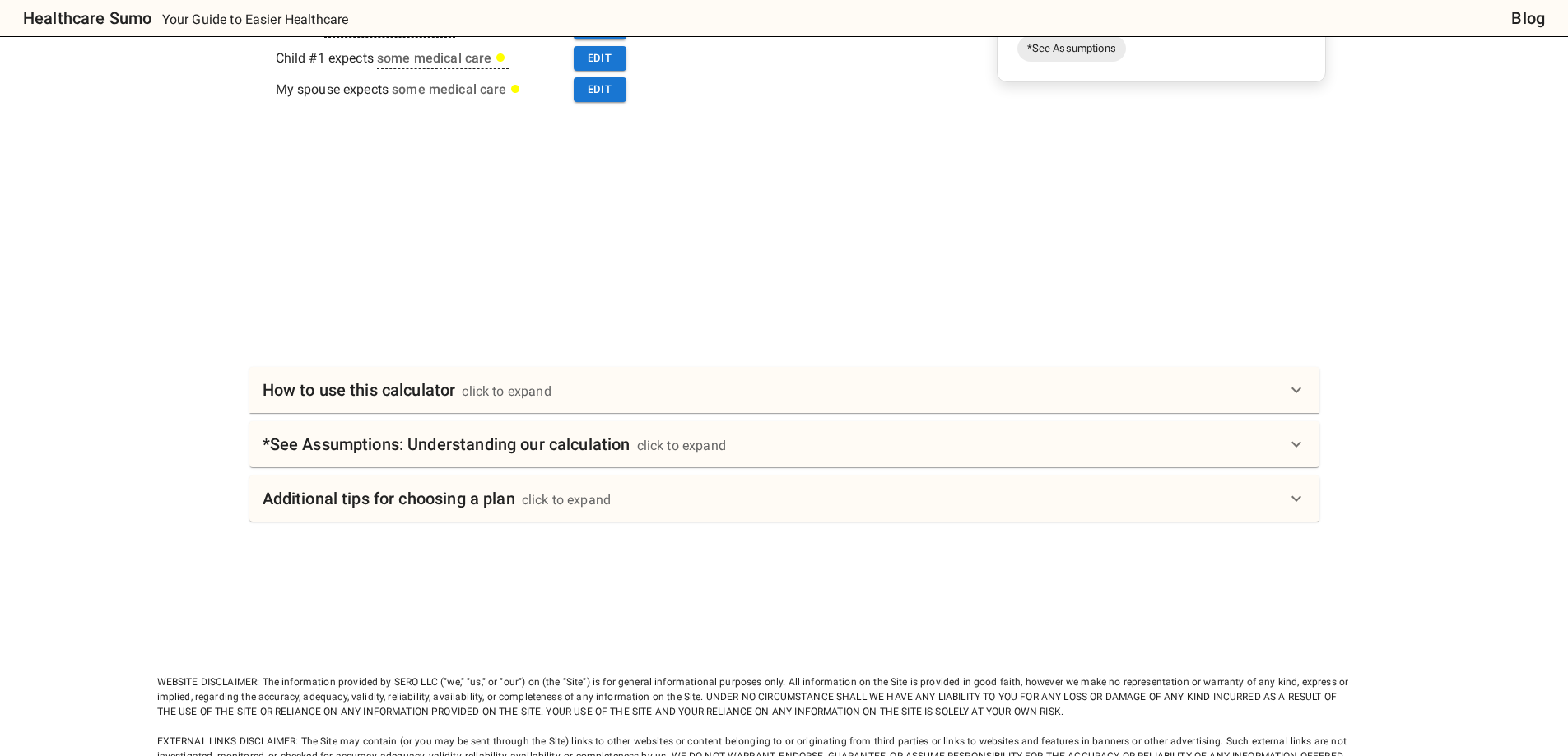
scroll to position [82, 0]
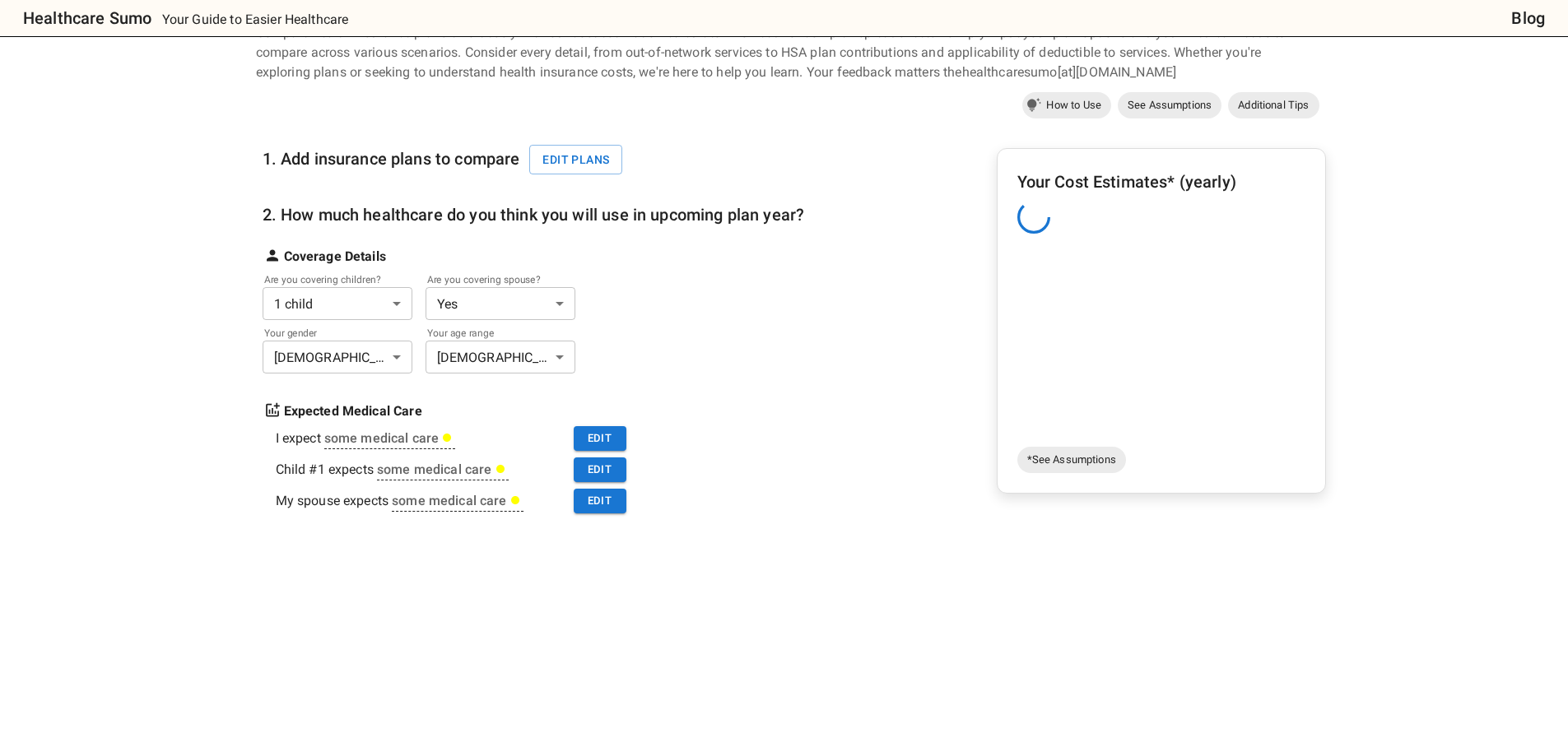
click at [745, 459] on div at bounding box center [790, 638] width 1070 height 123
click at [876, 459] on div at bounding box center [790, 638] width 1070 height 123
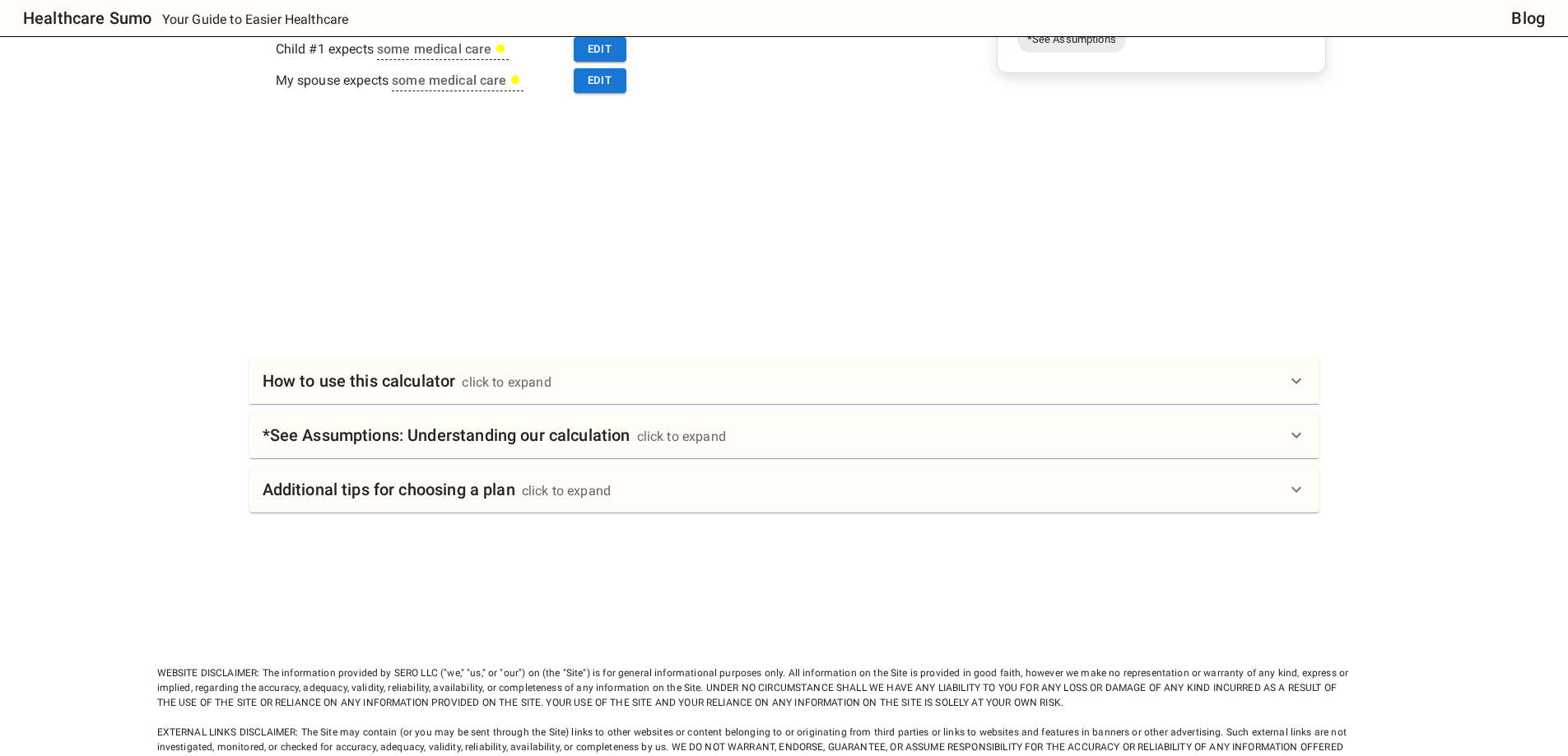
scroll to position [601, 0]
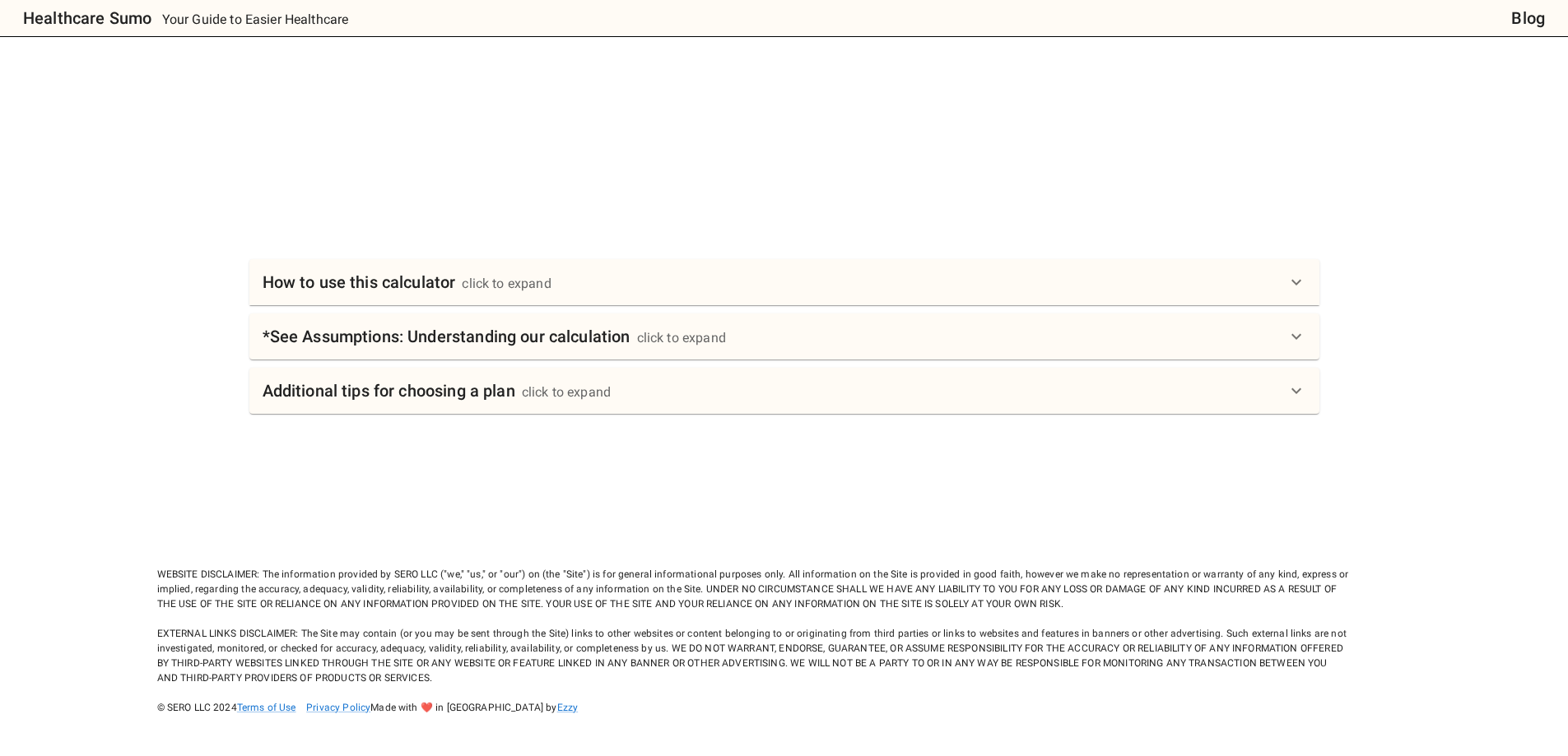
click at [192, 459] on div "Health Insurance Calculator: Compare Plan Costs Compare health insurance plans …" at bounding box center [784, 88] width 1254 height 1254
click at [408, 346] on h6 "*See Assumptions: Understanding our calculation" at bounding box center [446, 337] width 367 height 27
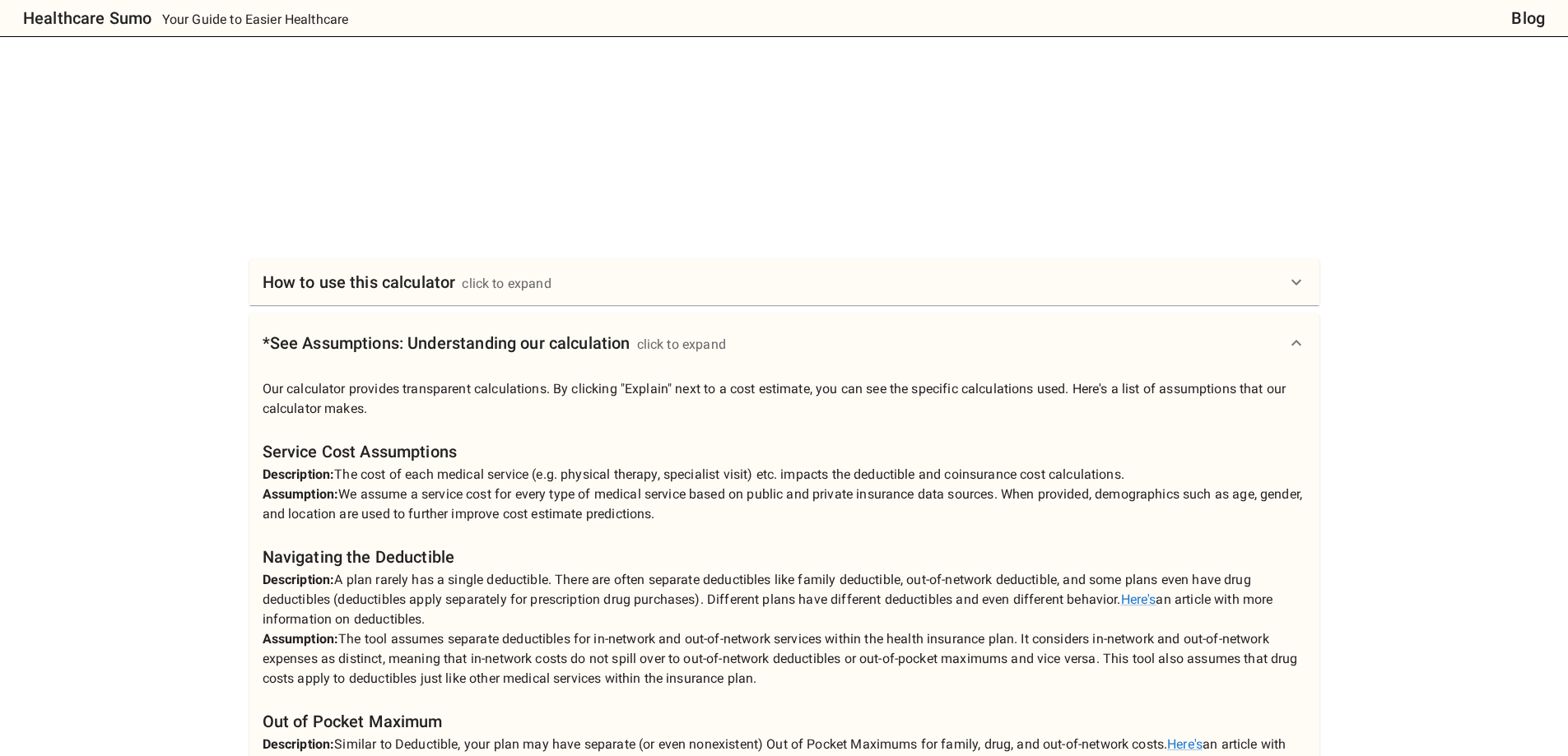
drag, startPoint x: 410, startPoint y: 265, endPoint x: 398, endPoint y: 265, distance: 12.0
click at [411, 265] on div "How to use this calculator click to expand" at bounding box center [784, 283] width 1070 height 46
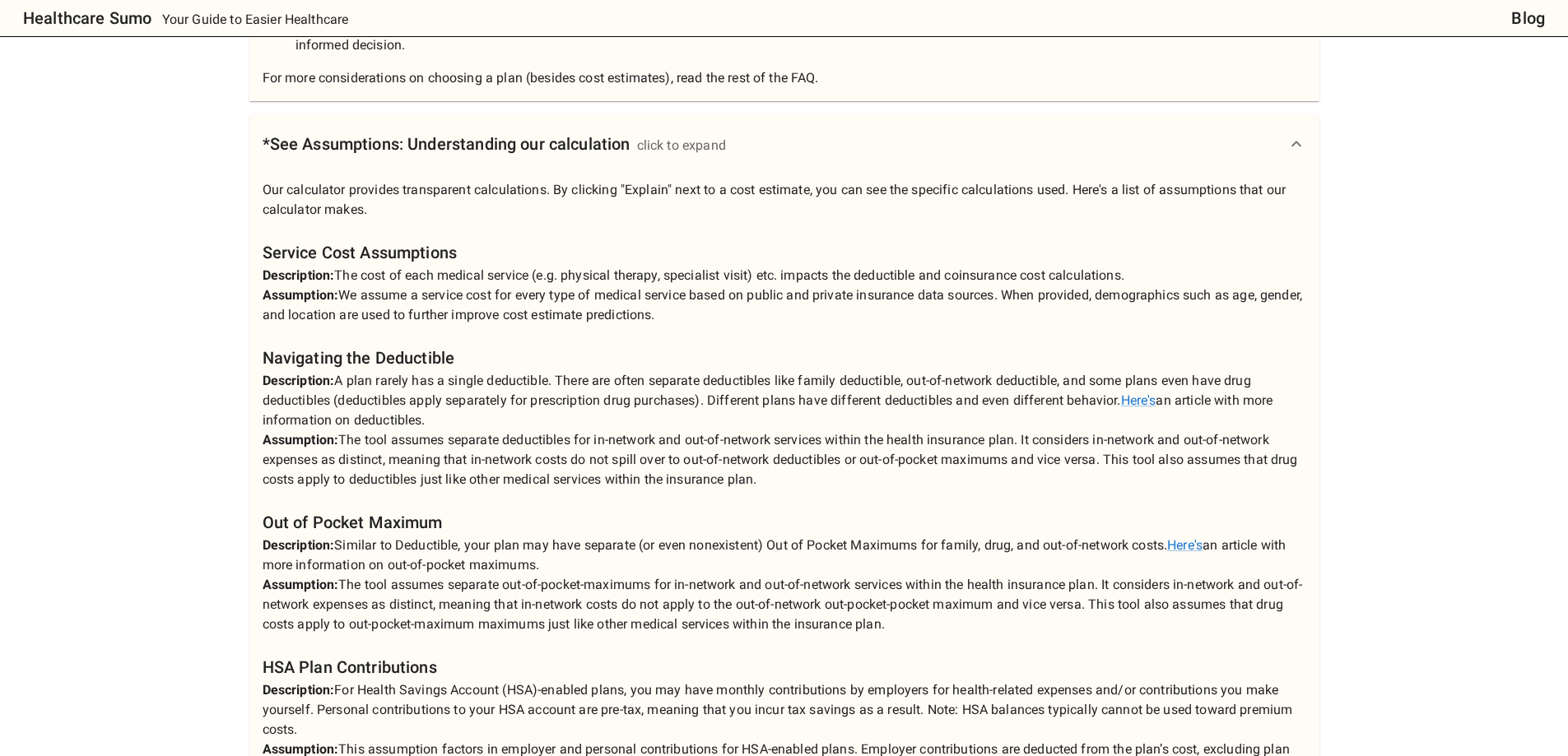
scroll to position [1507, 0]
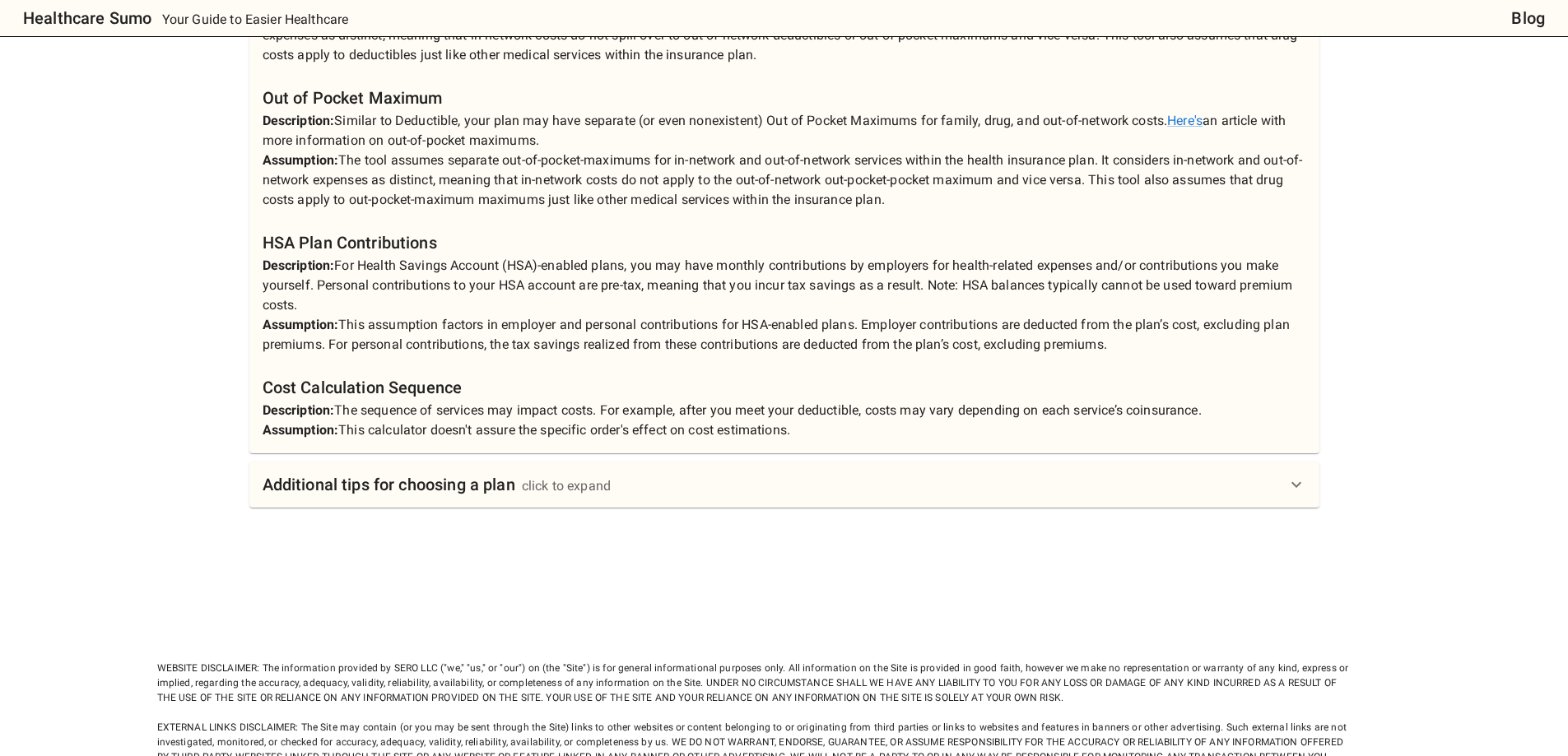
click at [303, 459] on div "Additional tips for choosing a plan click to expand" at bounding box center [784, 485] width 1070 height 46
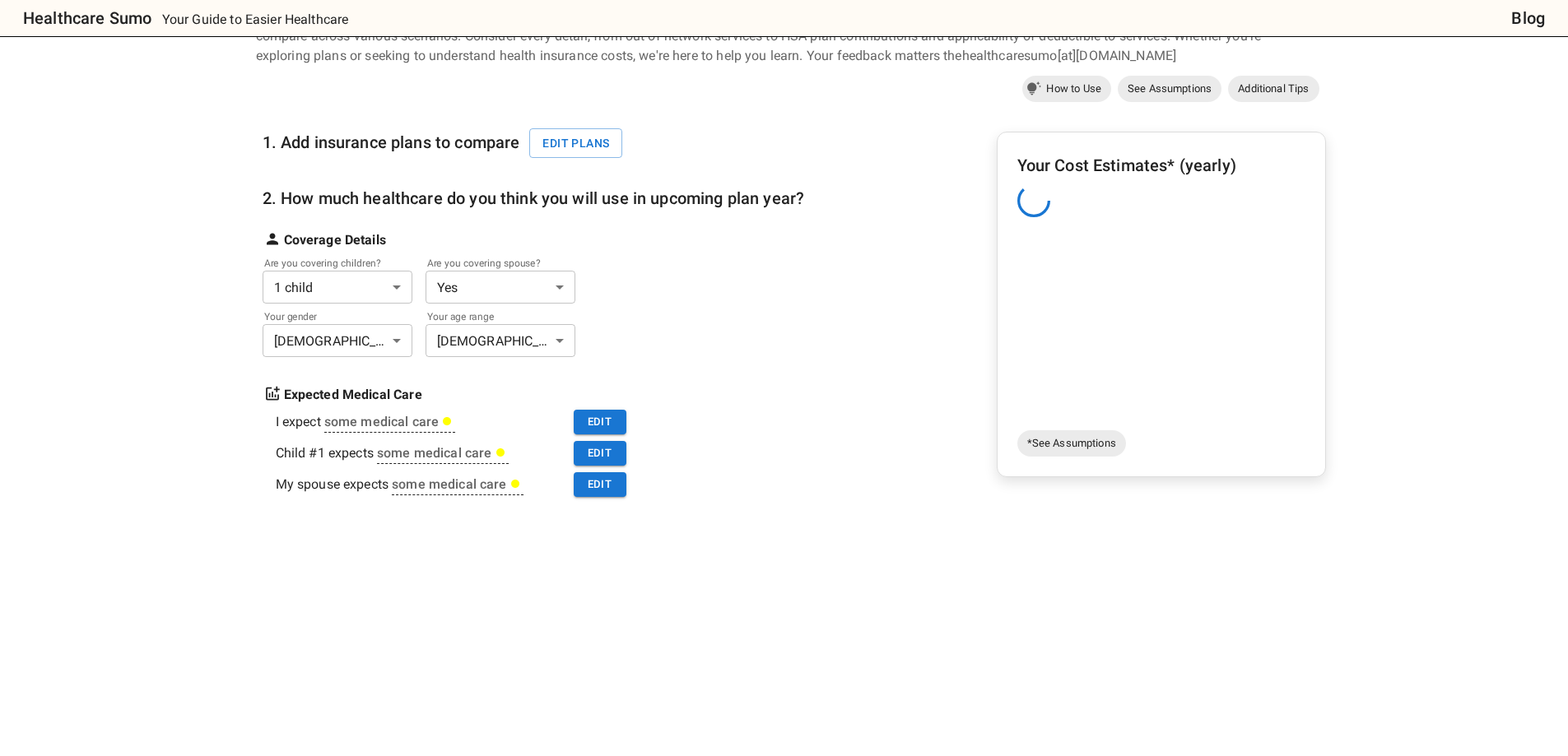
scroll to position [0, 0]
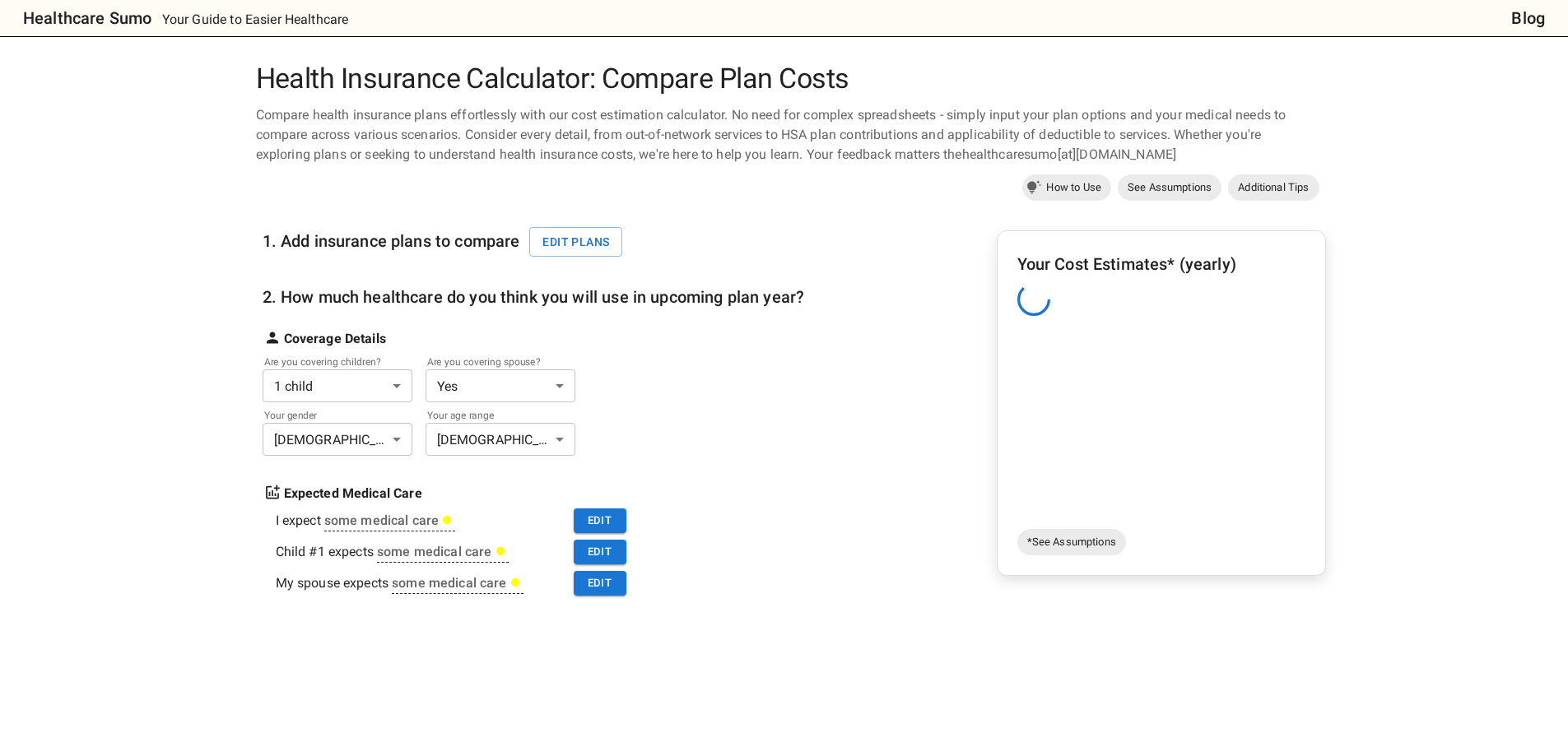
drag, startPoint x: 184, startPoint y: 219, endPoint x: 101, endPoint y: 1, distance: 233.3
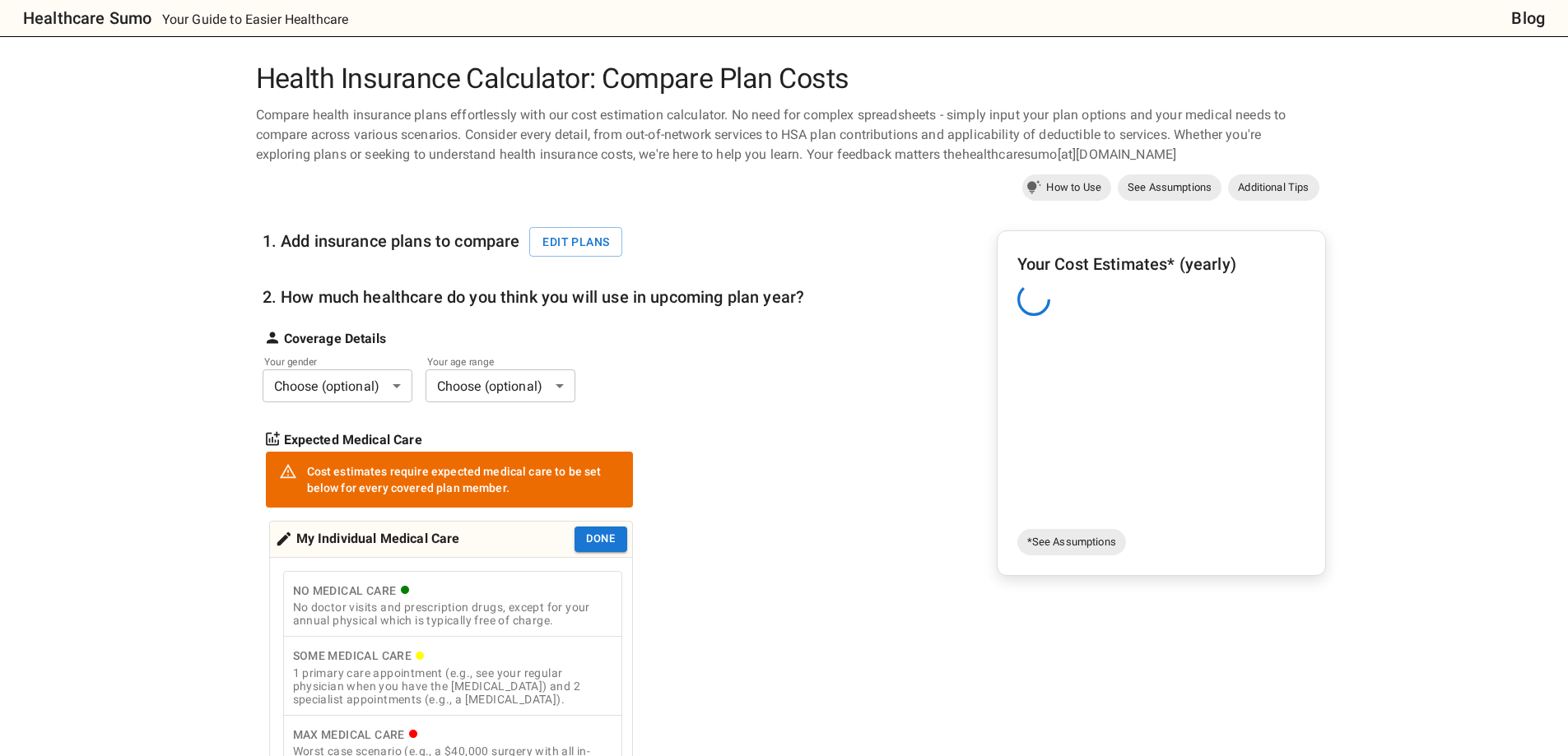
click at [107, 206] on body "Healthcare Sumo Your Guide to Easier Healthcare Blog Health Insurance Calculato…" at bounding box center [784, 765] width 1568 height 1529
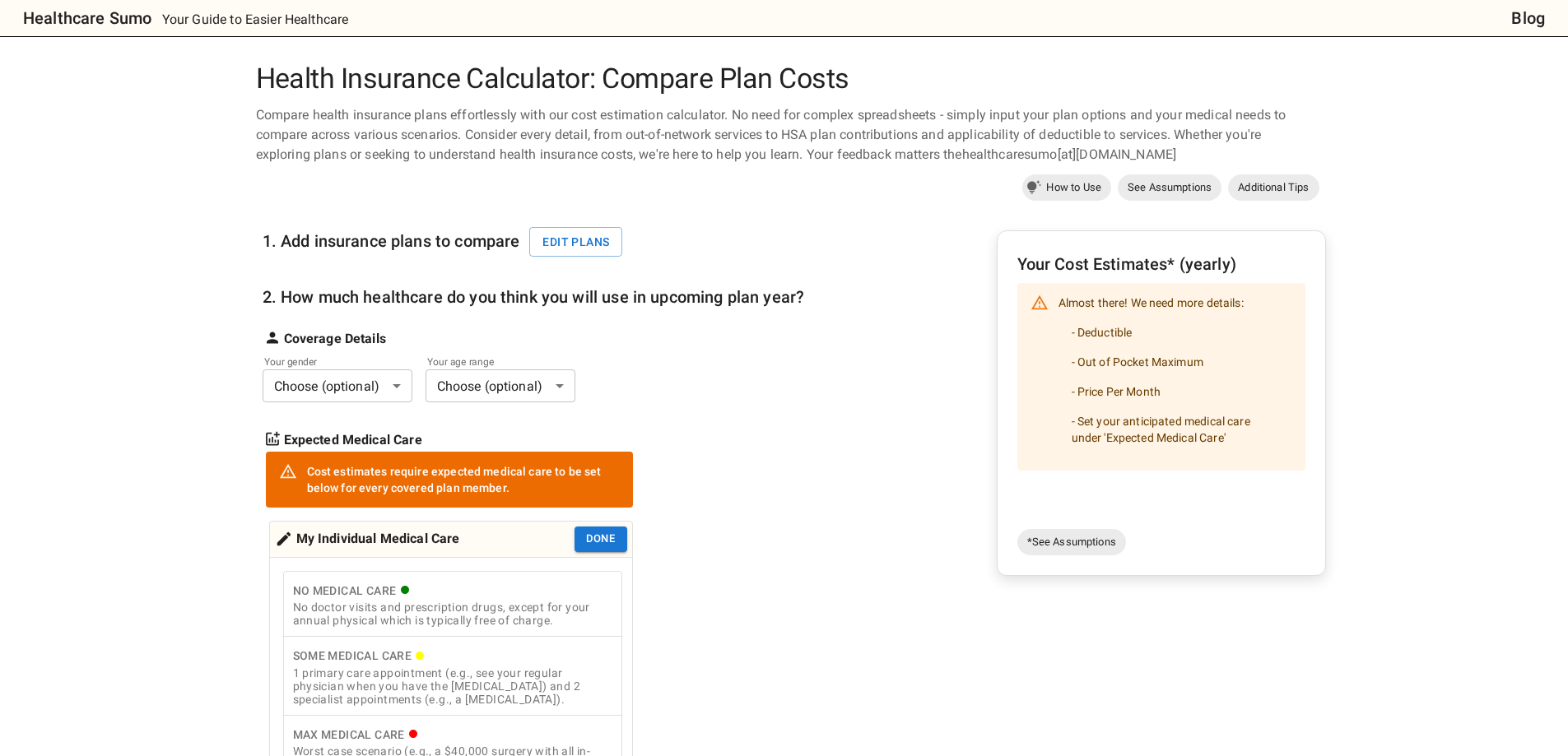
click at [863, 398] on div "1. Add insurance plans to compare Edit plans 2. How much healthcare do you thin…" at bounding box center [790, 600] width 1070 height 788
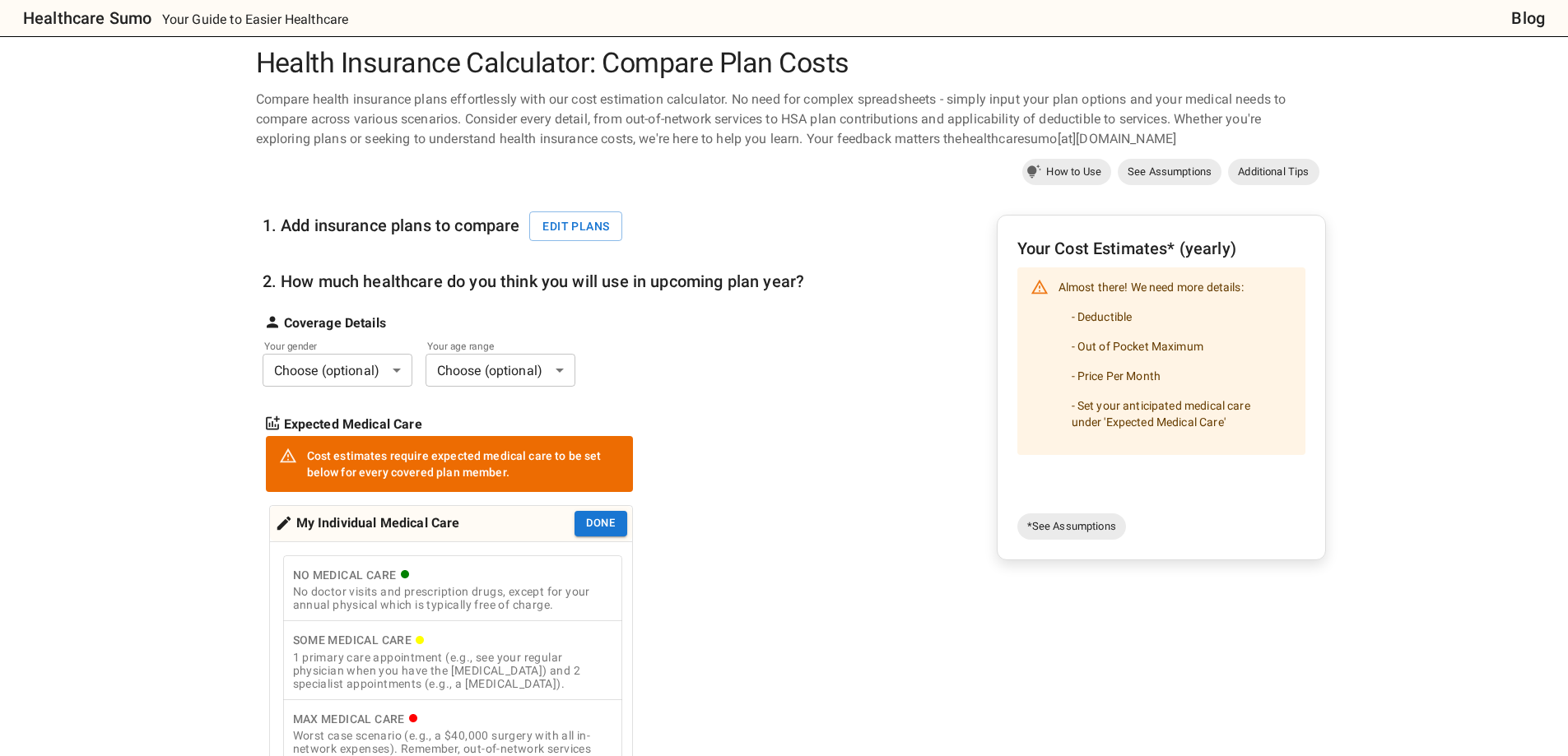
scroll to position [247, 0]
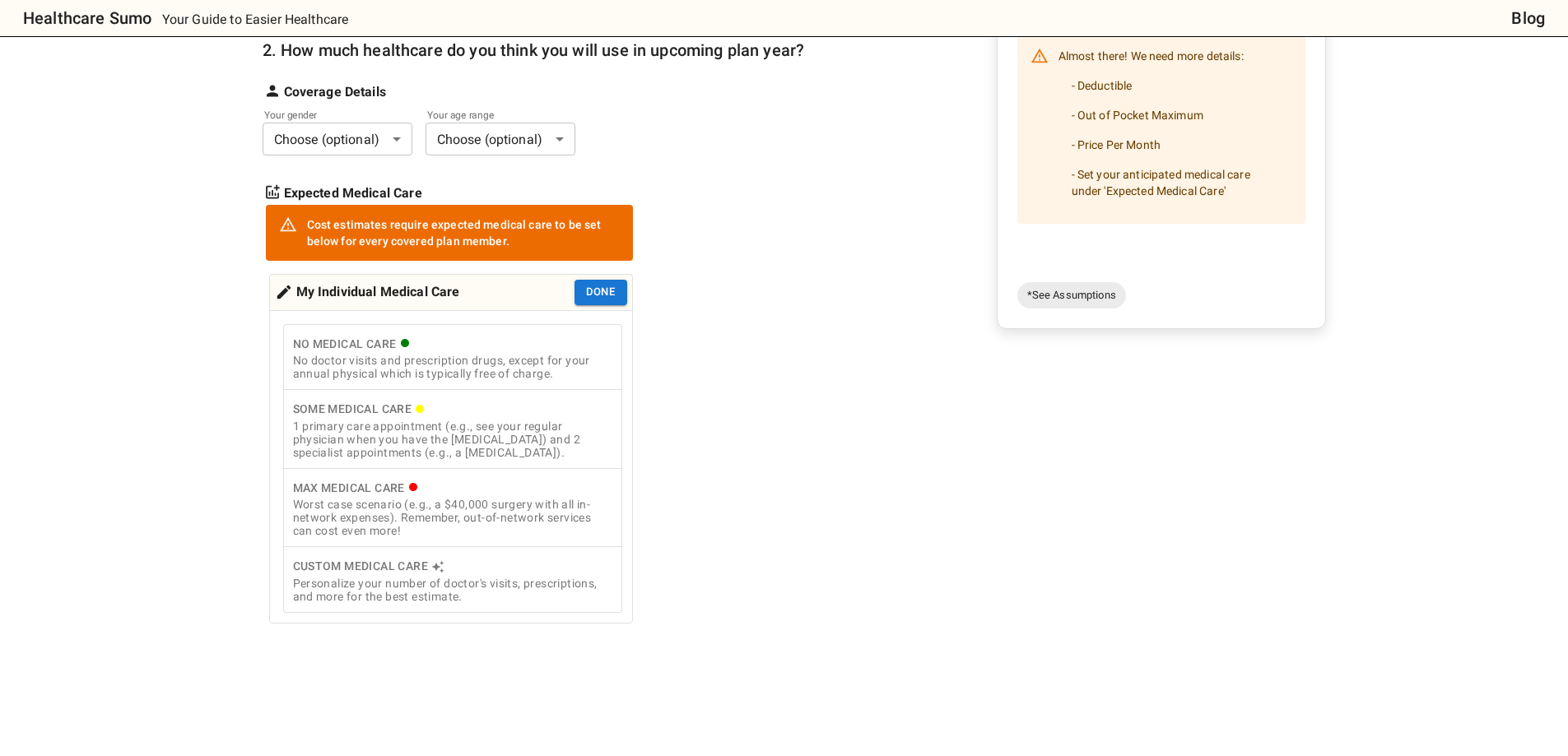
click at [470, 429] on div "1 primary care appointment (e.g., see your regular physician when you have the …" at bounding box center [452, 439] width 320 height 39
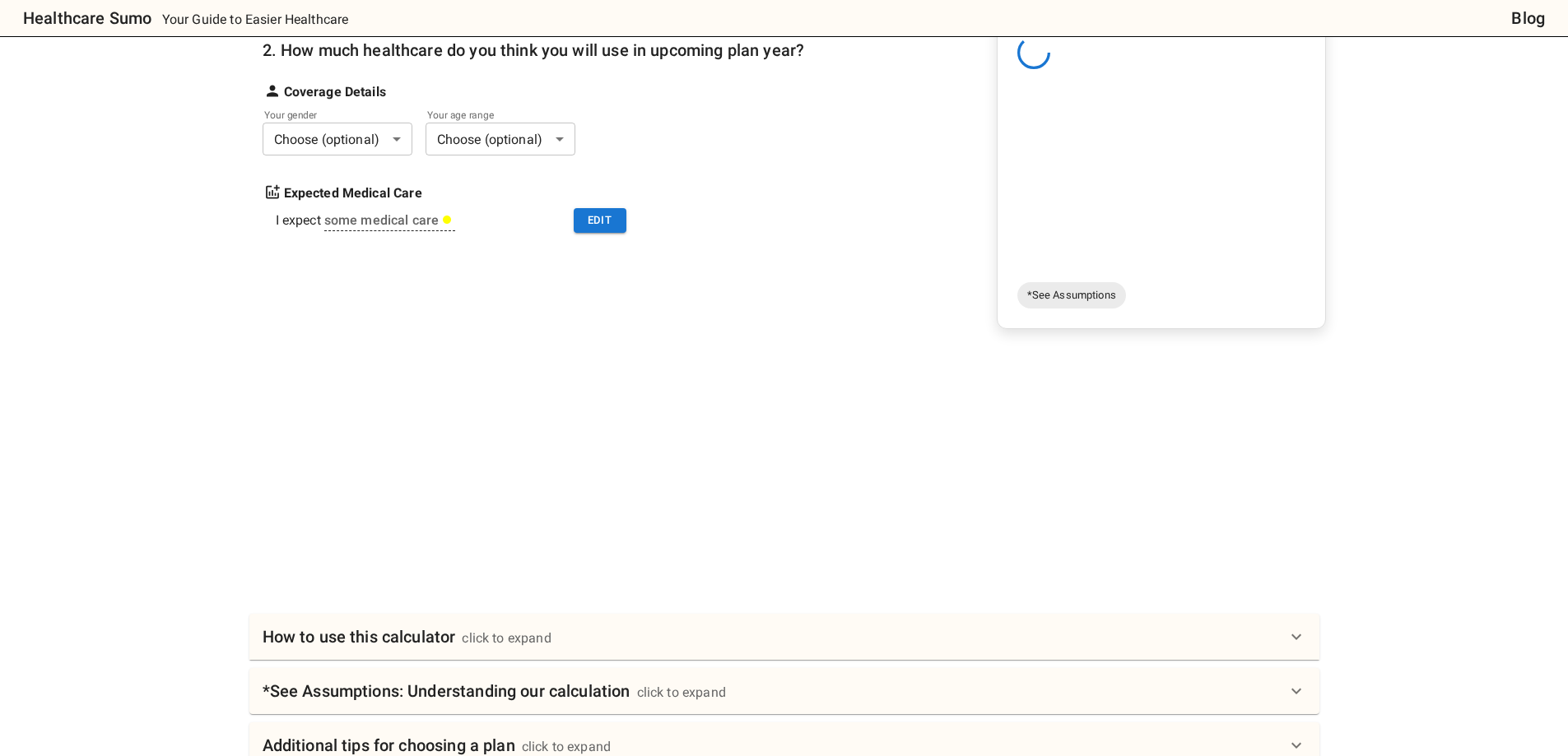
click at [370, 145] on body "Healthcare Sumo Your Guide to Easier Healthcare Blog Health Insurance Calculato…" at bounding box center [784, 411] width 1568 height 1317
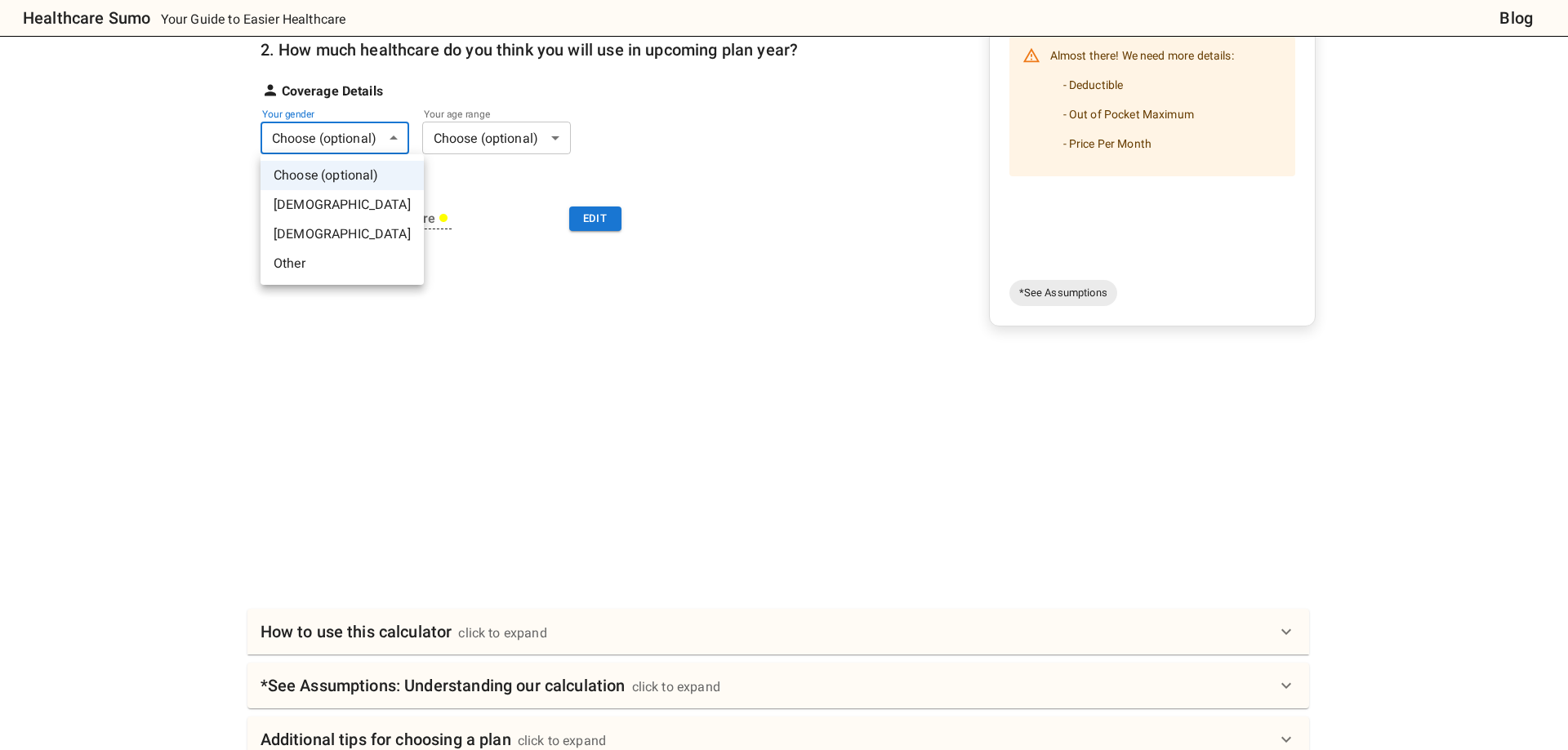
drag, startPoint x: 352, startPoint y: 230, endPoint x: 467, endPoint y: 174, distance: 127.9
click at [353, 230] on li "[DEMOGRAPHIC_DATA]" at bounding box center [342, 234] width 163 height 29
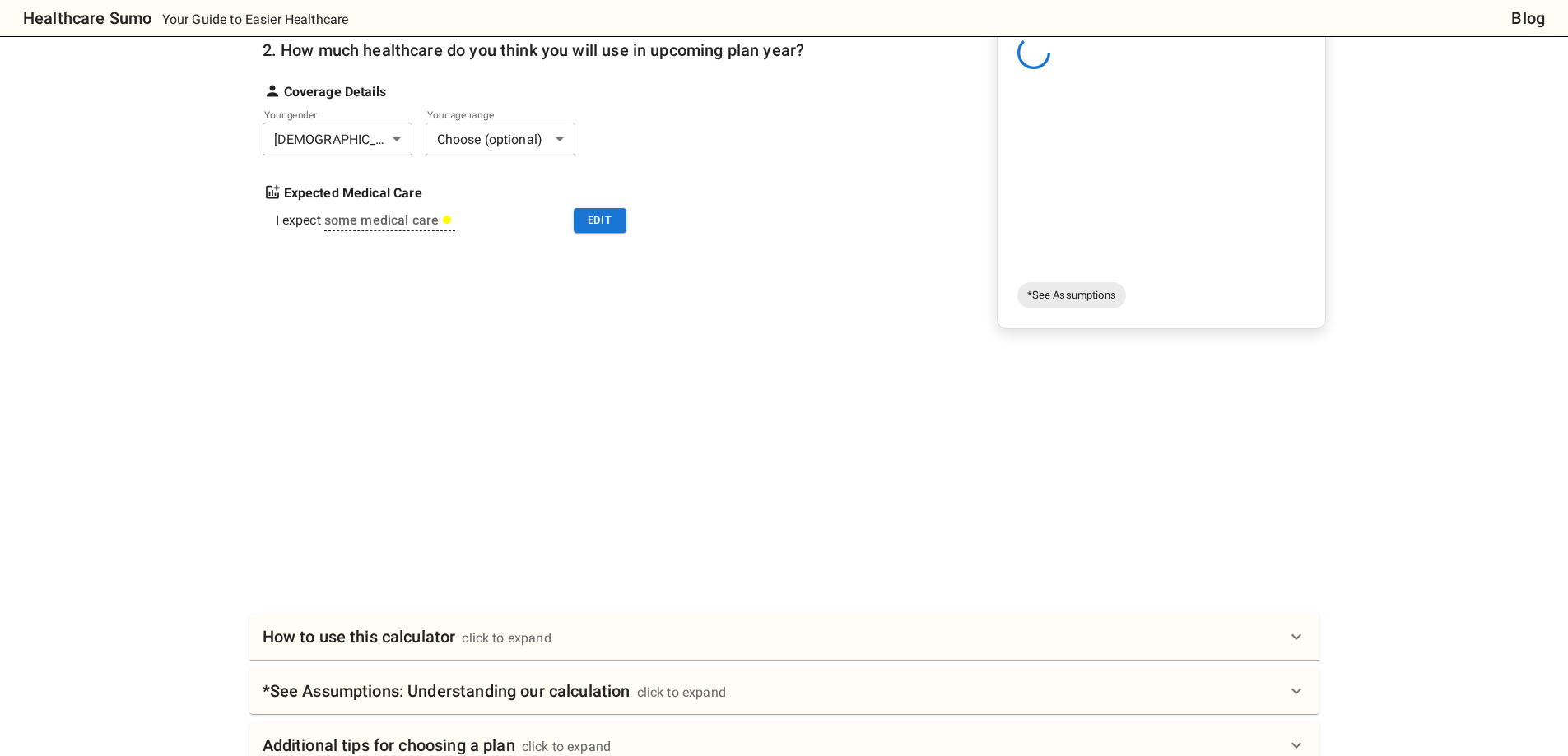
click at [547, 143] on body "Healthcare Sumo Your Guide to Easier Healthcare Blog Health Insurance Calculato…" at bounding box center [784, 411] width 1568 height 1317
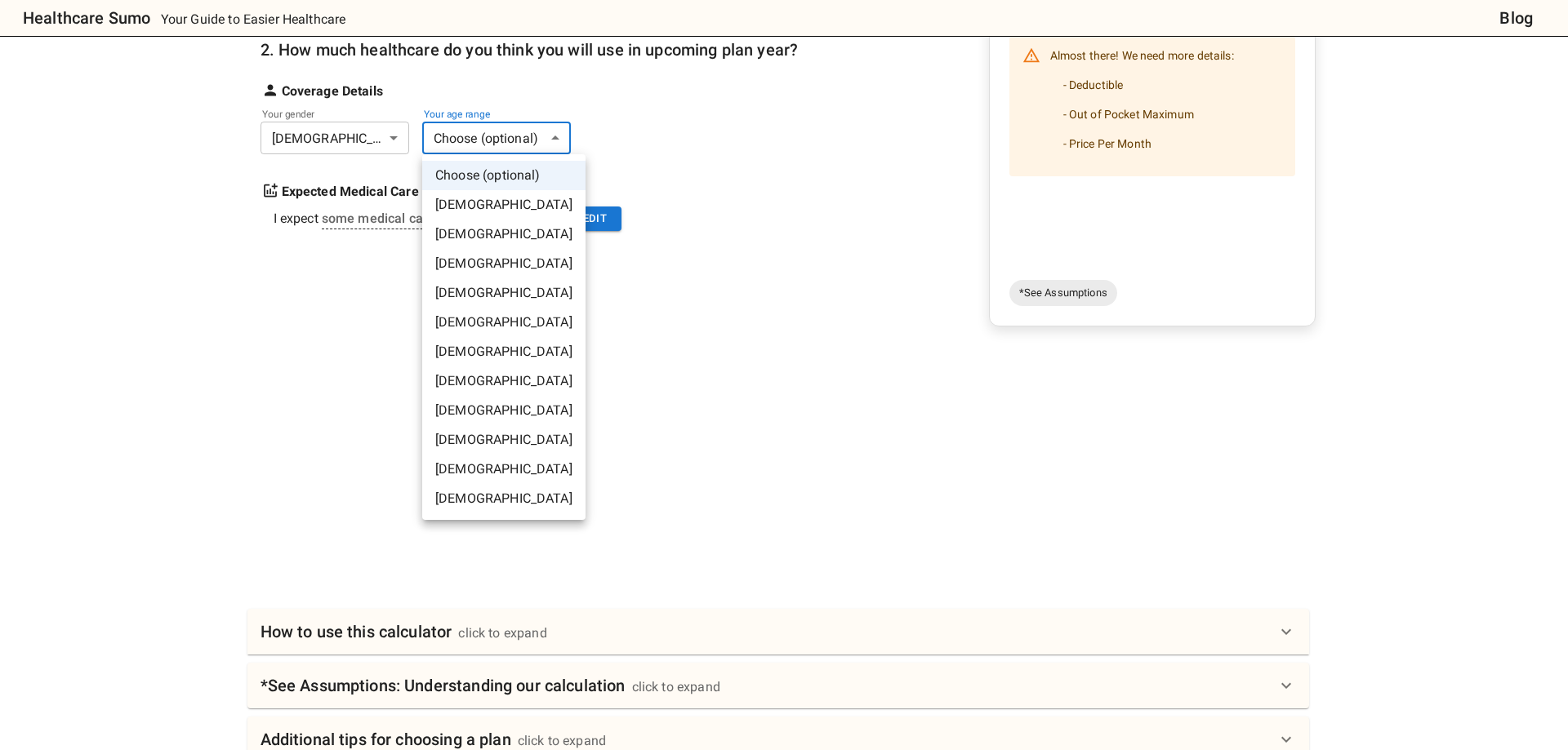
click at [511, 318] on li "[DEMOGRAPHIC_DATA]" at bounding box center [504, 322] width 163 height 29
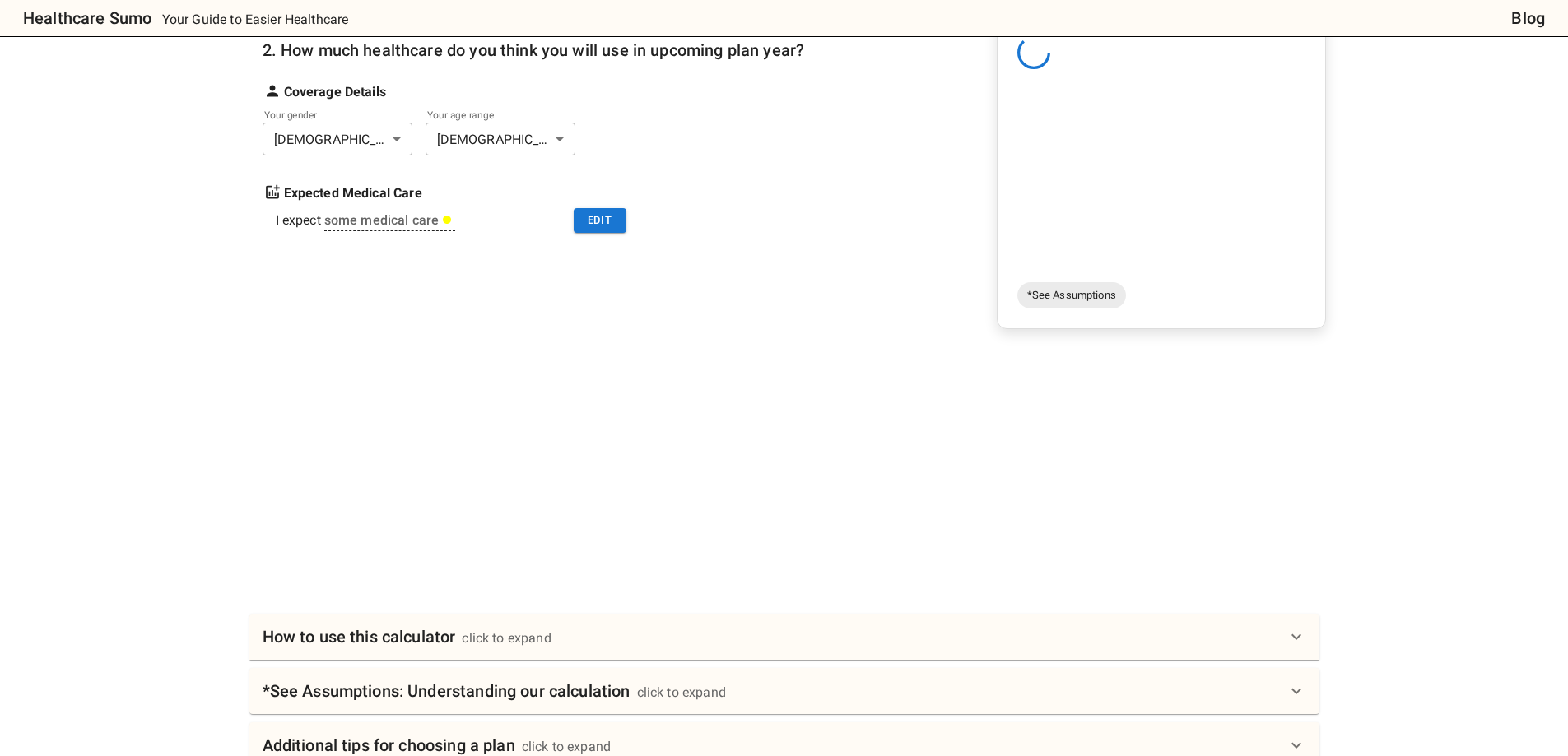
click at [781, 466] on div at bounding box center [790, 472] width 1070 height 123
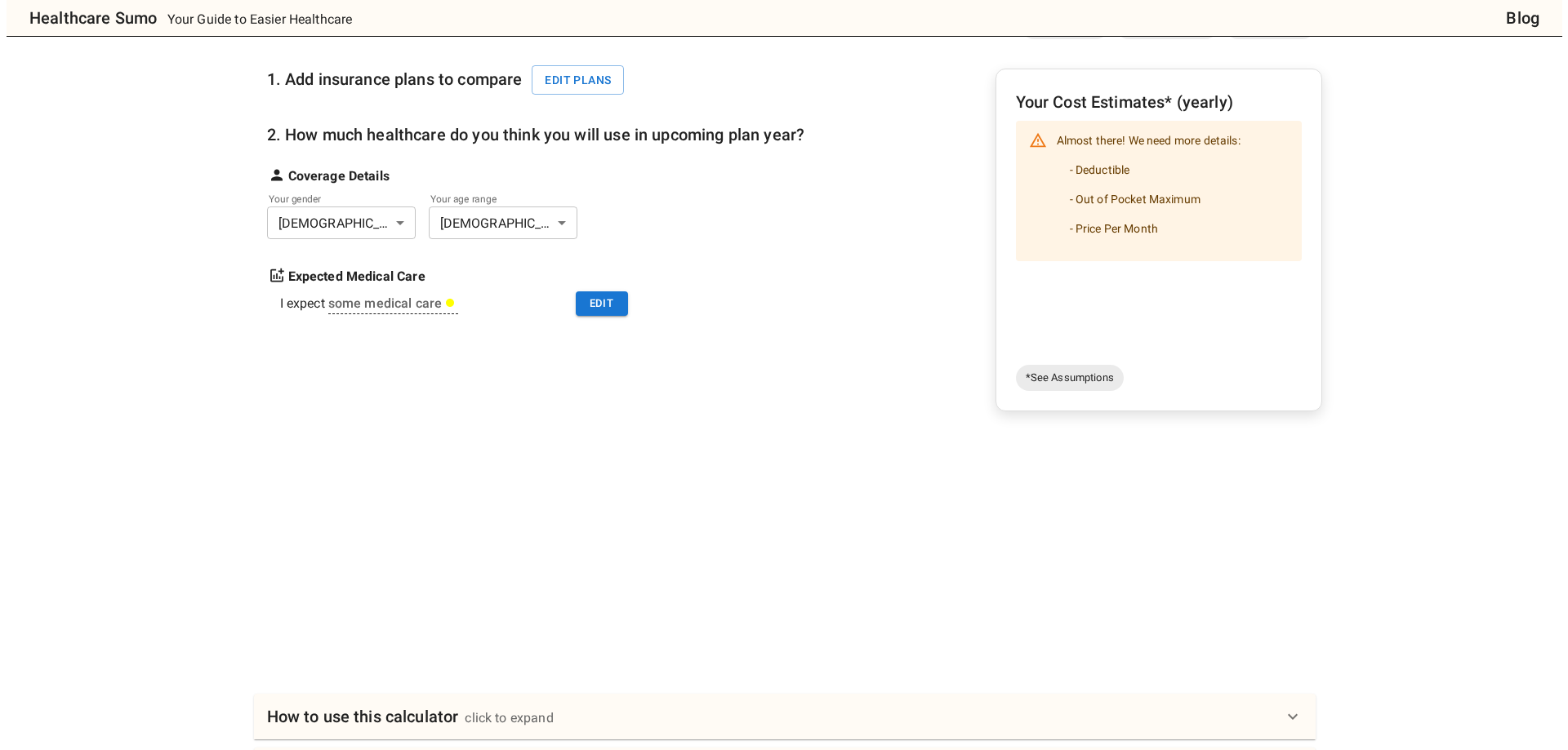
scroll to position [0, 0]
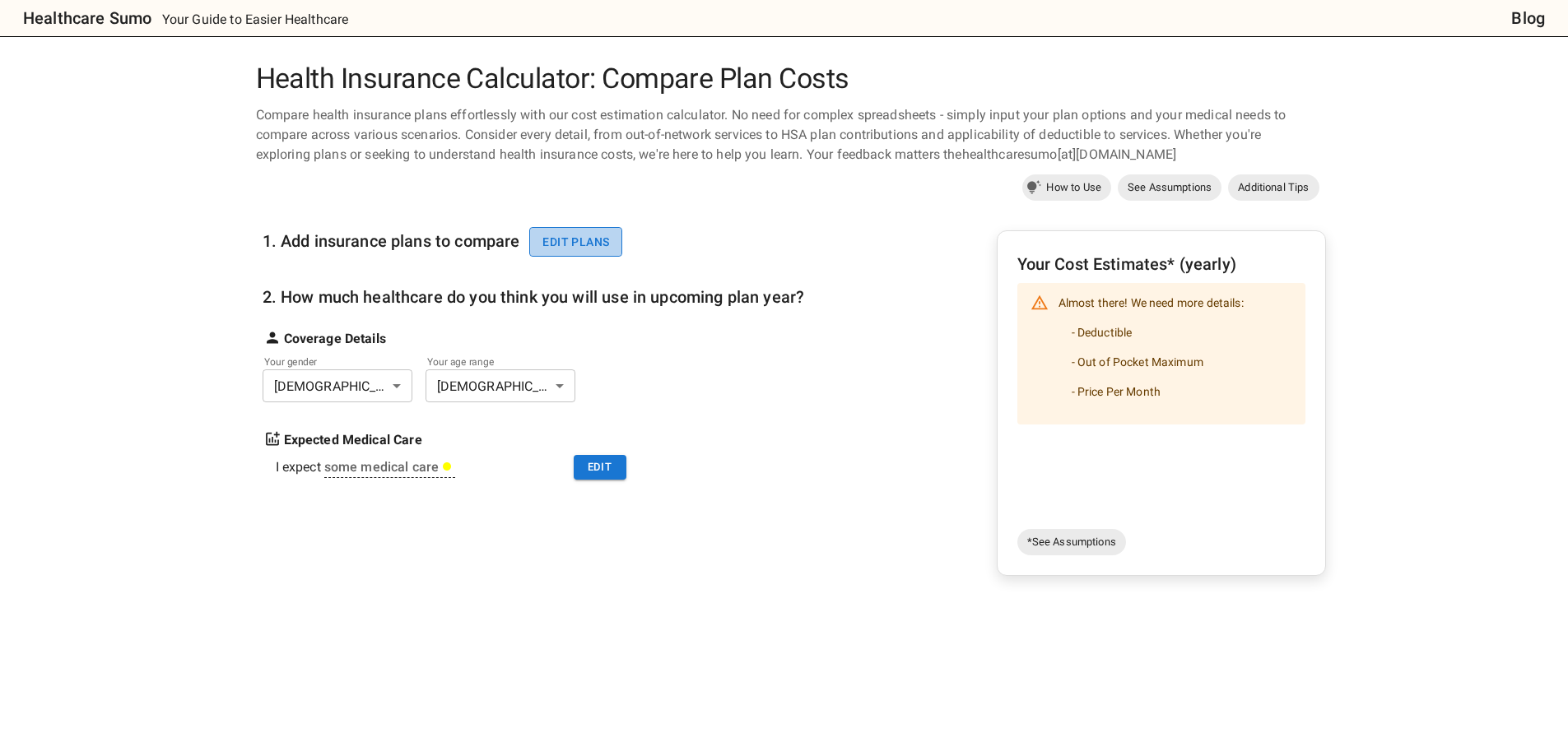
click at [576, 227] on button "Edit plans" at bounding box center [575, 242] width 93 height 31
